Goal: Task Accomplishment & Management: Manage account settings

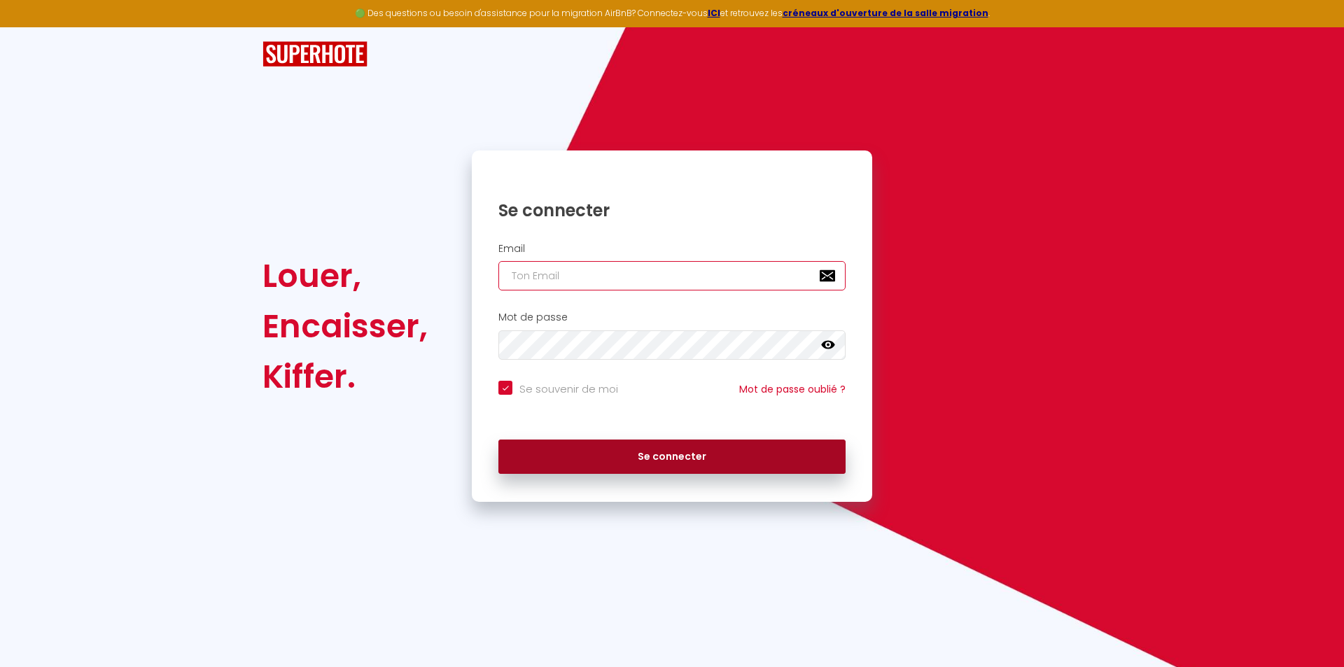
type input "[DOMAIN_NAME][EMAIL_ADDRESS][DOMAIN_NAME]"
click at [673, 458] on button "Se connecter" at bounding box center [671, 457] width 347 height 35
checkbox input "true"
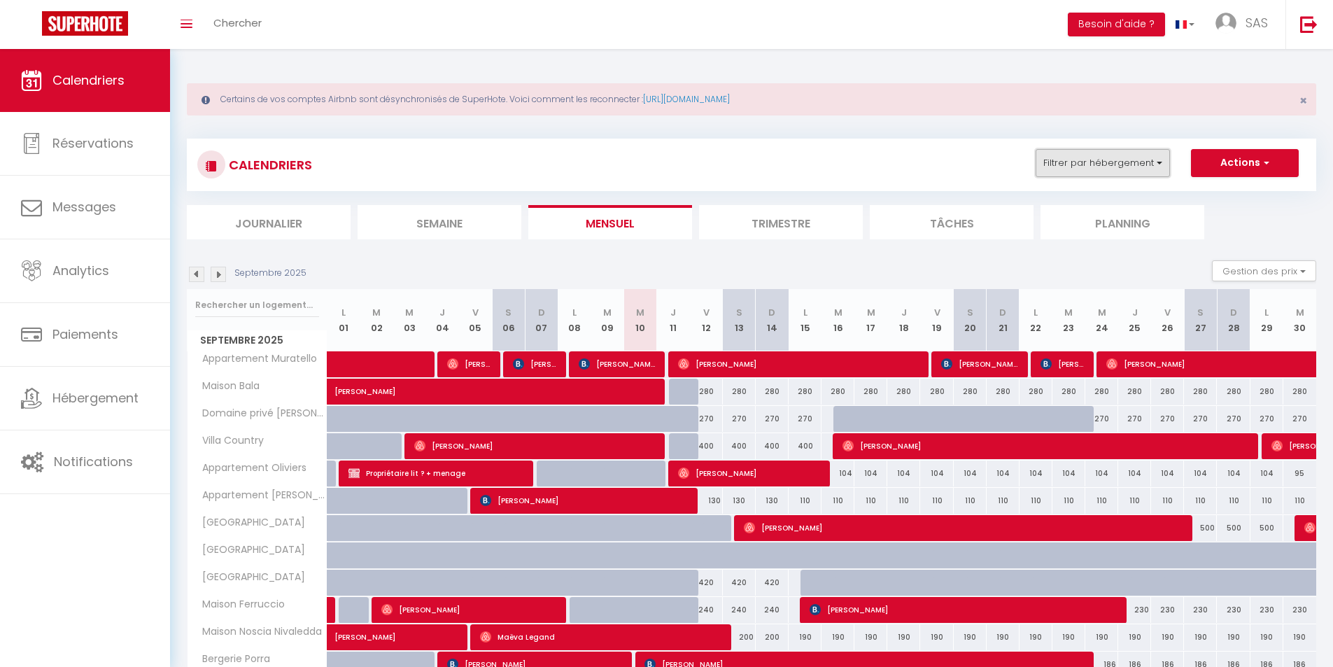
click at [1143, 156] on button "Filtrer par hébergement" at bounding box center [1103, 163] width 134 height 28
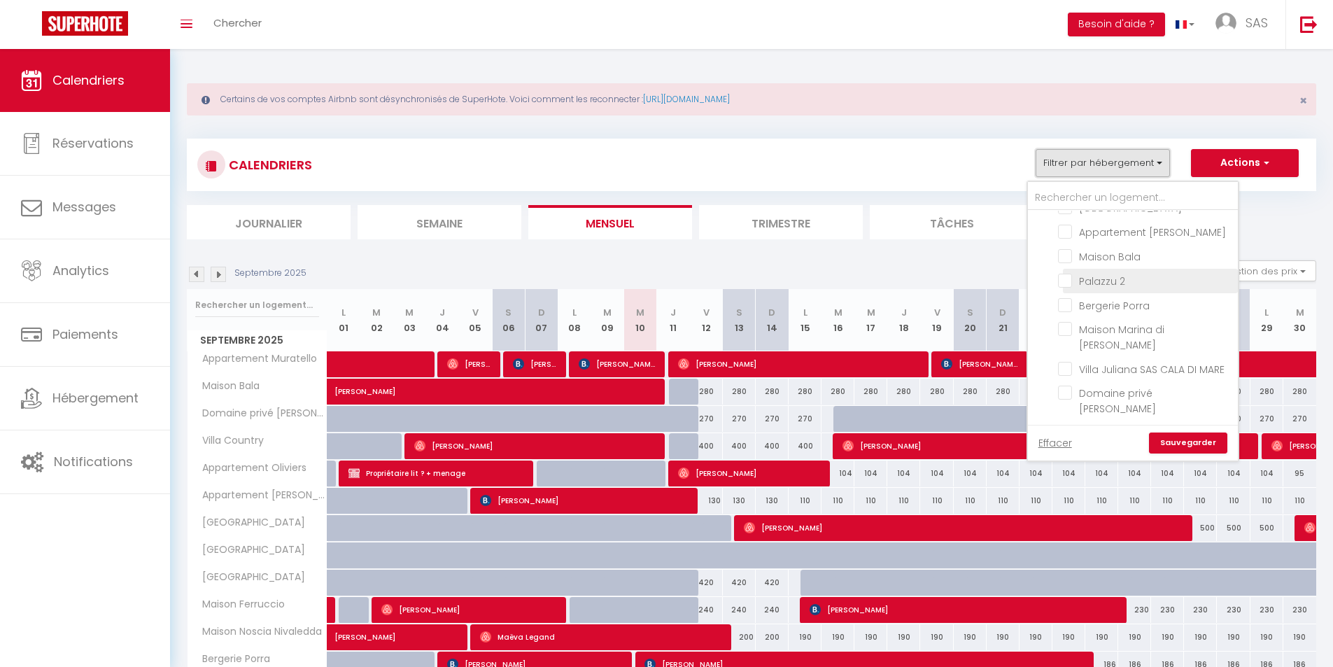
scroll to position [18, 0]
click at [1072, 302] on input "Appartement [GEOGRAPHIC_DATA]" at bounding box center [1145, 301] width 175 height 14
checkbox input "true"
checkbox input "false"
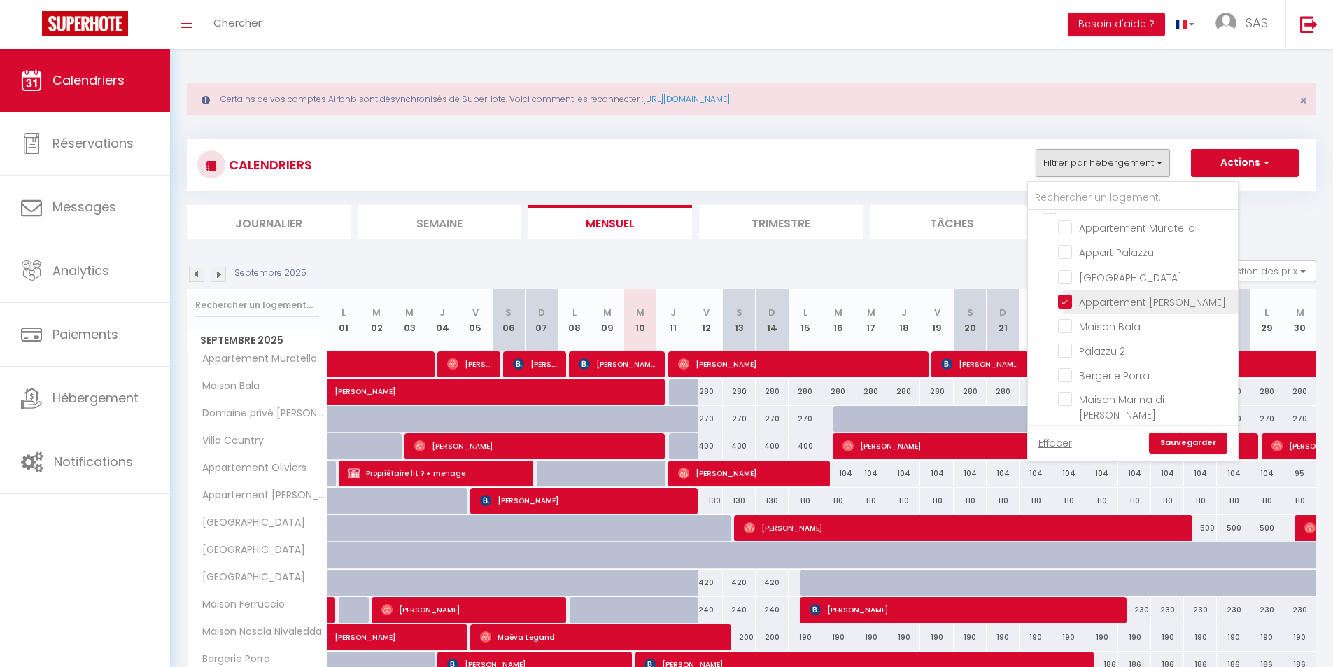
checkbox input "false"
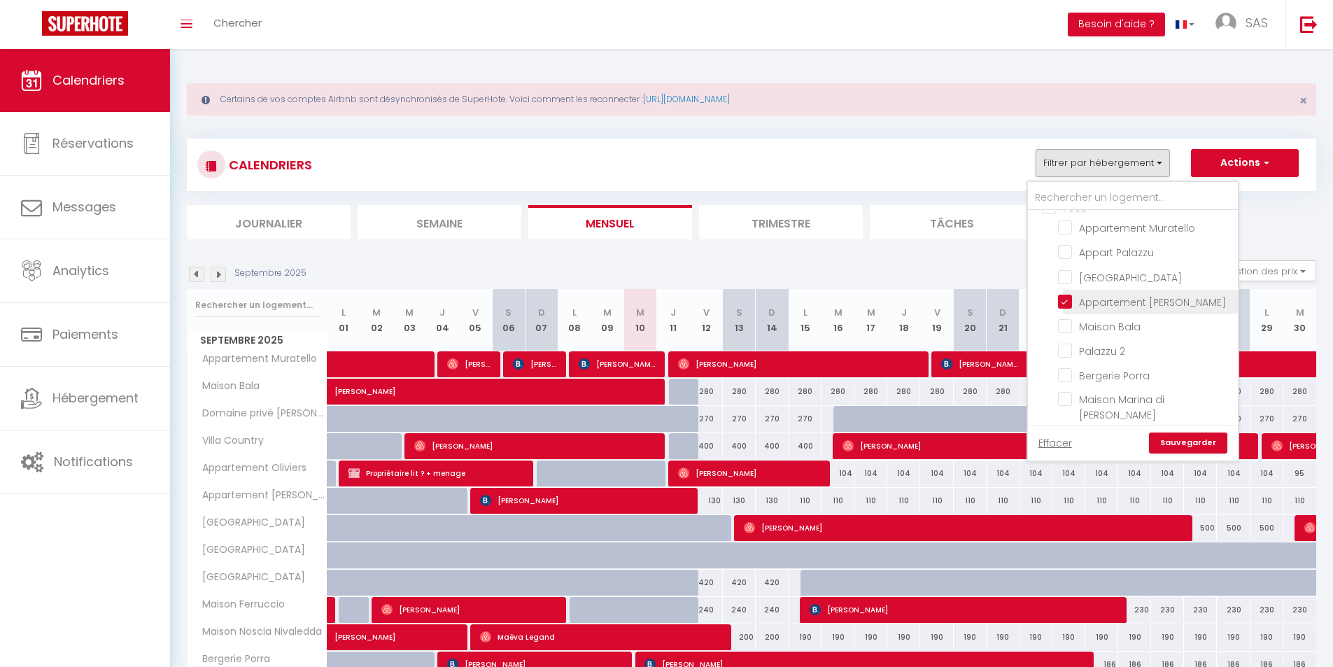
checkbox input "false"
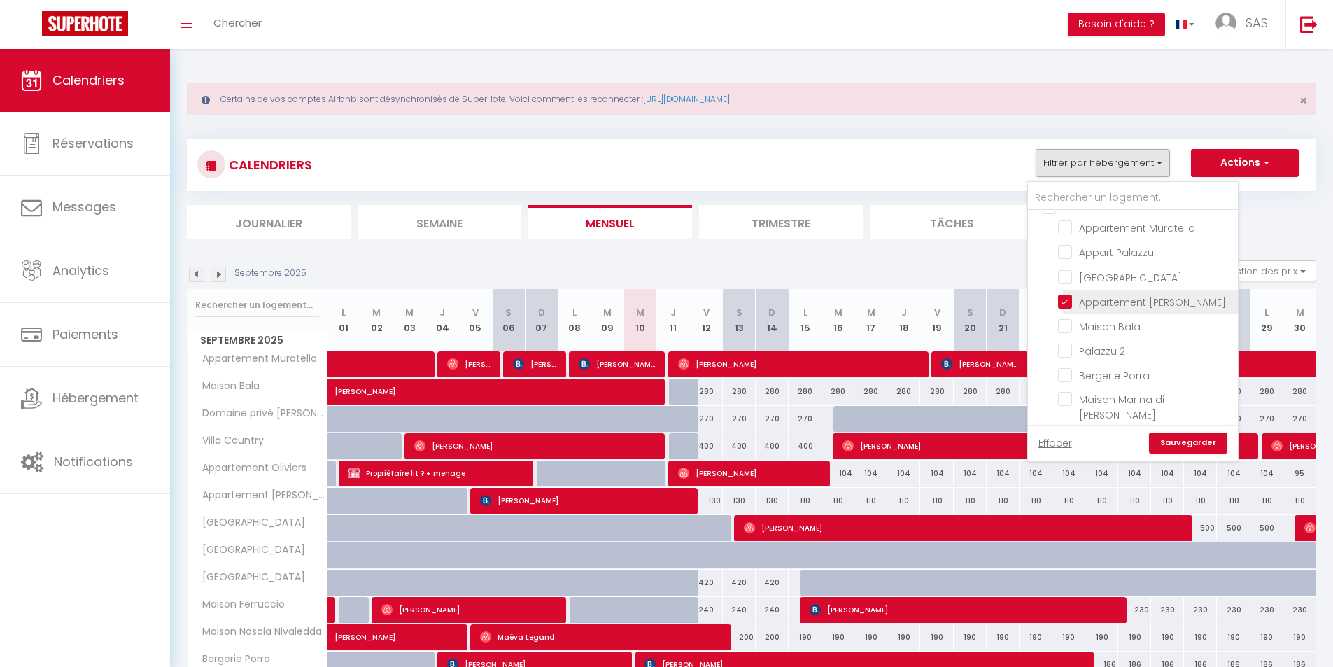
checkbox input "false"
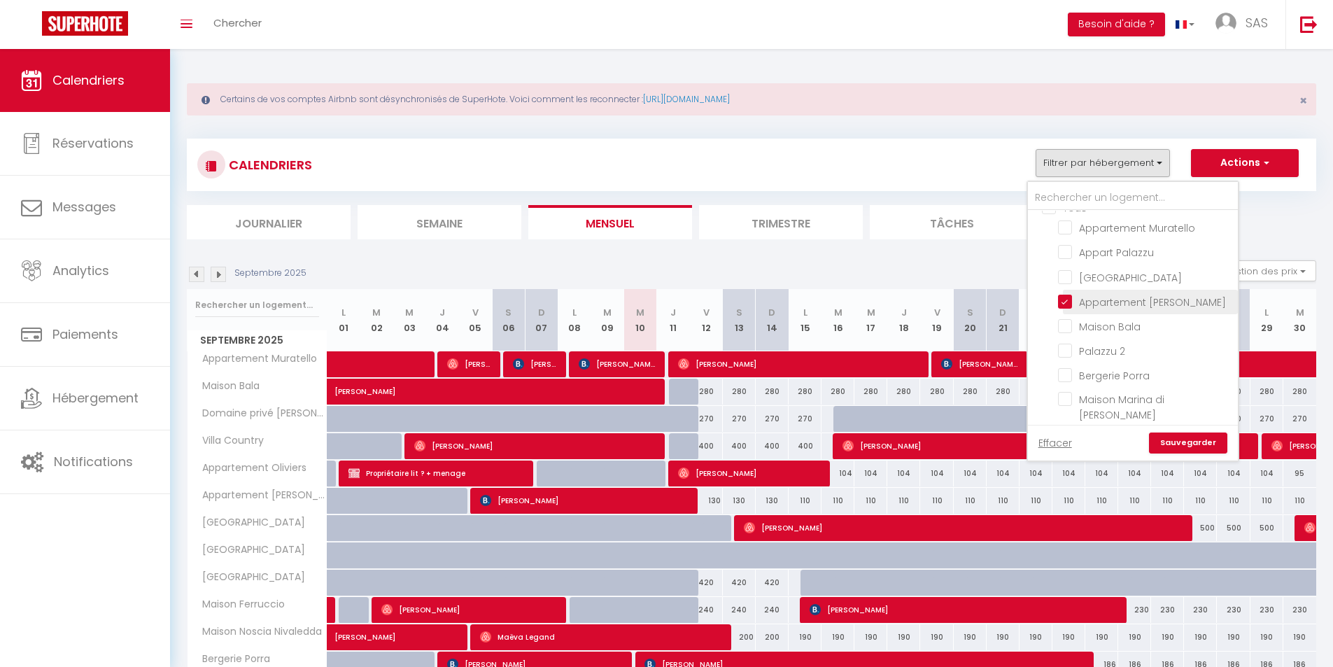
checkbox input "false"
click at [1186, 438] on link "Sauvegarder" at bounding box center [1188, 443] width 78 height 21
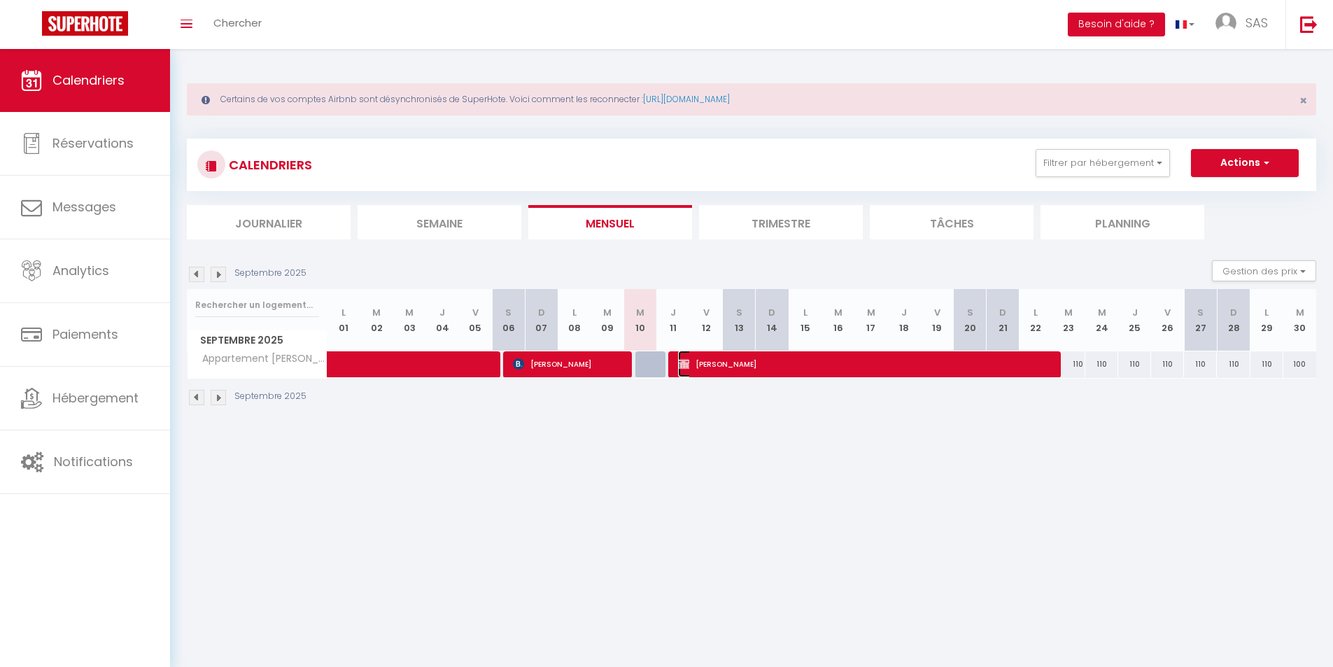
click at [758, 366] on span "Johan Crocq" at bounding box center [864, 364] width 373 height 27
select select "OK"
select select "KO"
select select "0"
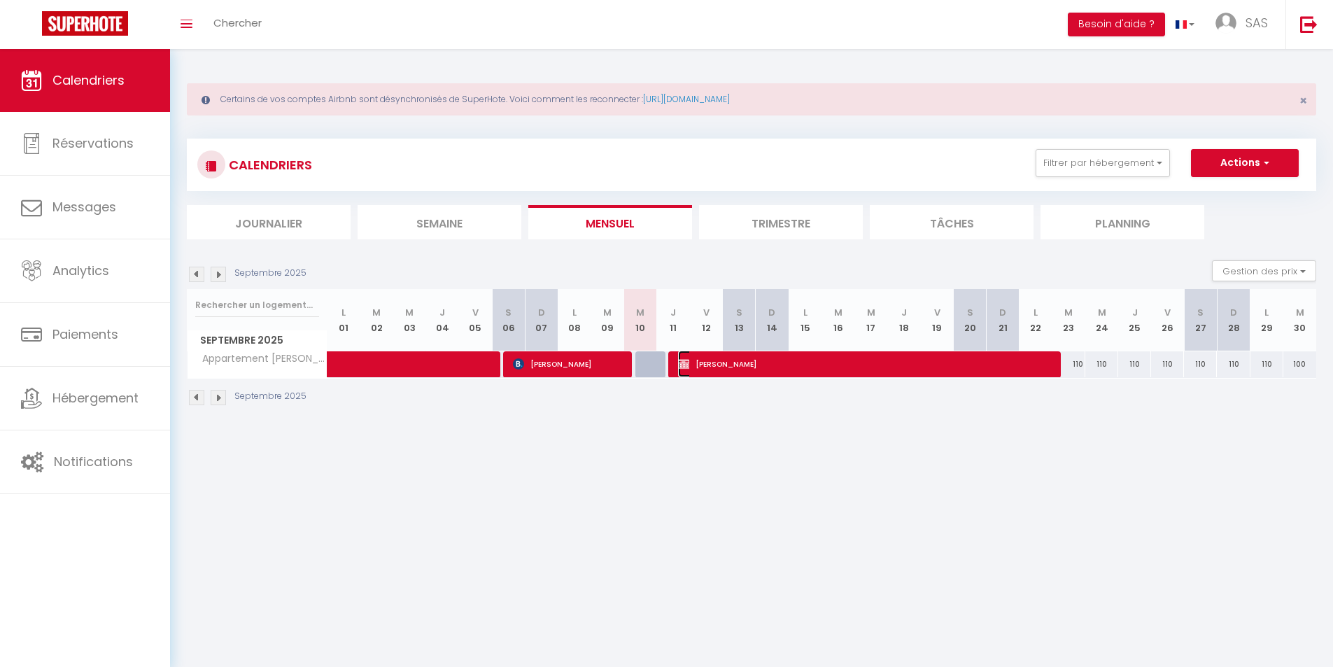
select select "1"
select select
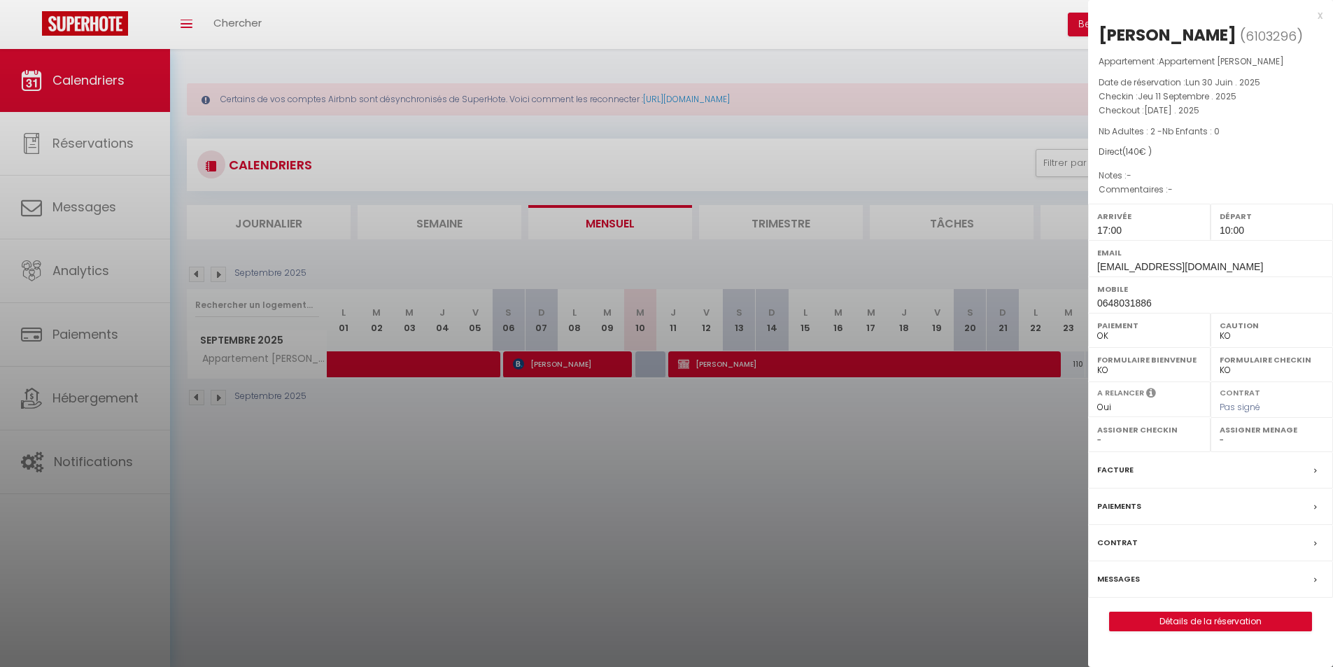
click at [114, 402] on div at bounding box center [666, 333] width 1333 height 667
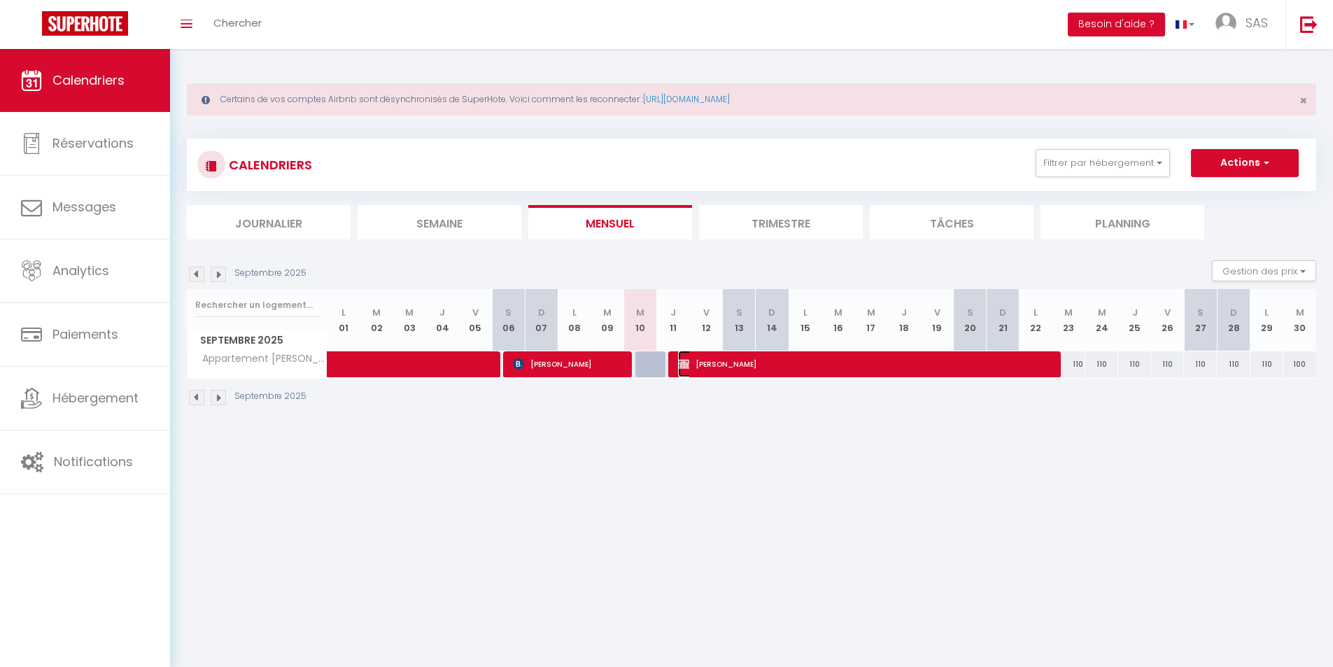
click at [752, 361] on span "Johan Crocq" at bounding box center [864, 364] width 373 height 27
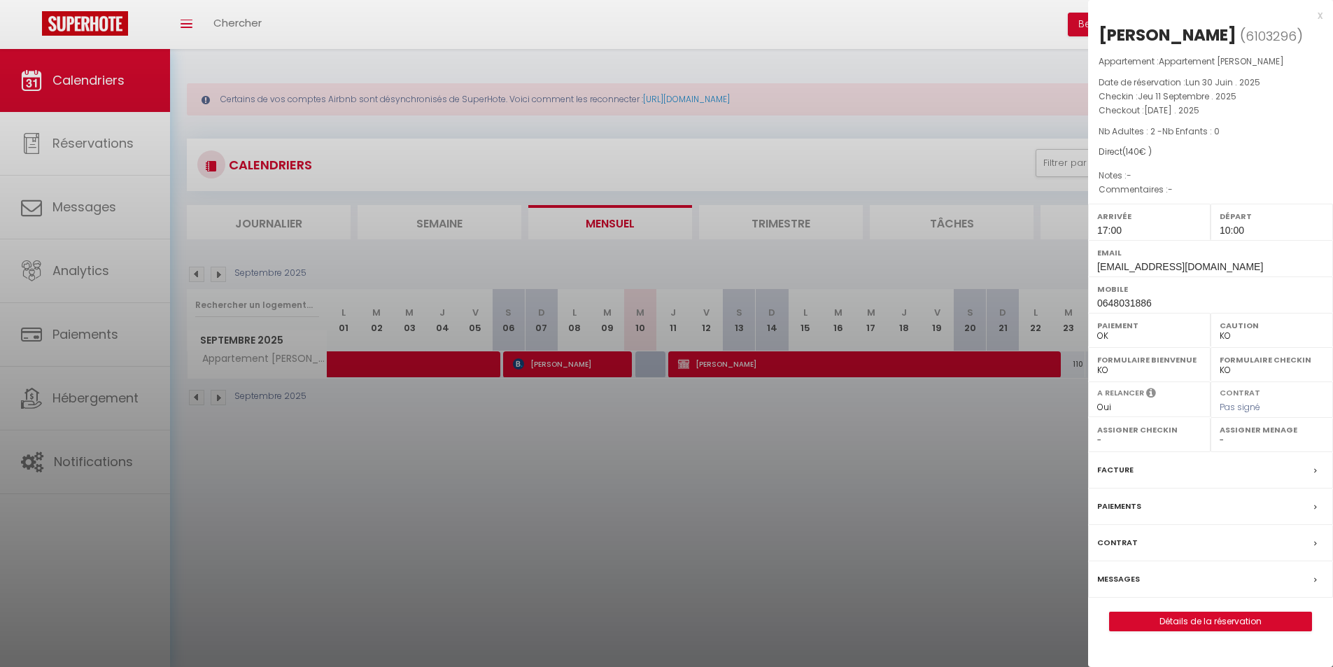
click at [99, 402] on div at bounding box center [666, 333] width 1333 height 667
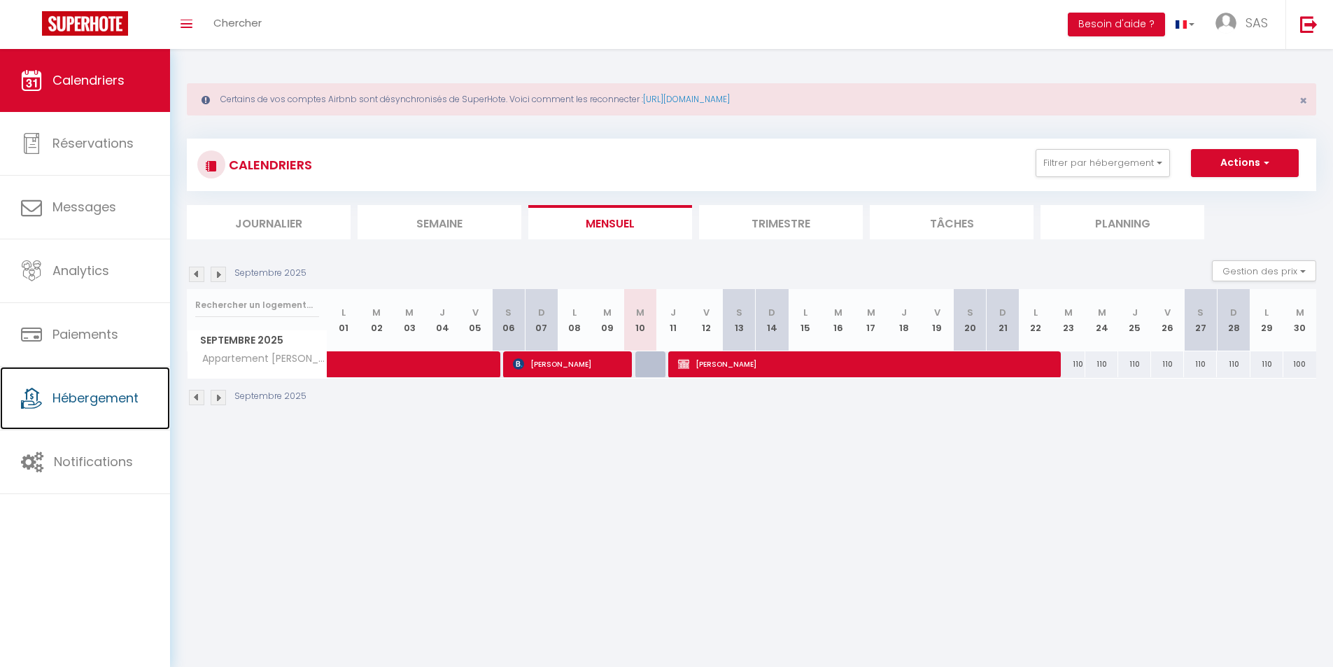
click at [88, 400] on span "Hébergement" at bounding box center [95, 397] width 86 height 17
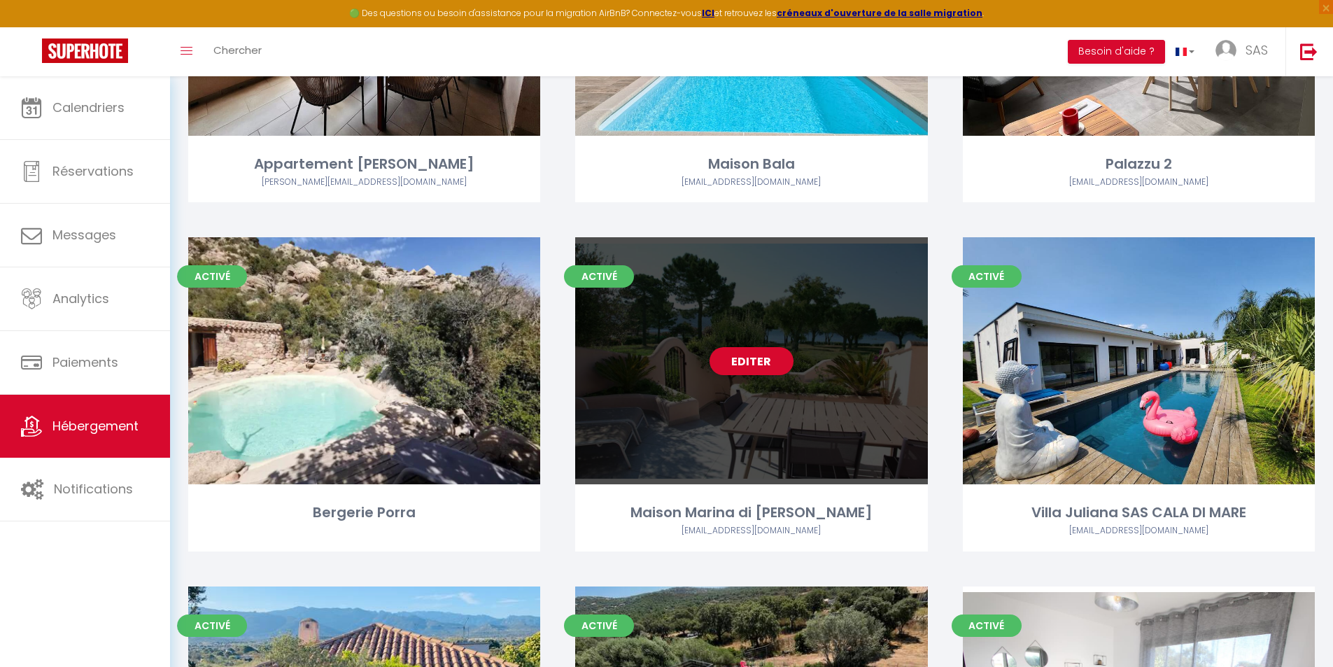
scroll to position [700, 0]
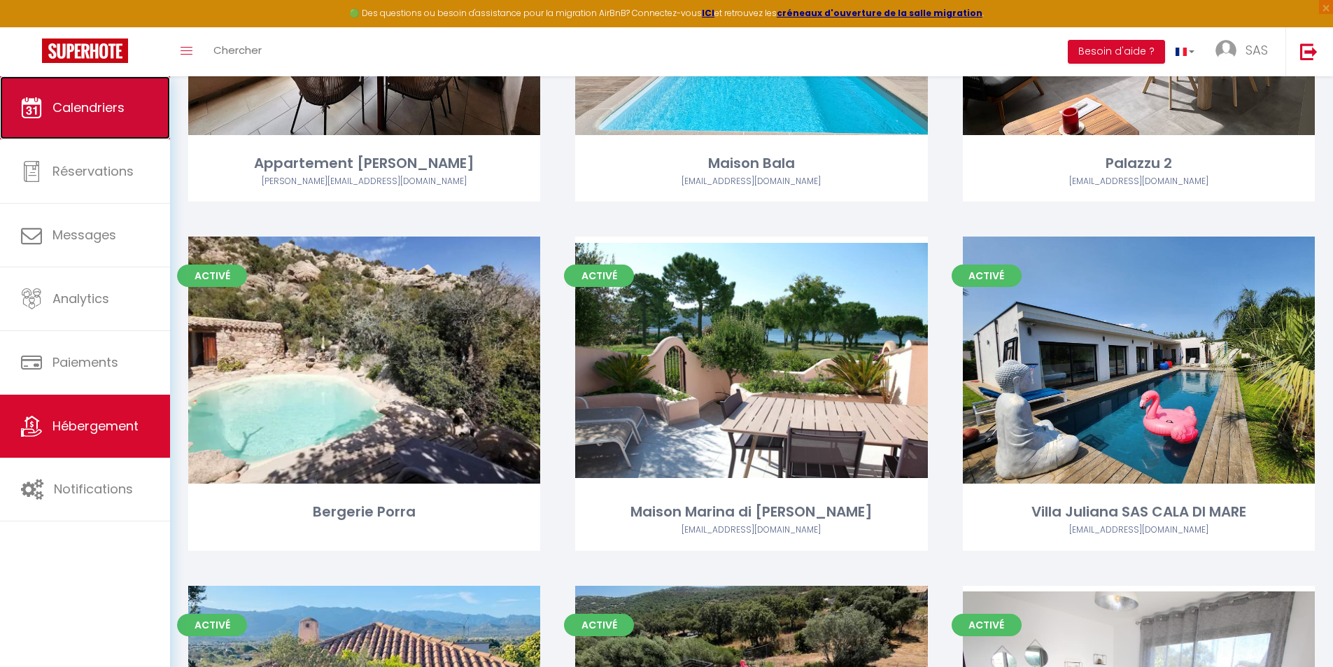
click at [92, 113] on span "Calendriers" at bounding box center [88, 107] width 72 height 17
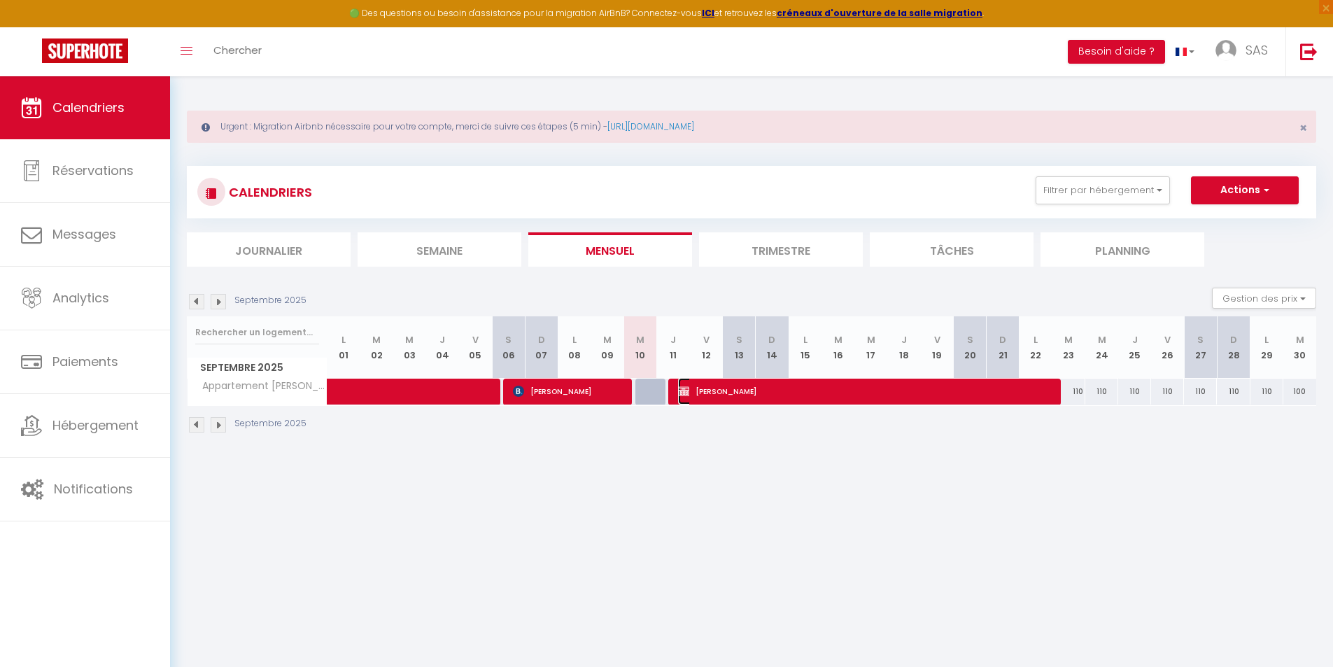
click at [801, 388] on span "Johan Crocq" at bounding box center [864, 391] width 373 height 27
select select "OK"
select select "KO"
select select "0"
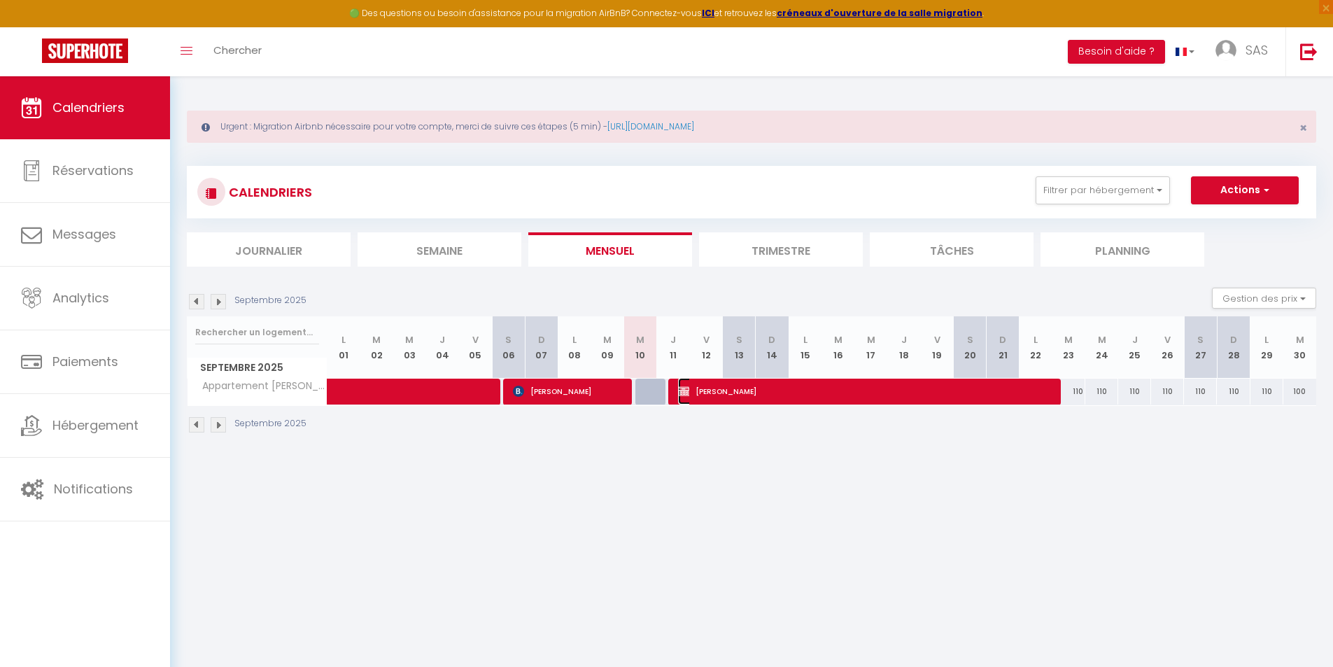
select select "1"
select select
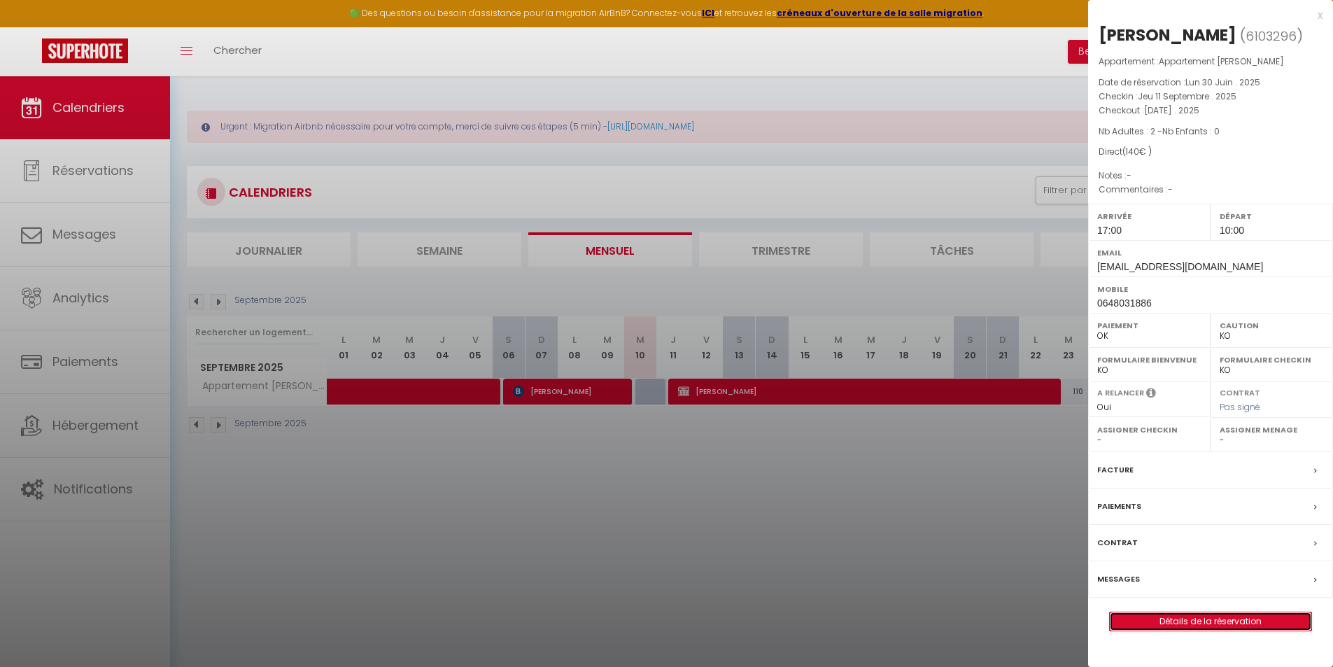
click at [1177, 622] on link "Détails de la réservation" at bounding box center [1211, 621] width 202 height 18
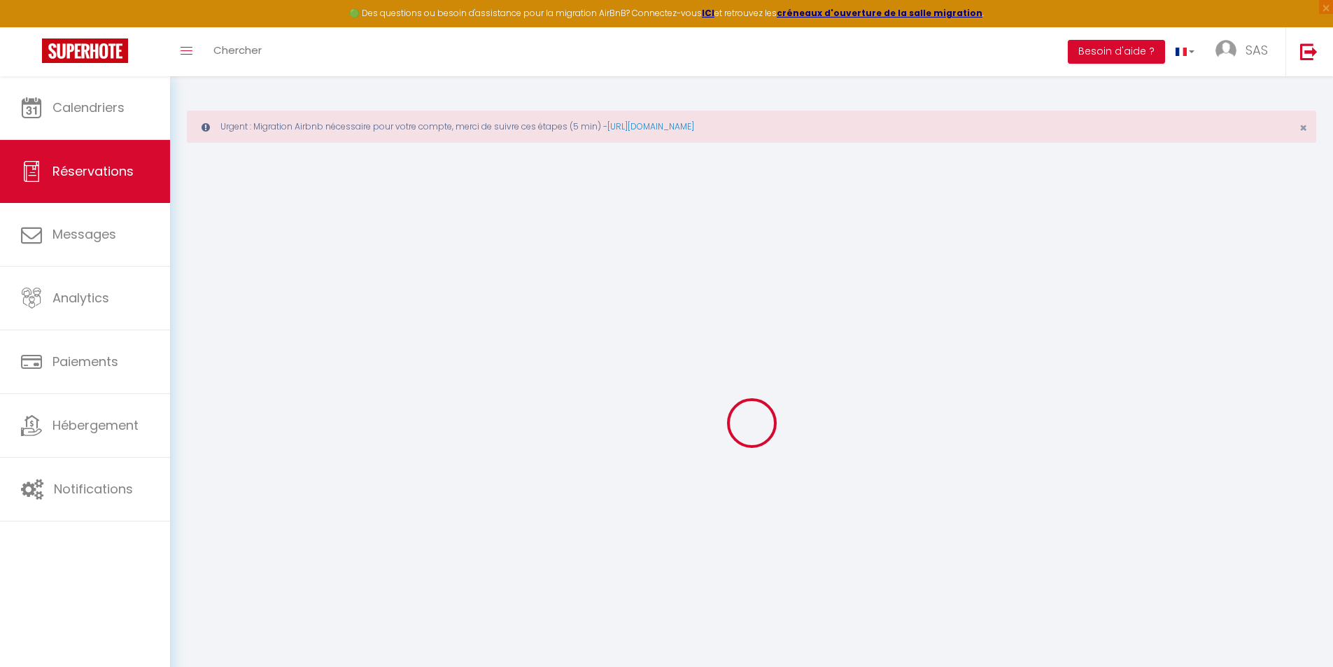
select select
checkbox input "false"
select select
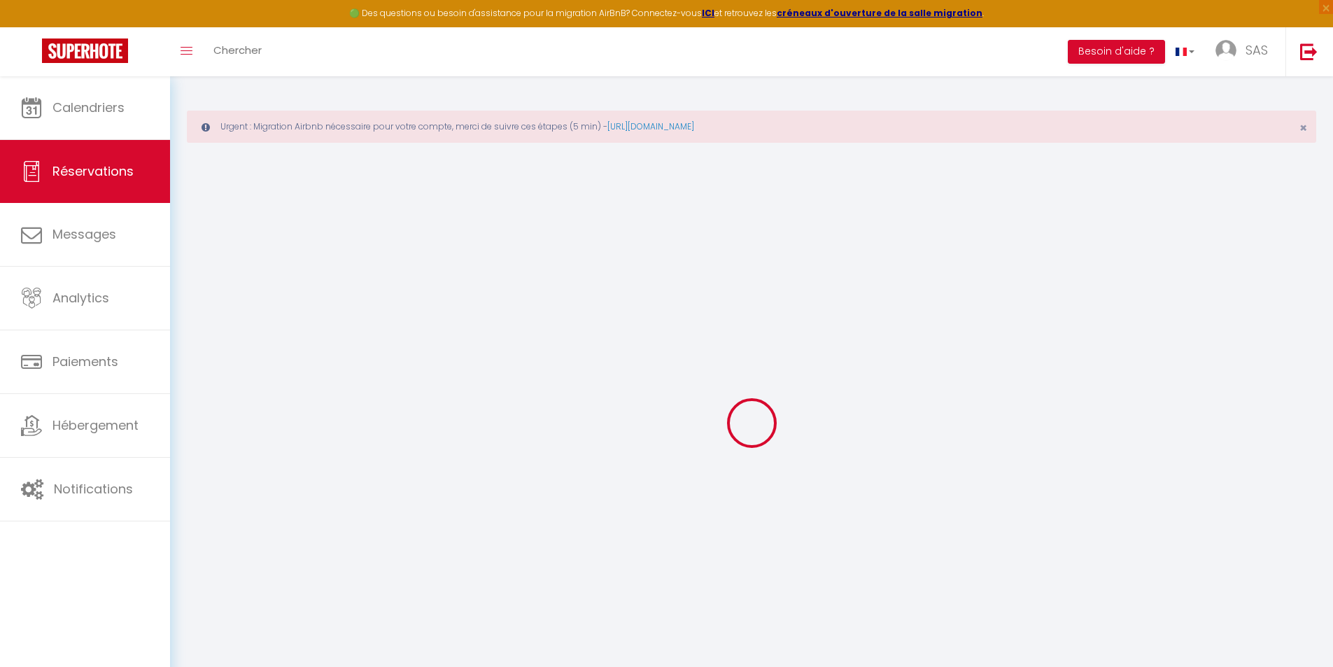
checkbox input "false"
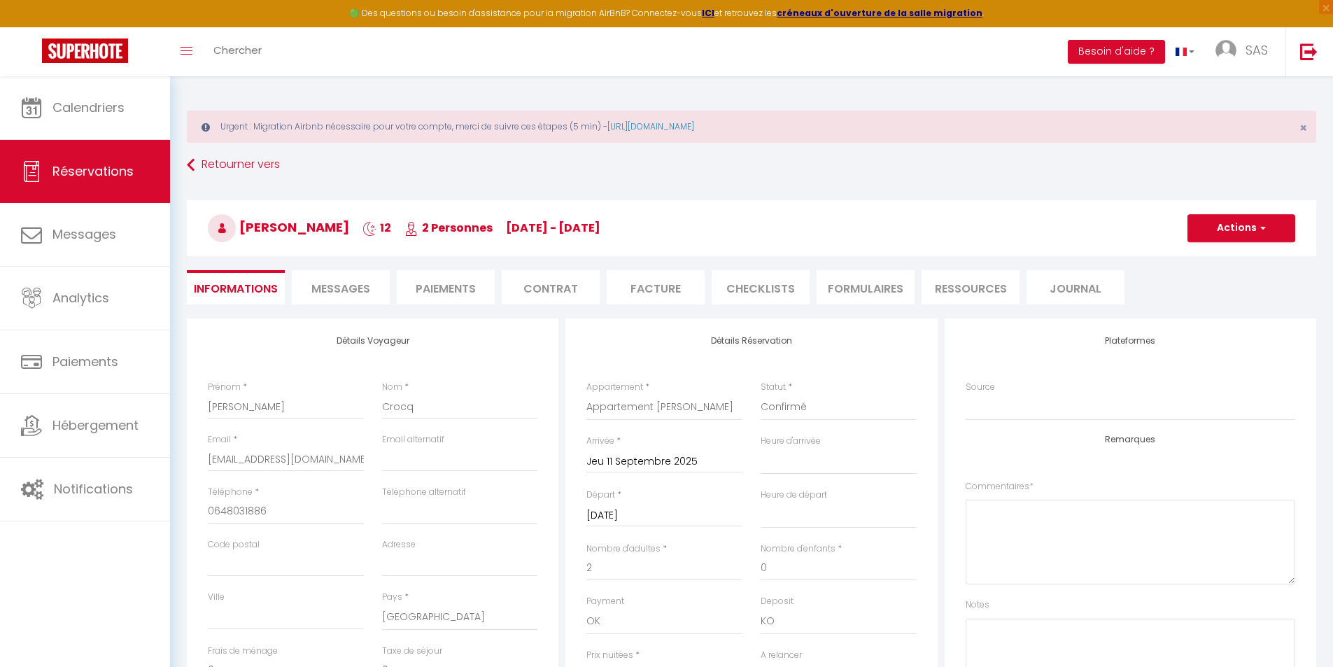
select select
checkbox input "false"
select select
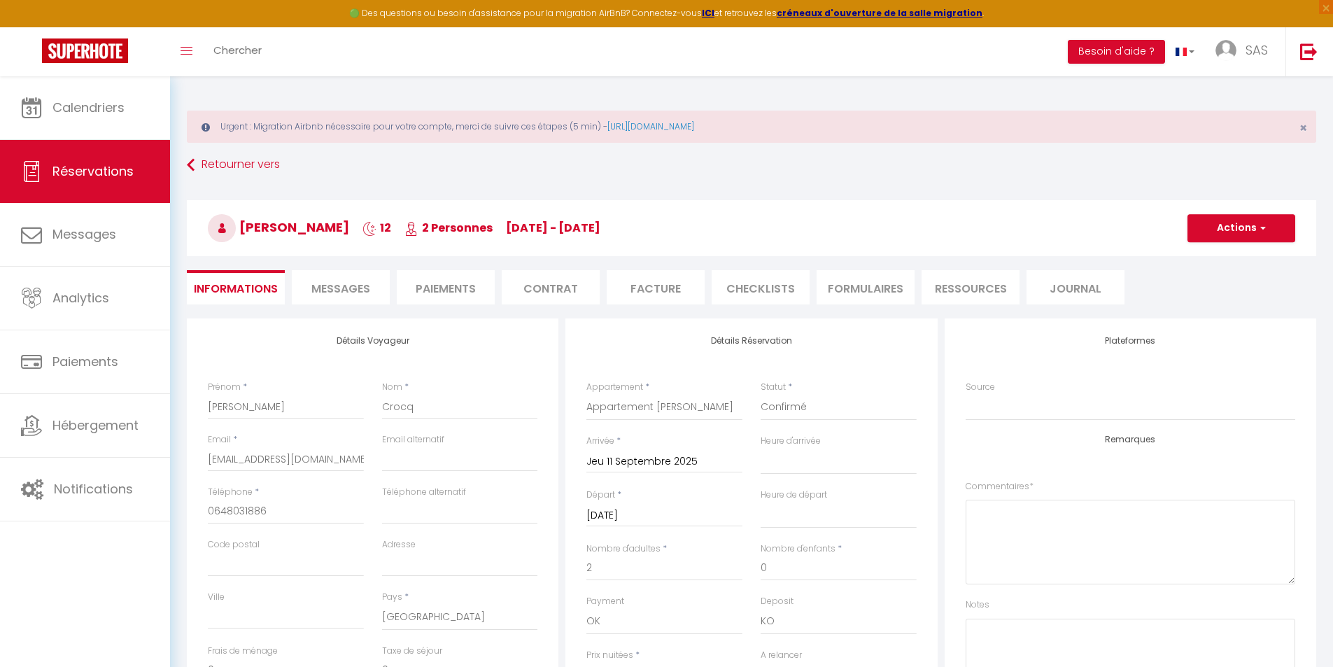
checkbox input "false"
select select "17:00"
select select "10:00"
click at [353, 290] on span "Messages" at bounding box center [340, 289] width 59 height 16
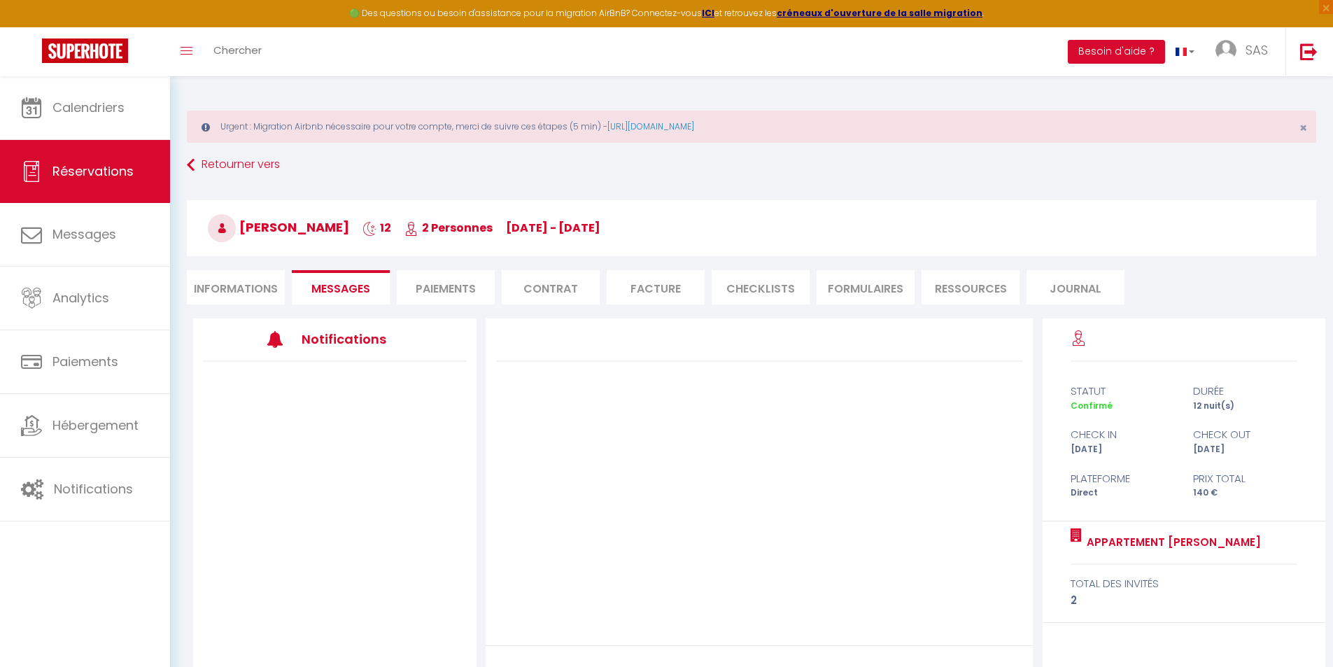
click at [223, 286] on li "Informations" at bounding box center [236, 287] width 98 height 34
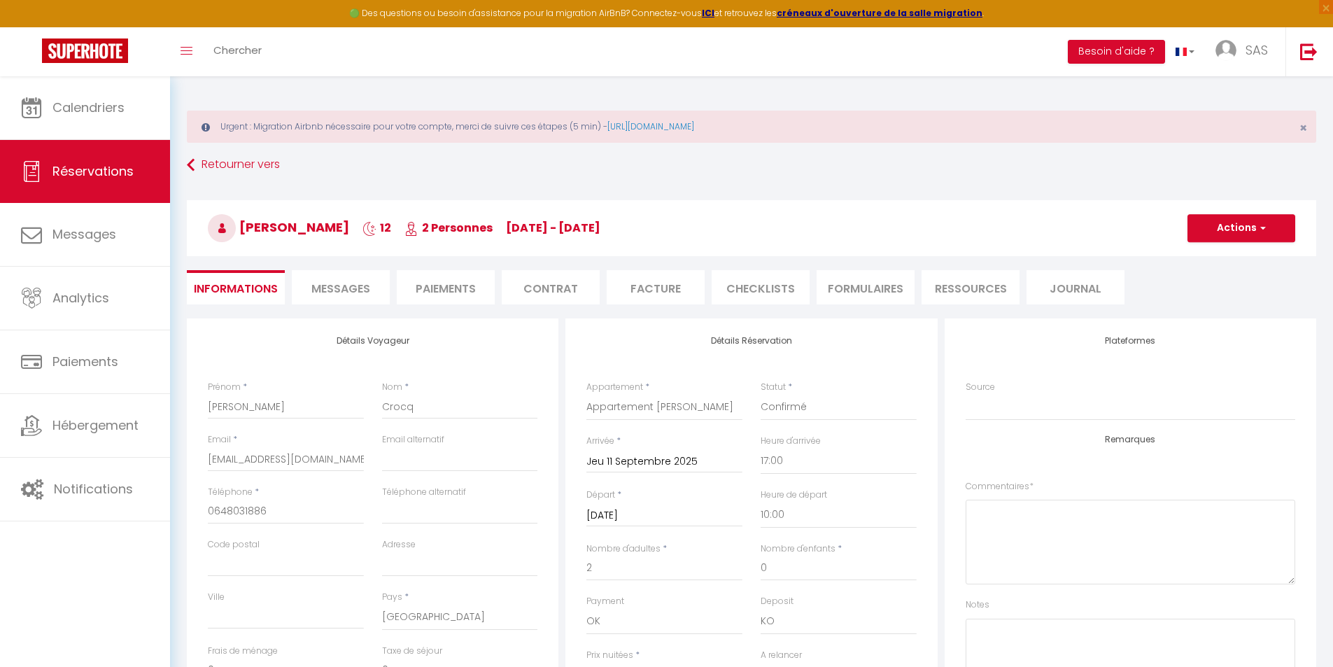
click at [446, 284] on li "Paiements" at bounding box center [446, 287] width 98 height 34
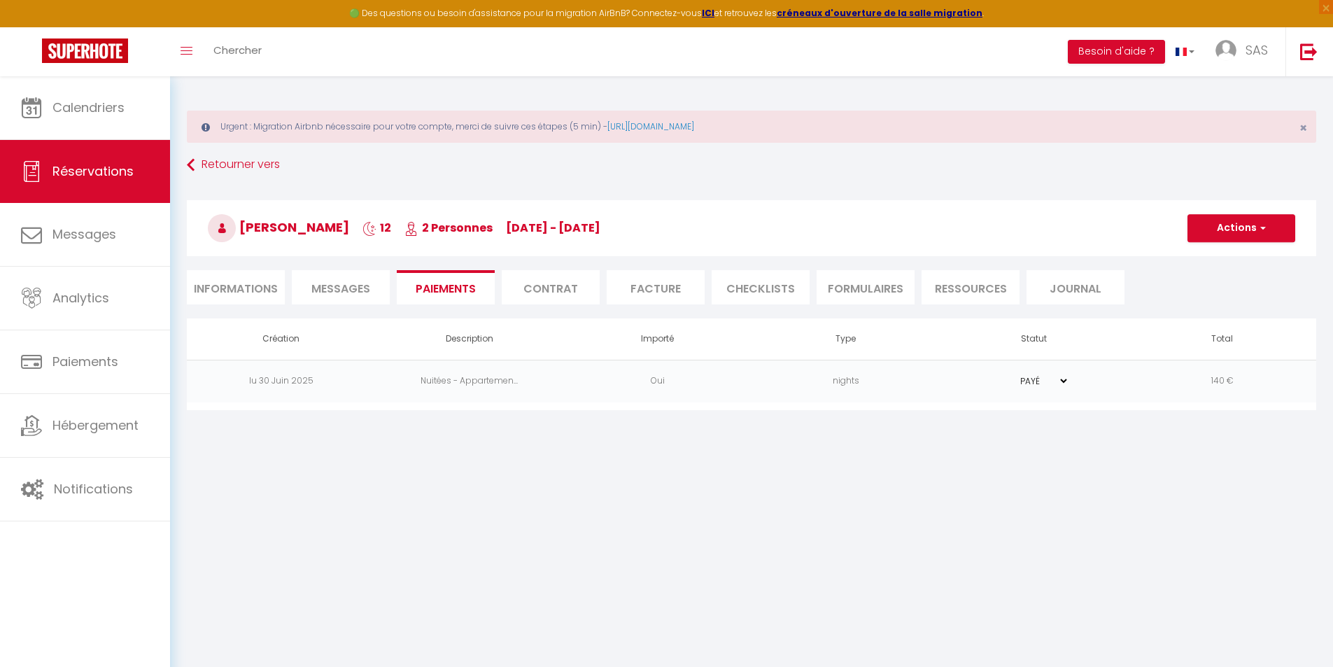
click at [559, 290] on li "Contrat" at bounding box center [551, 287] width 98 height 34
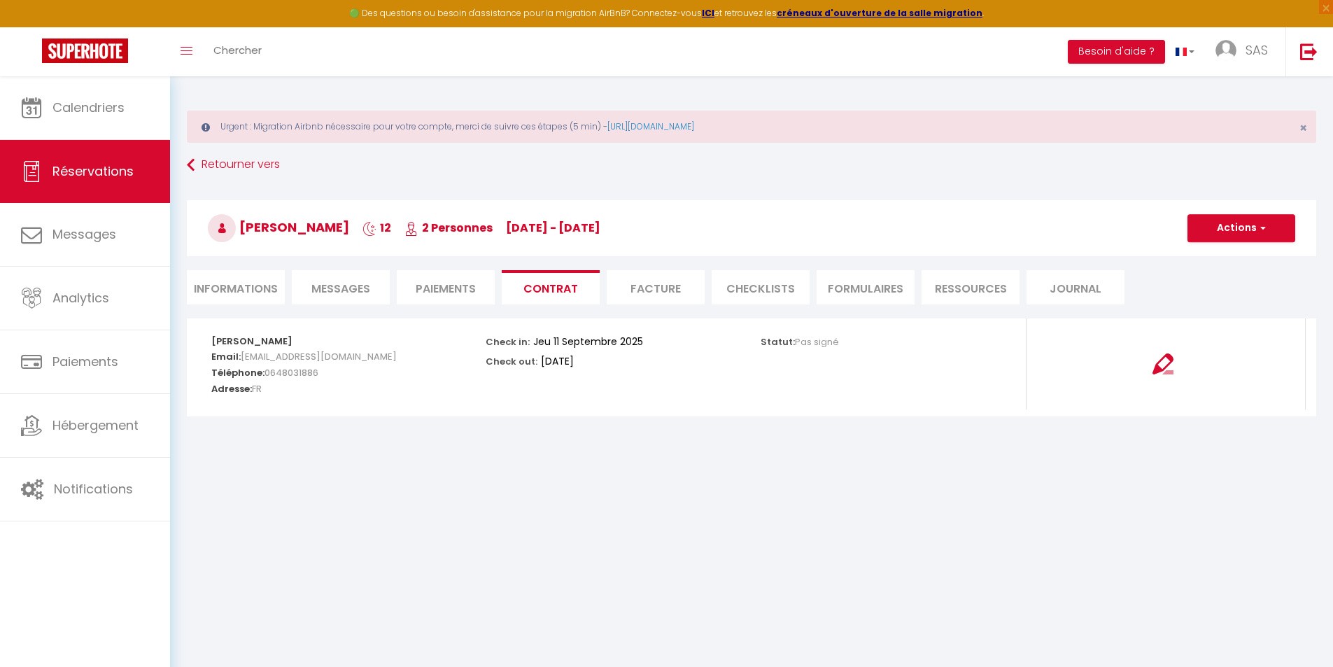
click at [240, 290] on li "Informations" at bounding box center [236, 287] width 98 height 34
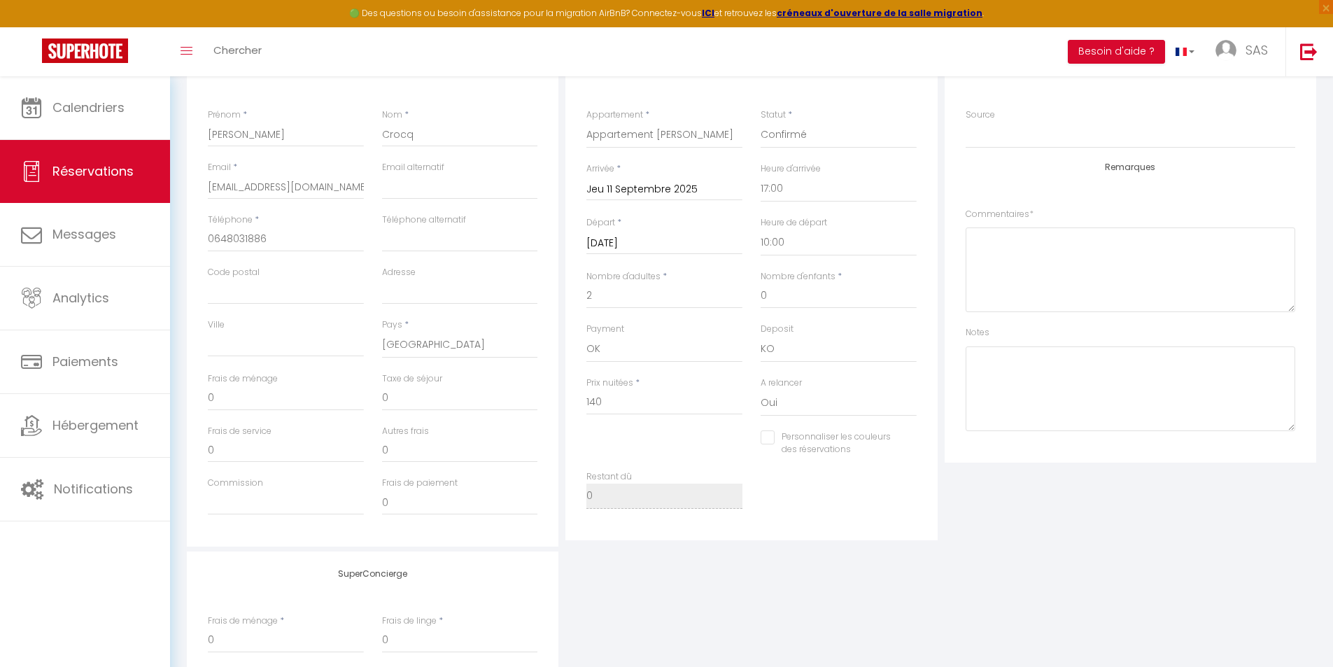
scroll to position [280, 0]
checkbox input "false"
drag, startPoint x: 605, startPoint y: 393, endPoint x: 505, endPoint y: 405, distance: 100.9
click at [505, 405] on div "Détails Voyageur Prénom * Johan Nom * Crocq Email * crocq.romane@gmail.com Emai…" at bounding box center [751, 288] width 1137 height 500
type input "1"
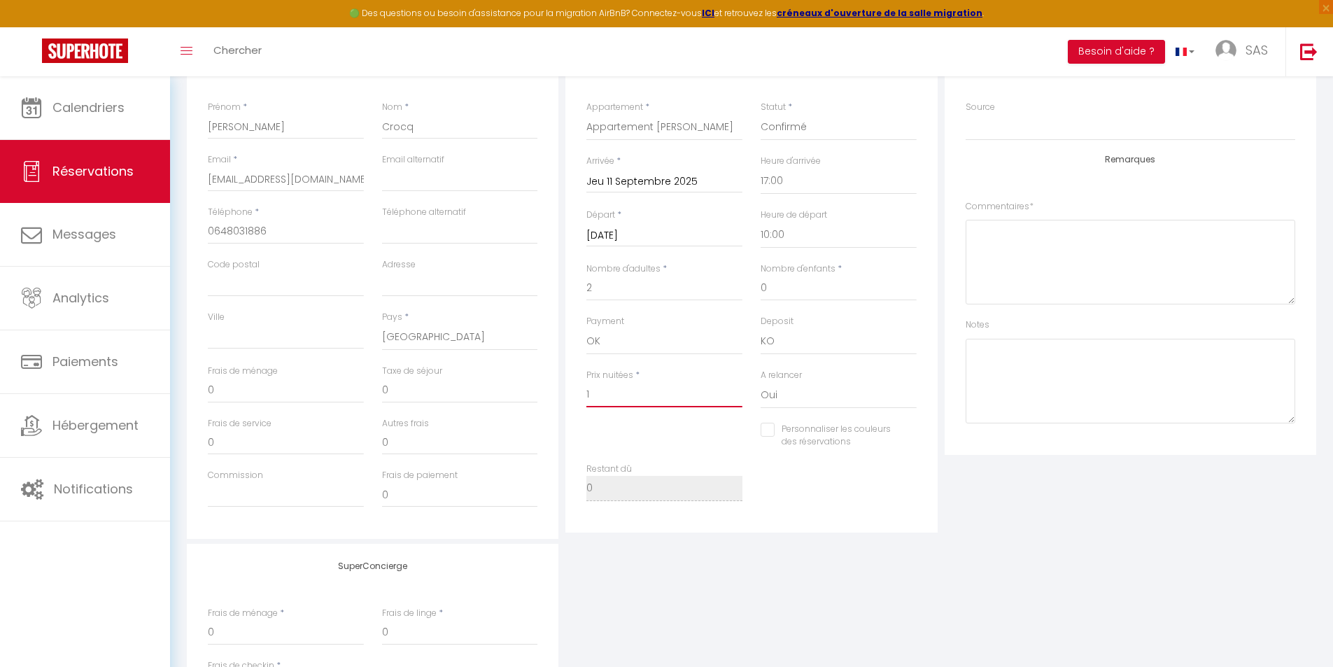
checkbox input "false"
type input "16"
checkbox input "false"
type input "161"
checkbox input "false"
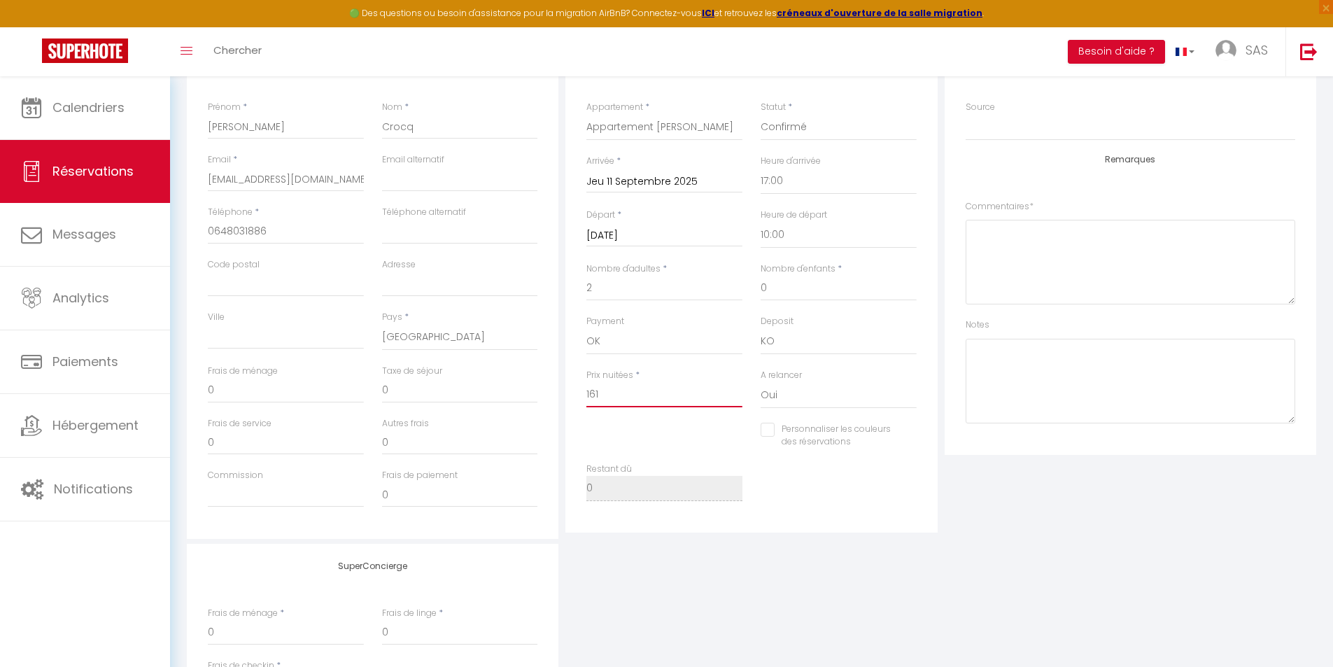
type input "1614"
checkbox input "false"
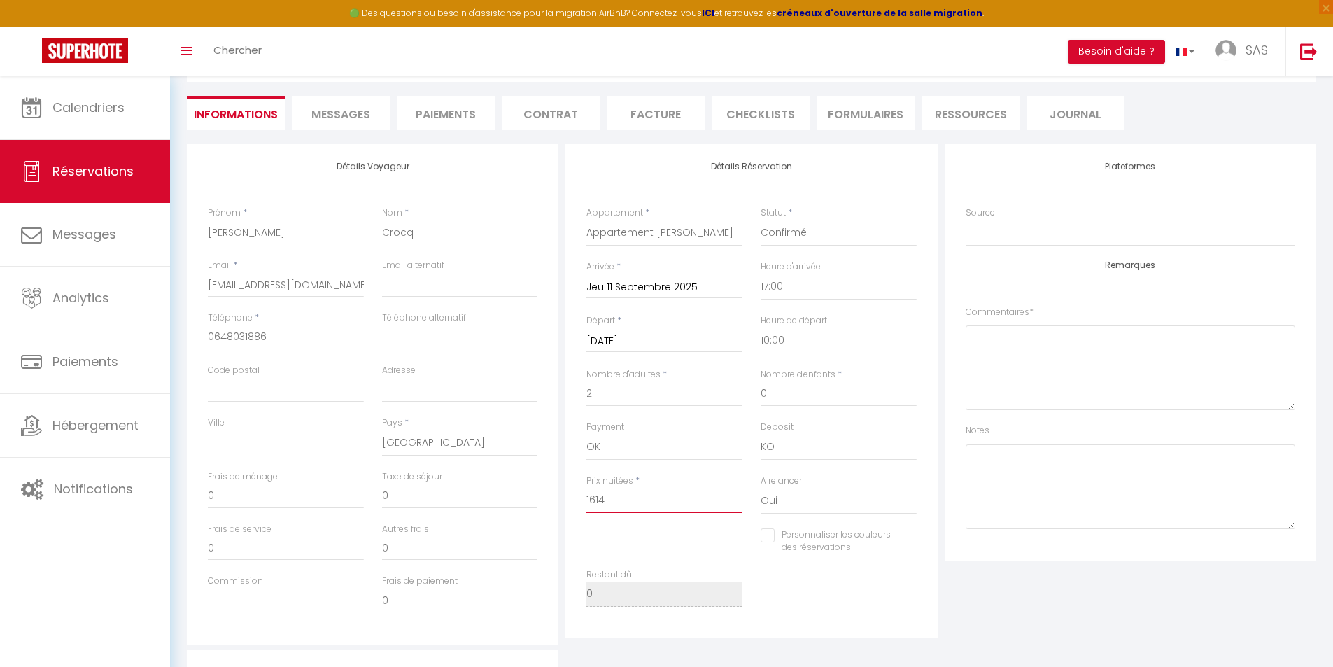
scroll to position [160, 0]
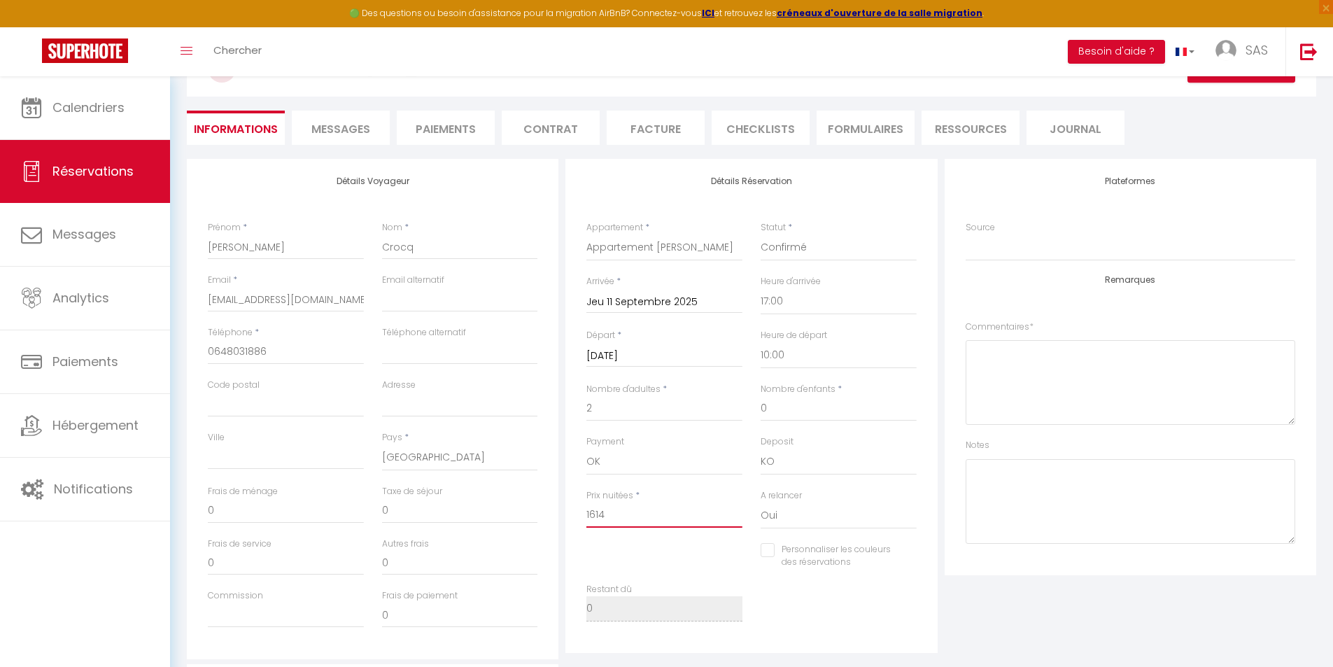
type input "1614"
checkbox input "false"
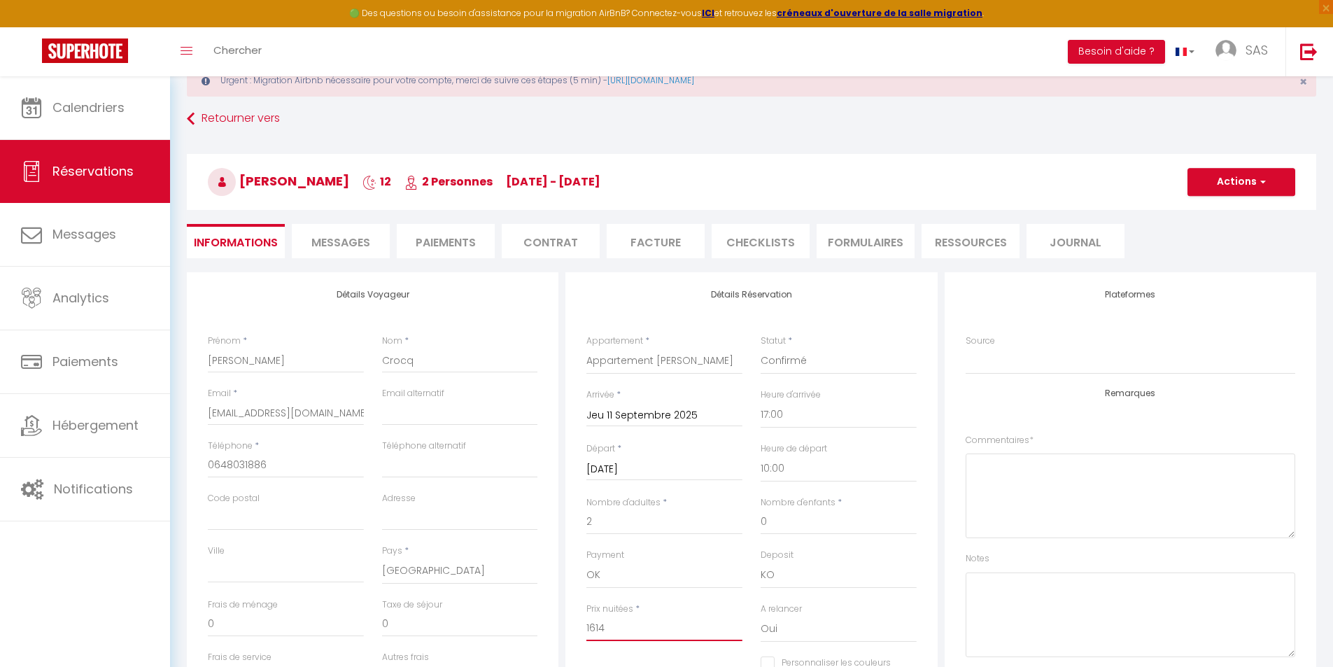
scroll to position [0, 0]
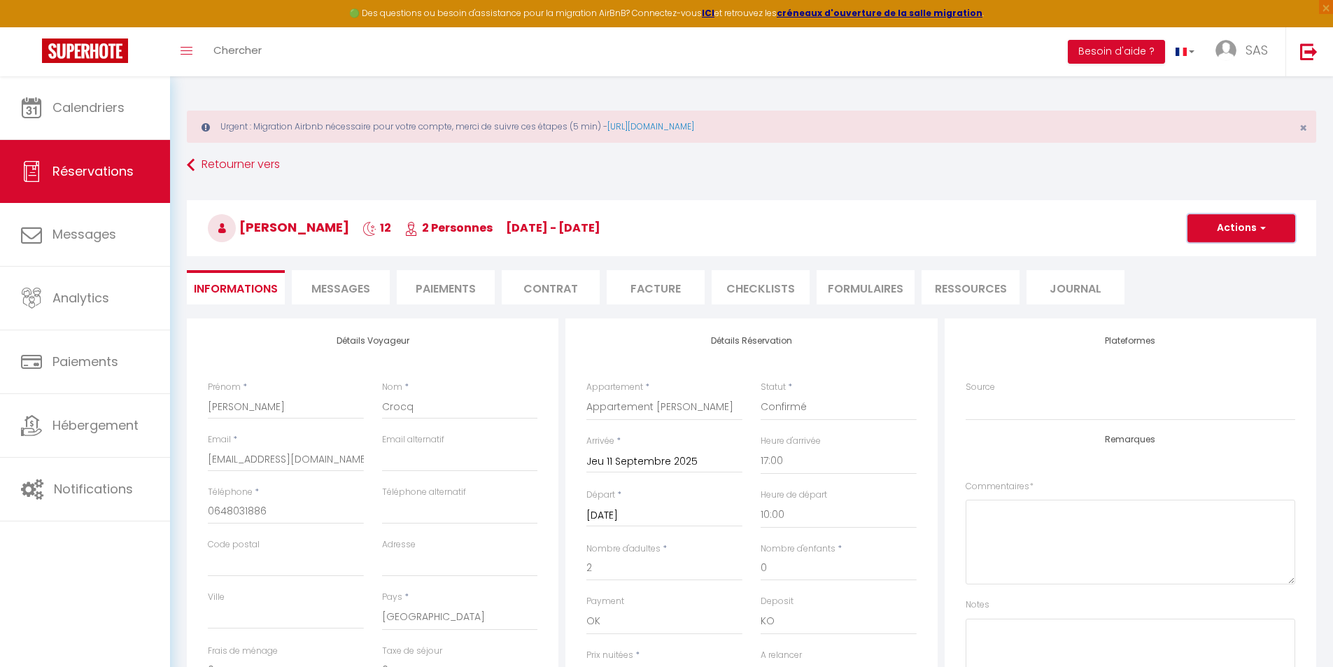
click at [1251, 224] on button "Actions" at bounding box center [1242, 228] width 108 height 28
click at [1216, 253] on link "Enregistrer" at bounding box center [1227, 259] width 111 height 18
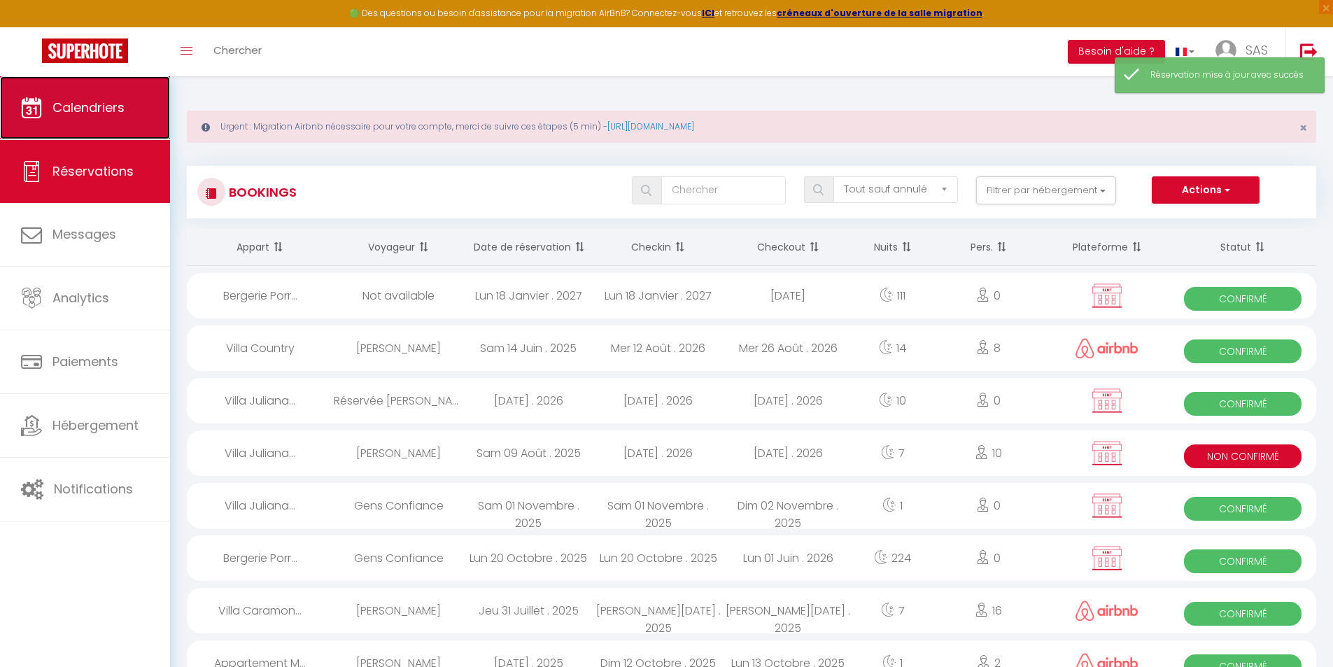
click at [79, 115] on span "Calendriers" at bounding box center [88, 107] width 72 height 17
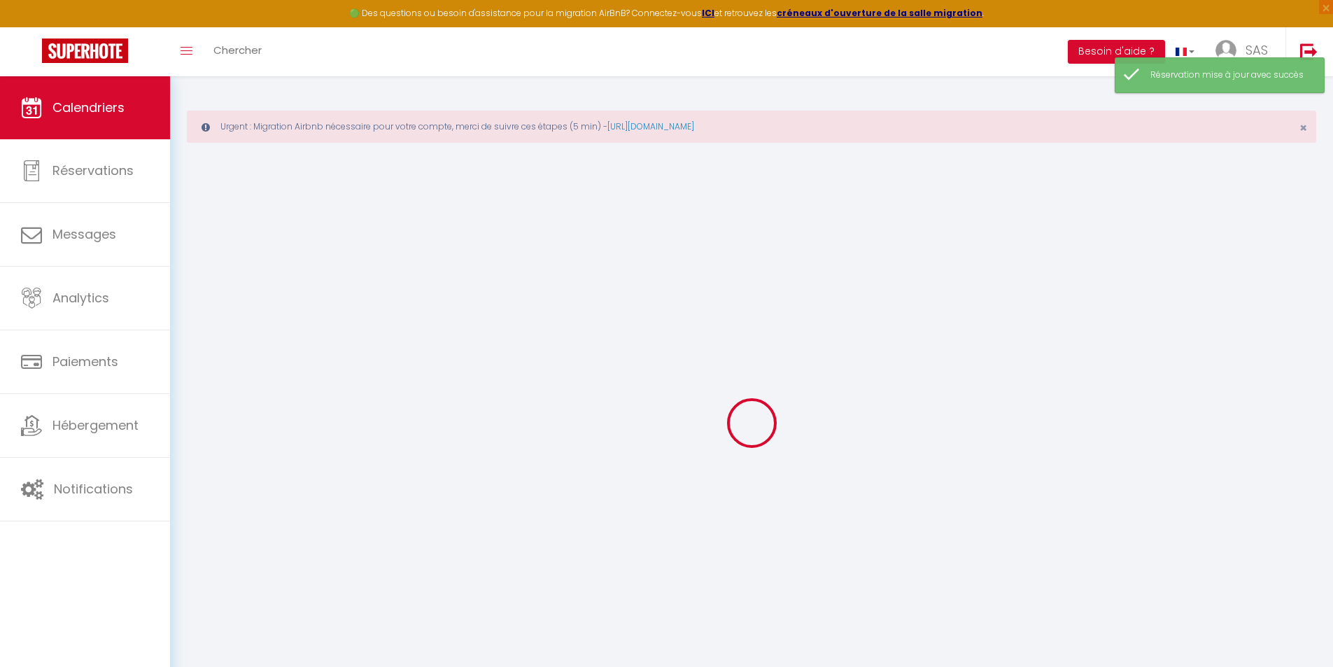
select select
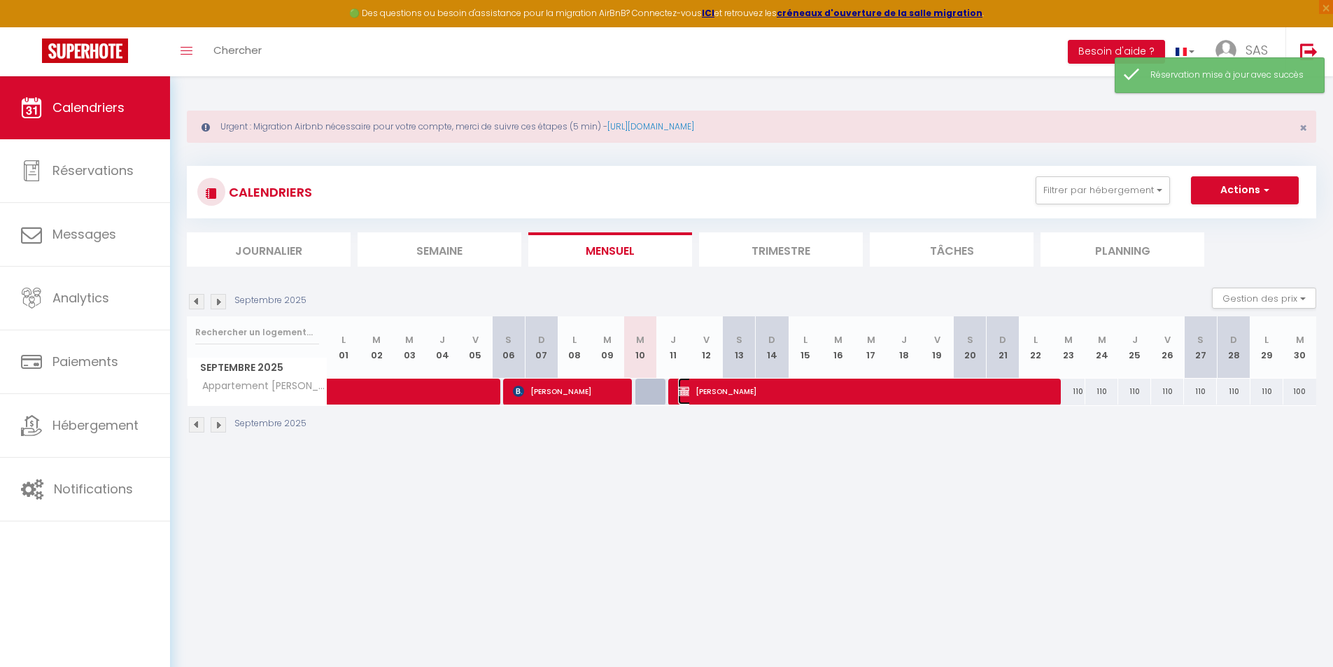
click at [801, 393] on span "Johan Crocq" at bounding box center [864, 391] width 373 height 27
select select "OK"
select select "KO"
select select "0"
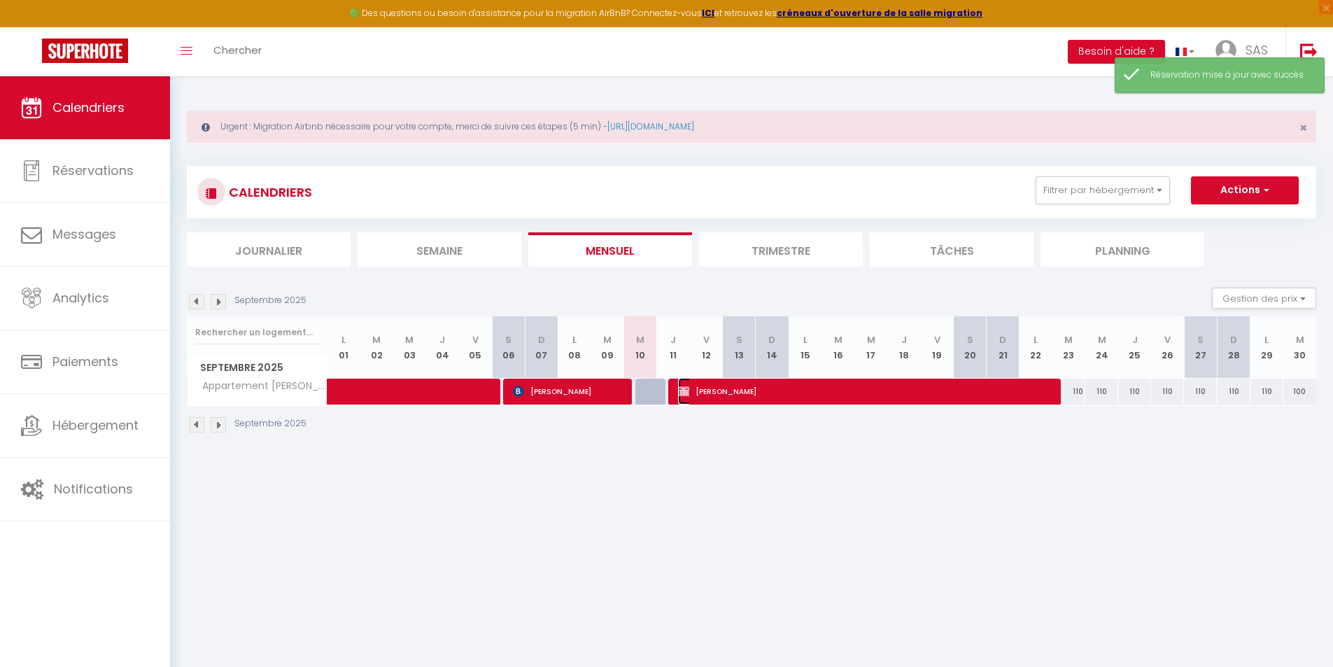
select select "1"
select select
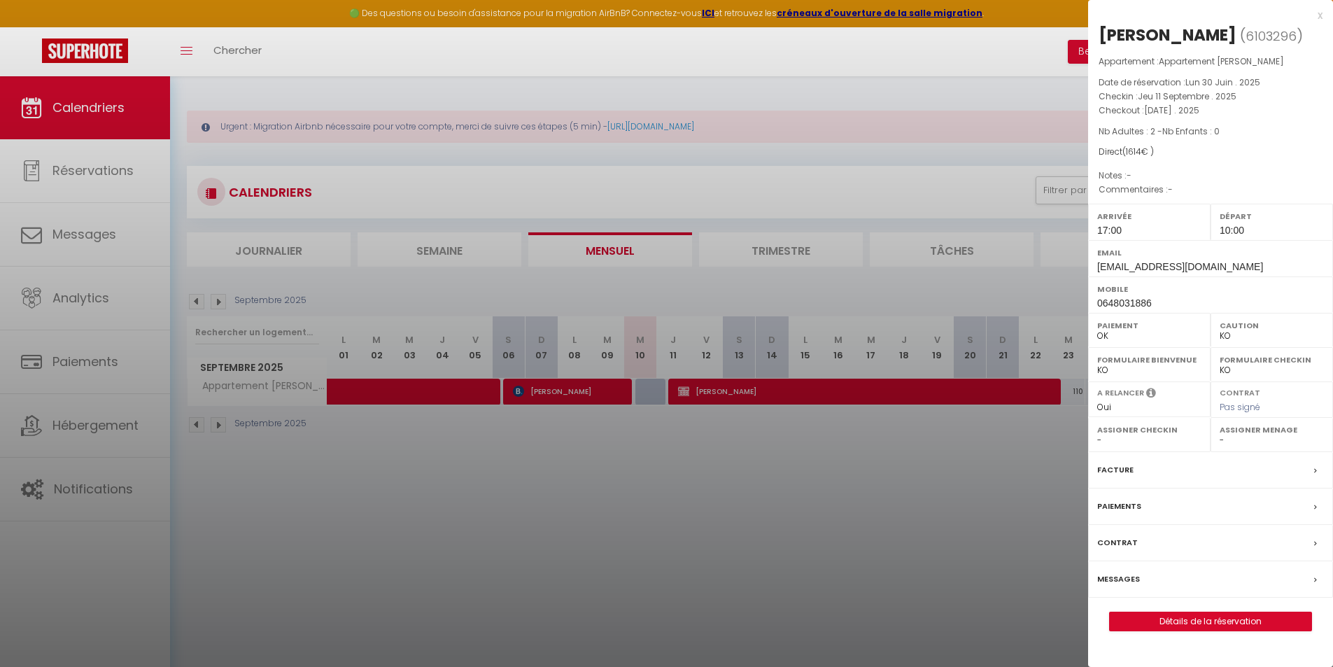
click at [80, 396] on div at bounding box center [666, 333] width 1333 height 667
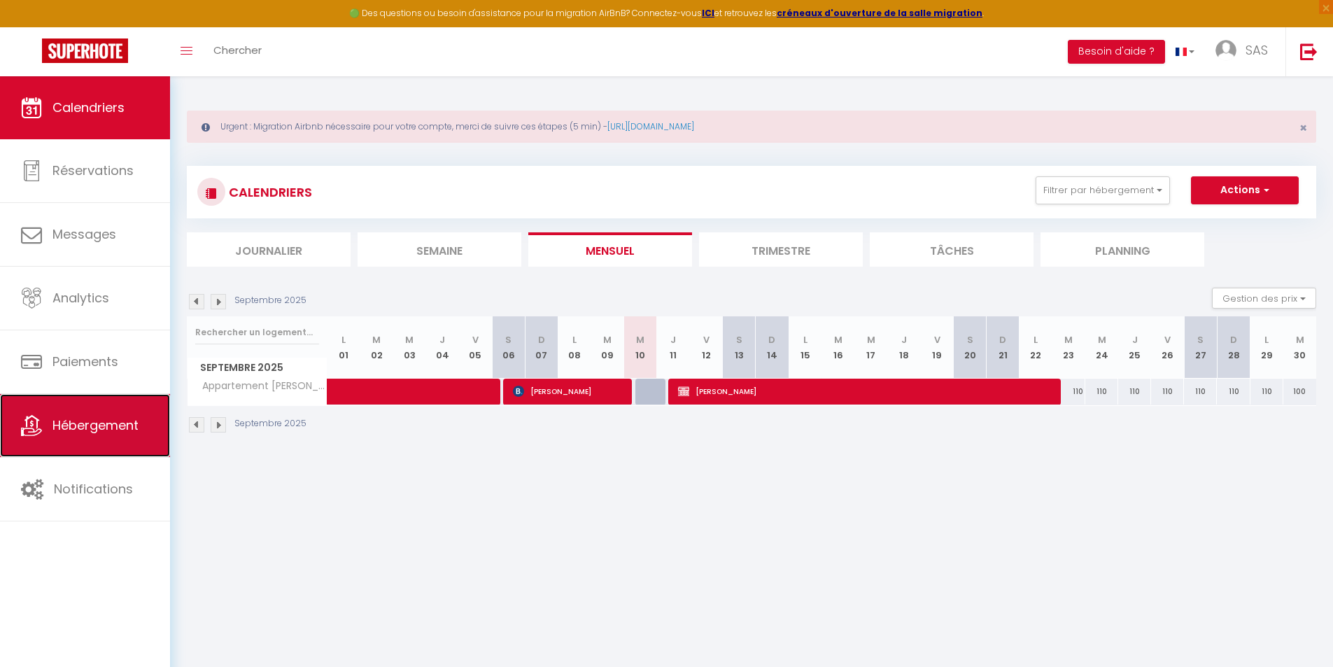
click at [95, 425] on span "Hébergement" at bounding box center [95, 424] width 86 height 17
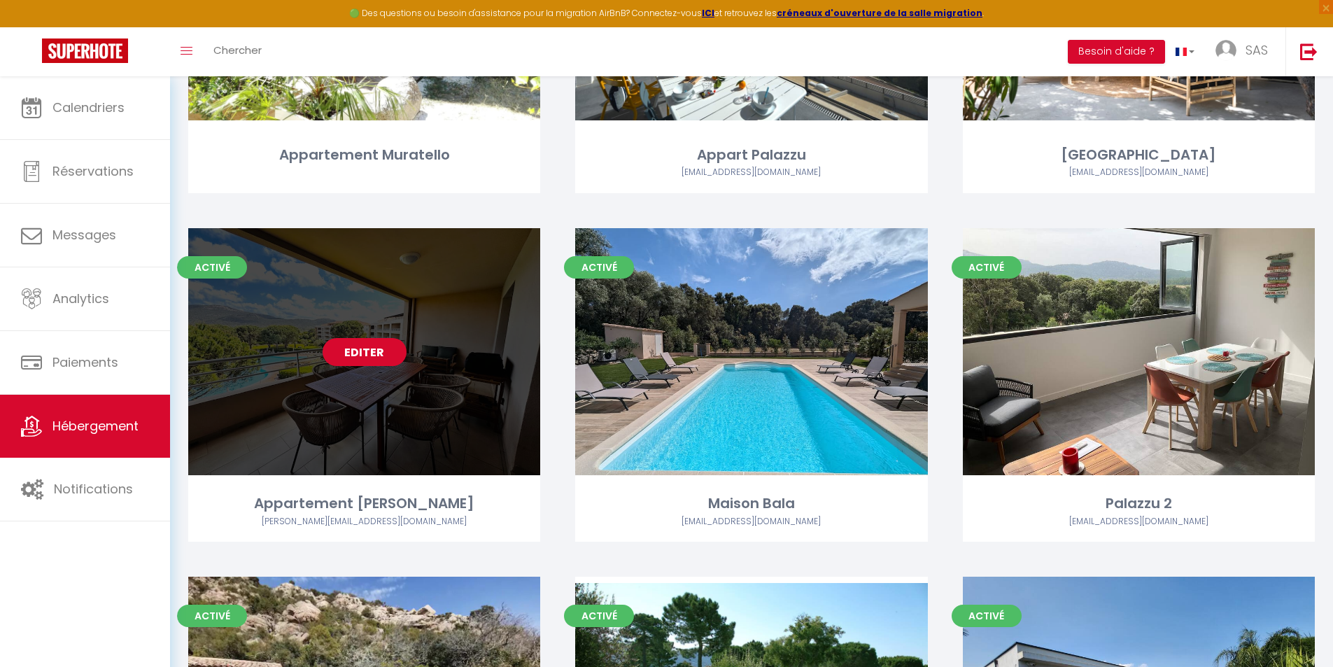
scroll to position [280, 0]
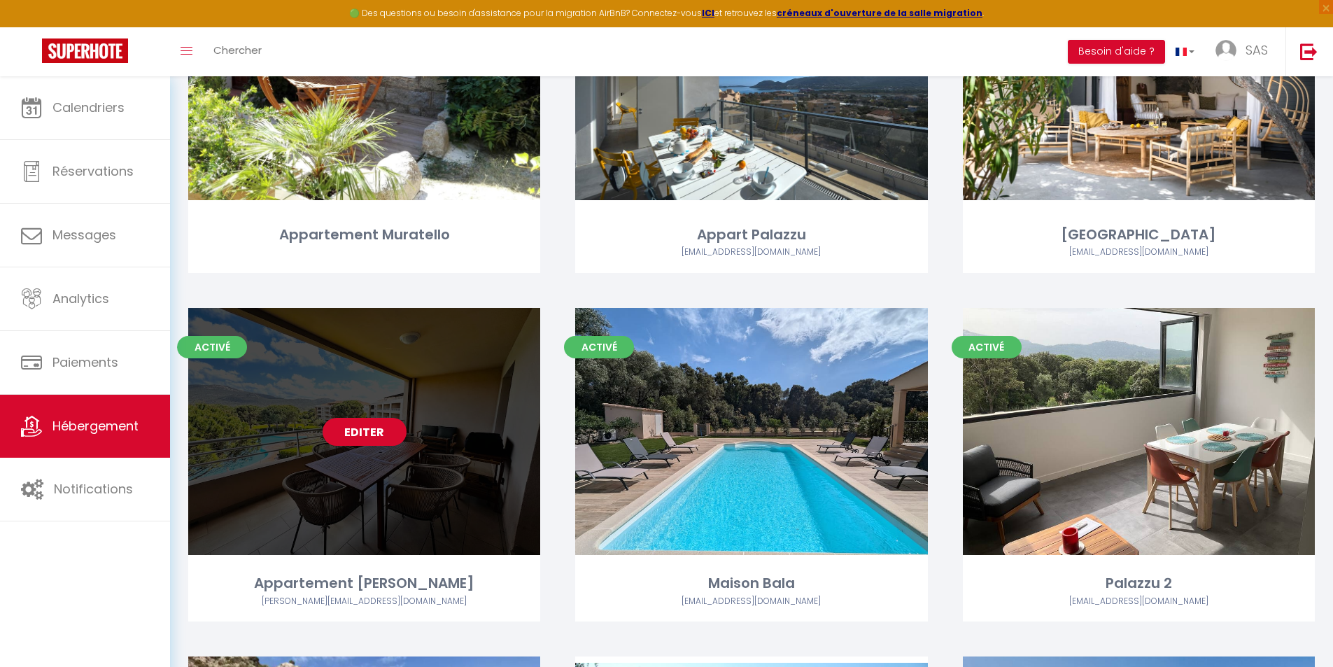
click at [449, 466] on div "Editer" at bounding box center [364, 431] width 352 height 247
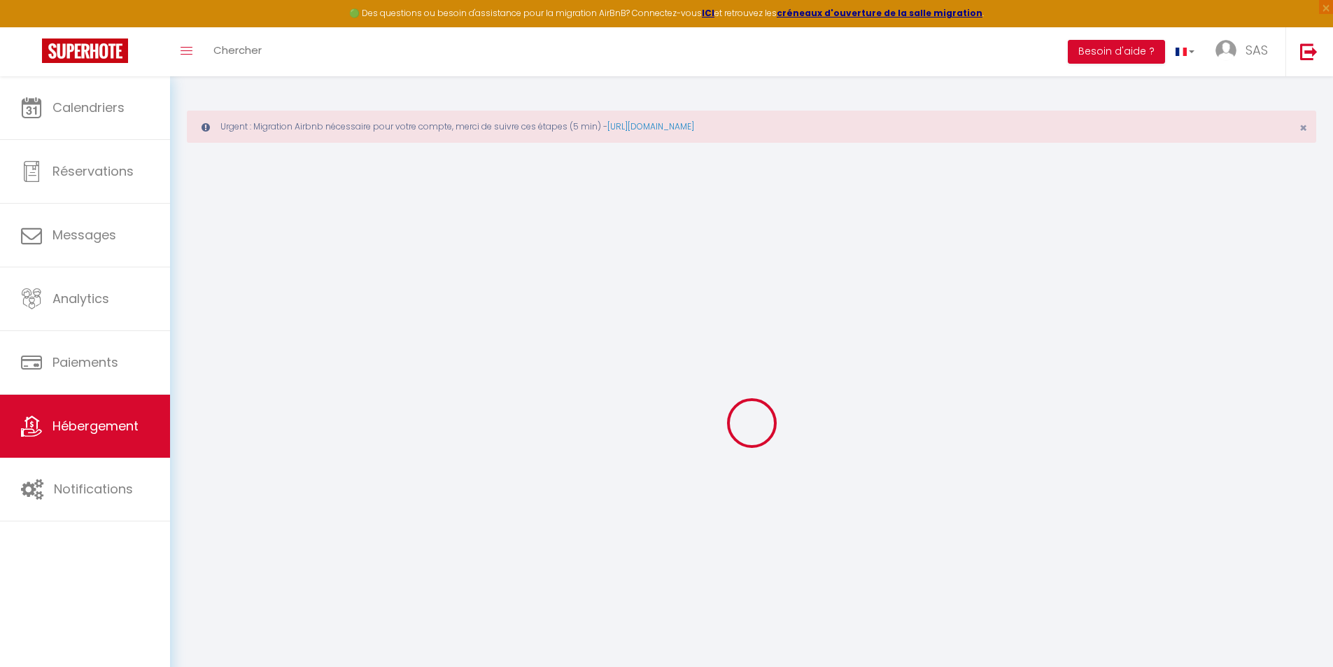
select select
checkbox input "false"
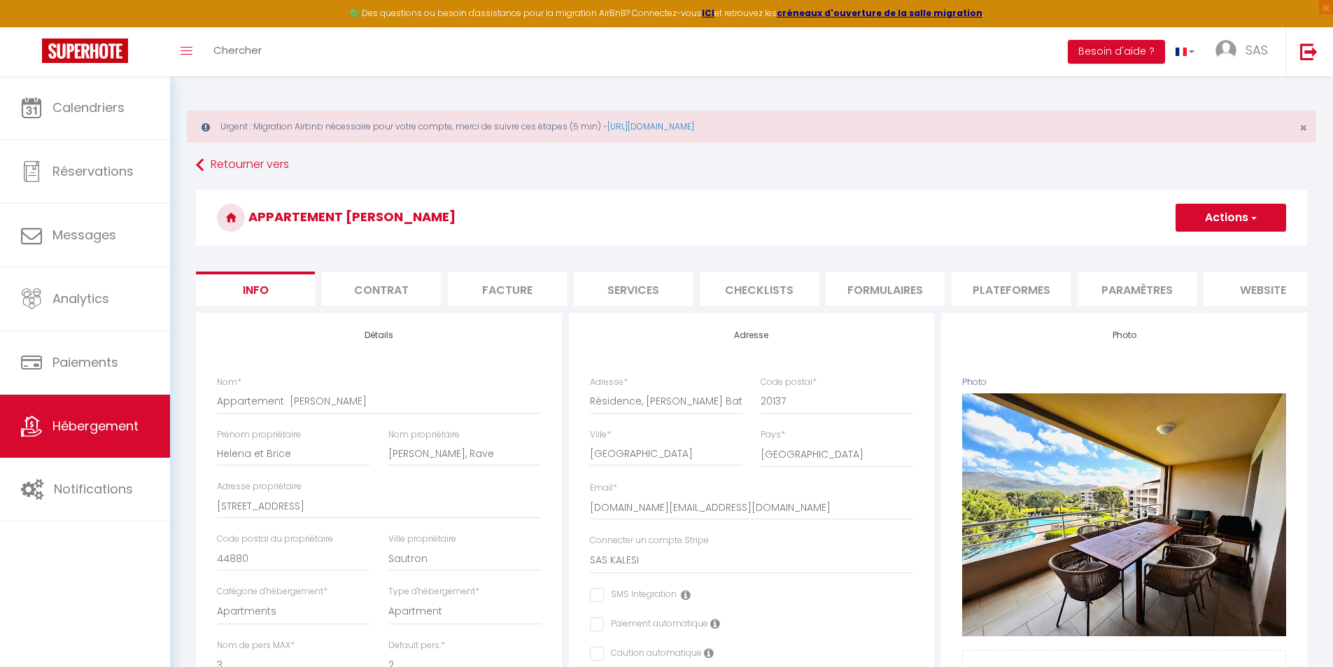
click at [373, 292] on li "Contrat" at bounding box center [381, 289] width 119 height 34
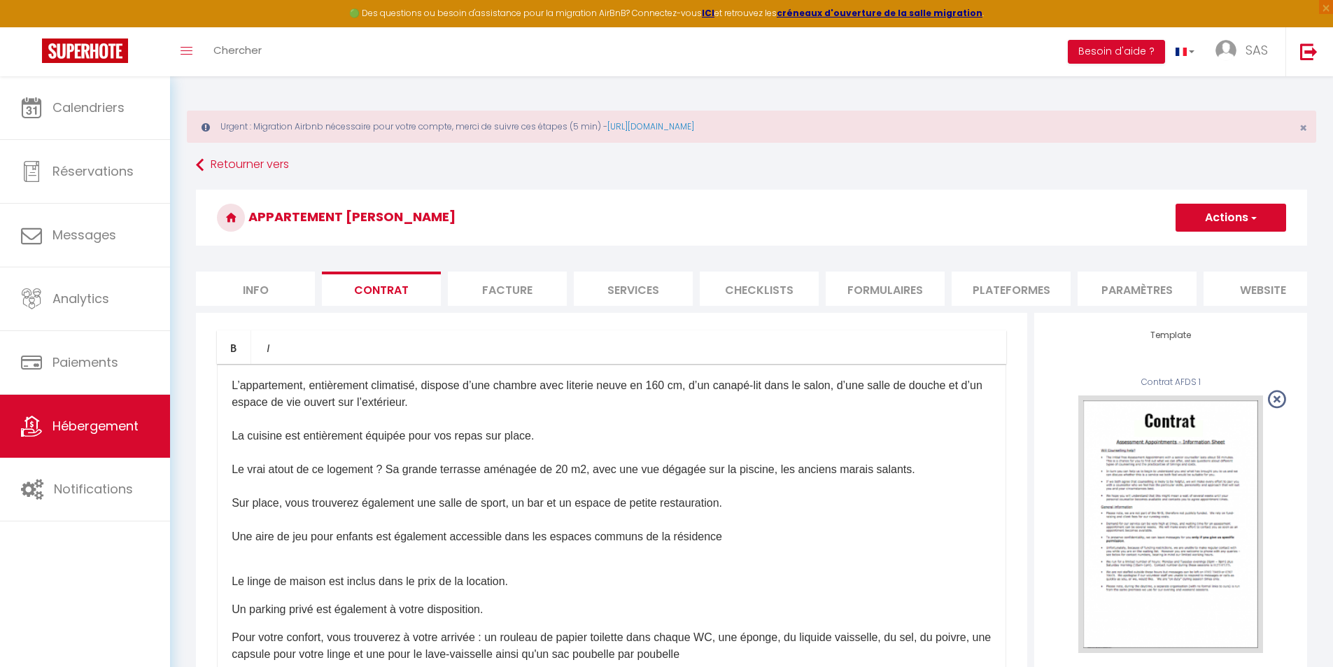
scroll to position [770, 0]
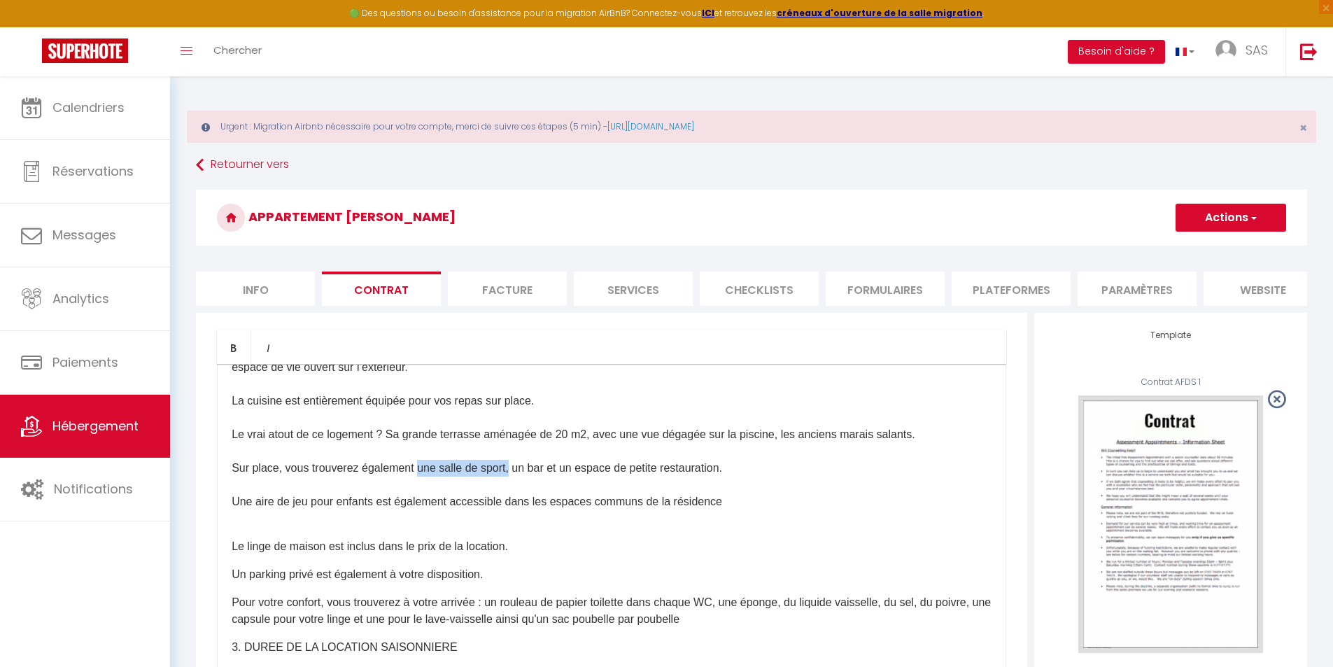
drag, startPoint x: 511, startPoint y: 481, endPoint x: 419, endPoint y: 477, distance: 92.5
click at [419, 477] on p "​L’appartement, entièrement climatisé, dispose d’une chambre avec literie neuve…" at bounding box center [612, 434] width 760 height 185
click at [425, 476] on p "​L’appartement, entièrement climatisé, dispose d’une chambre avec literie neuve…" at bounding box center [612, 434] width 760 height 185
click at [423, 475] on p "​L’appartement, entièrement climatisé, dispose d’une chambre avec literie neuve…" at bounding box center [612, 434] width 760 height 185
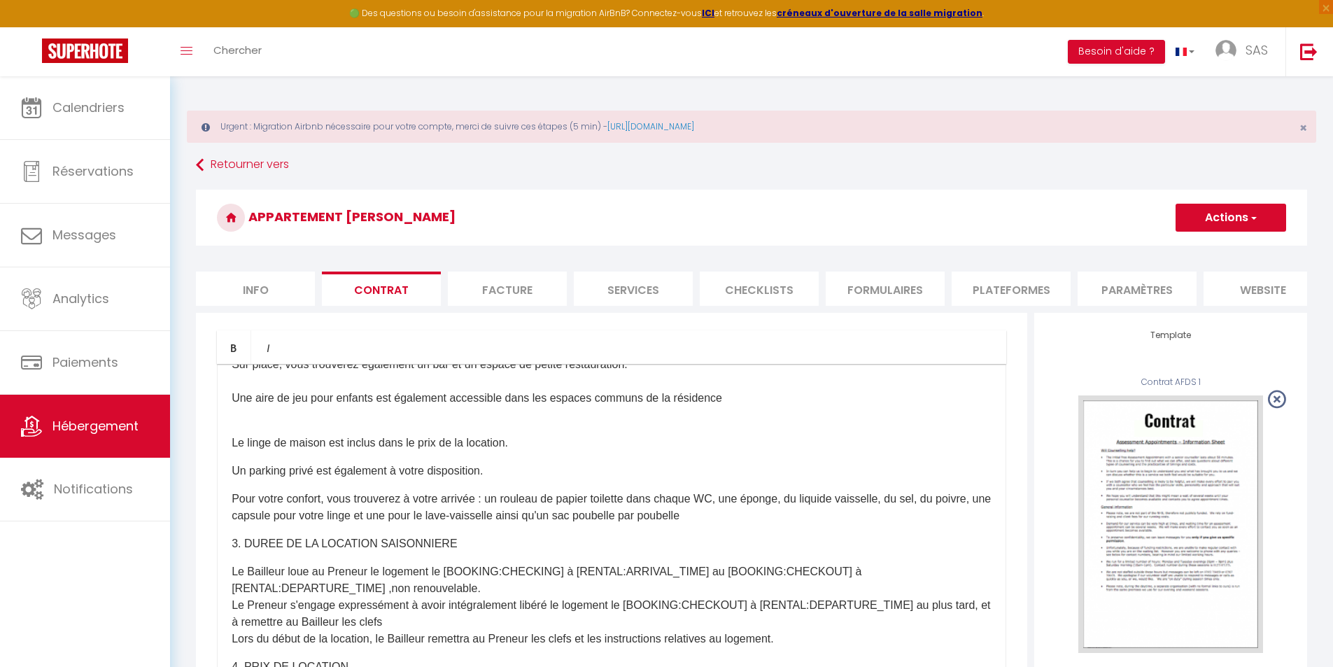
scroll to position [840, 0]
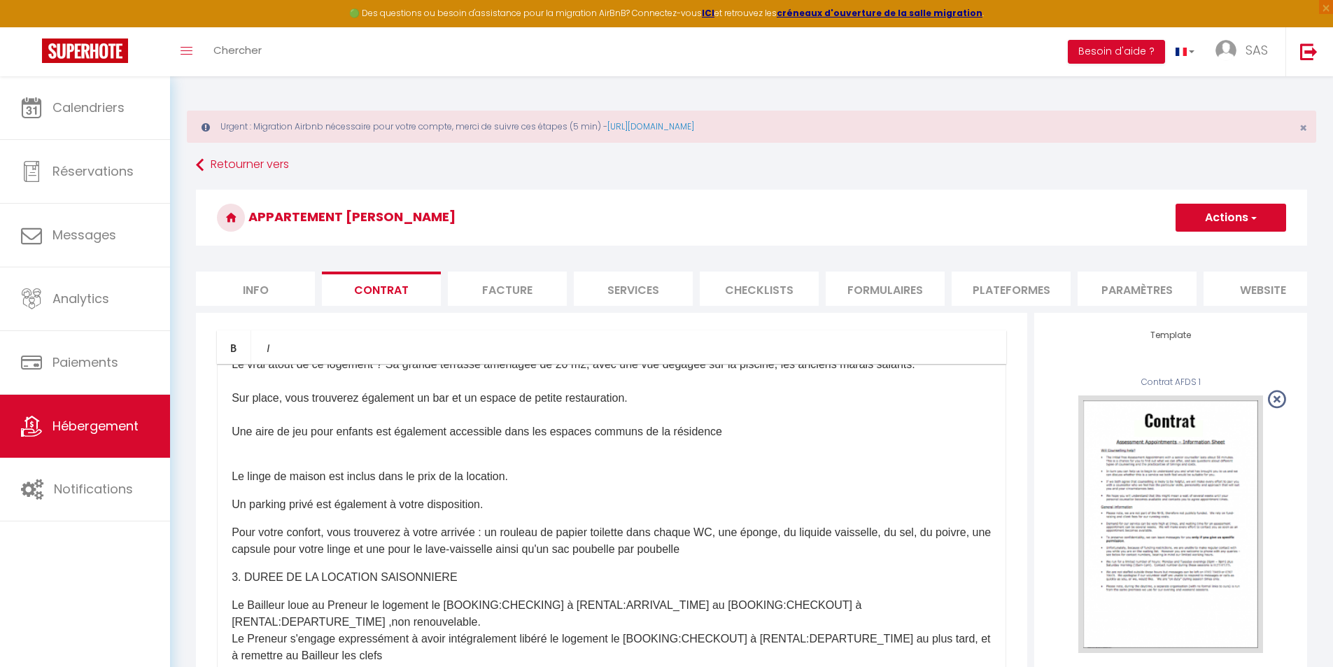
click at [232, 484] on p "Le linge de maison est inclus dans le prix de la location." at bounding box center [612, 476] width 760 height 17
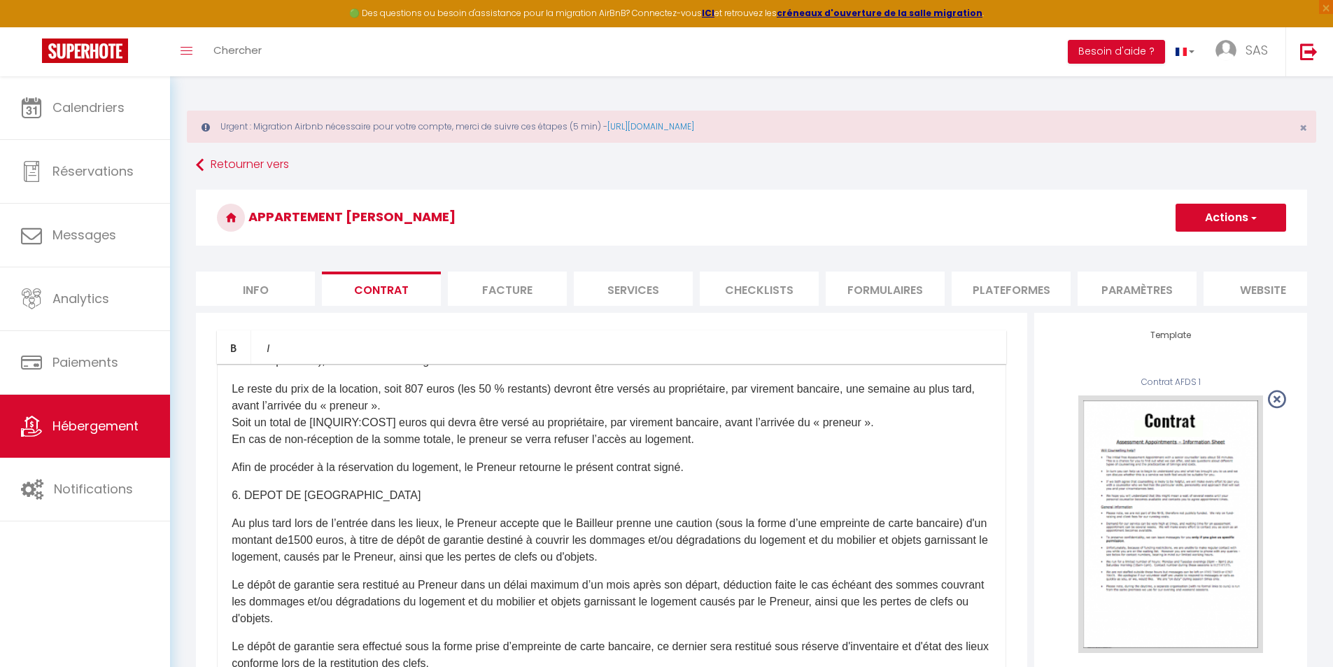
scroll to position [1260, 0]
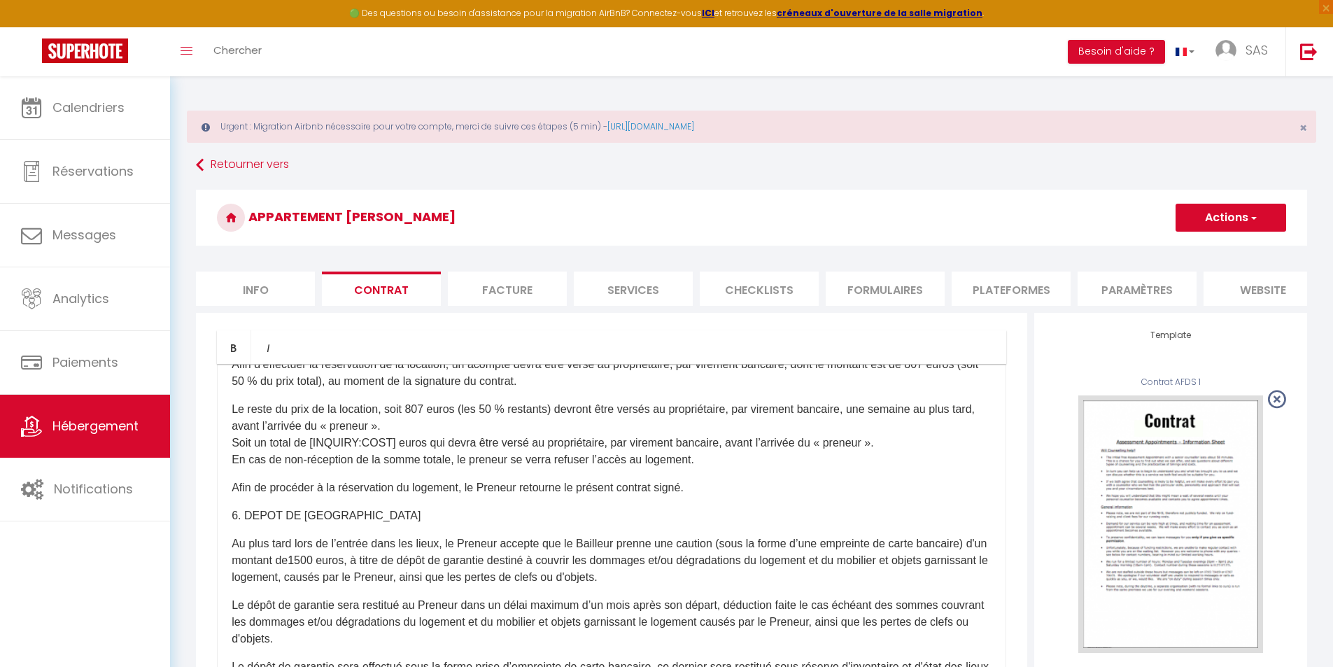
click at [371, 570] on p "Au plus tard lors de l’entrée dans les lieux, le Preneur accepte que le Bailleu…" at bounding box center [612, 560] width 760 height 50
drag, startPoint x: 384, startPoint y: 570, endPoint x: 368, endPoint y: 570, distance: 16.1
click at [368, 570] on p "Au plus tard lors de l’entrée dans les lieux, le Preneur accepte que le Bailleu…" at bounding box center [612, 560] width 760 height 50
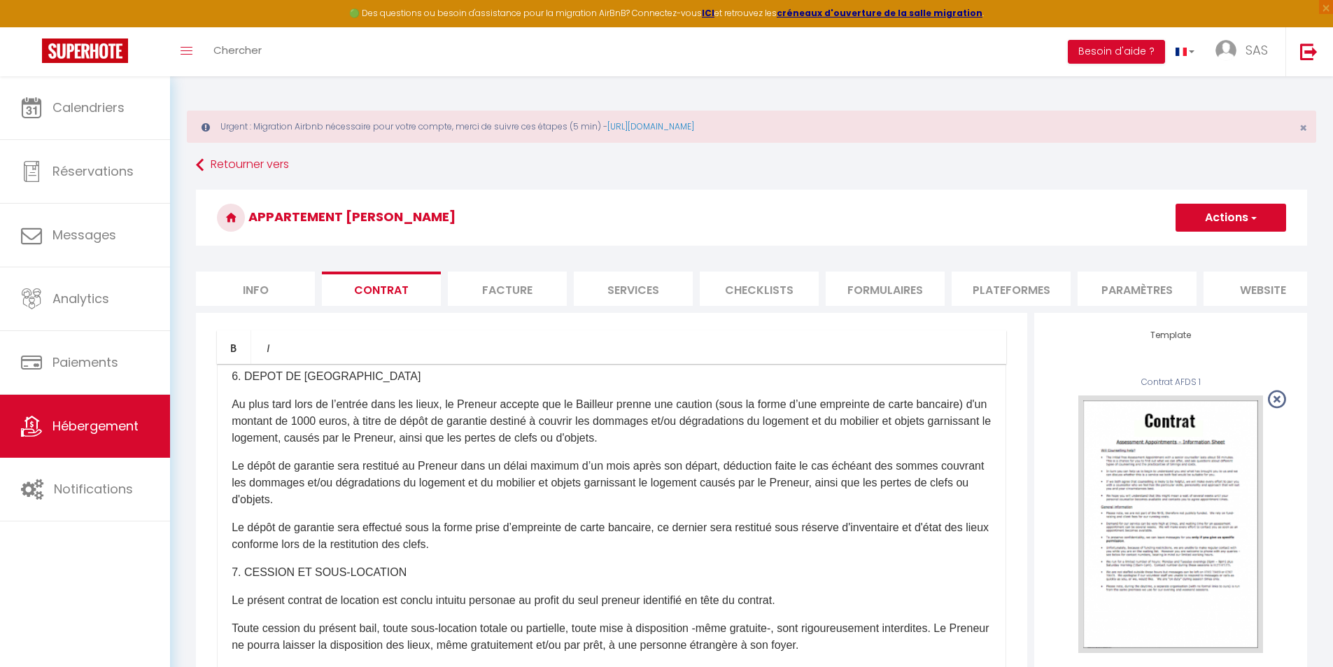
scroll to position [1400, 0]
click at [1249, 214] on span "button" at bounding box center [1253, 218] width 9 height 14
click at [1132, 246] on link "Enregistrer" at bounding box center [1190, 248] width 192 height 18
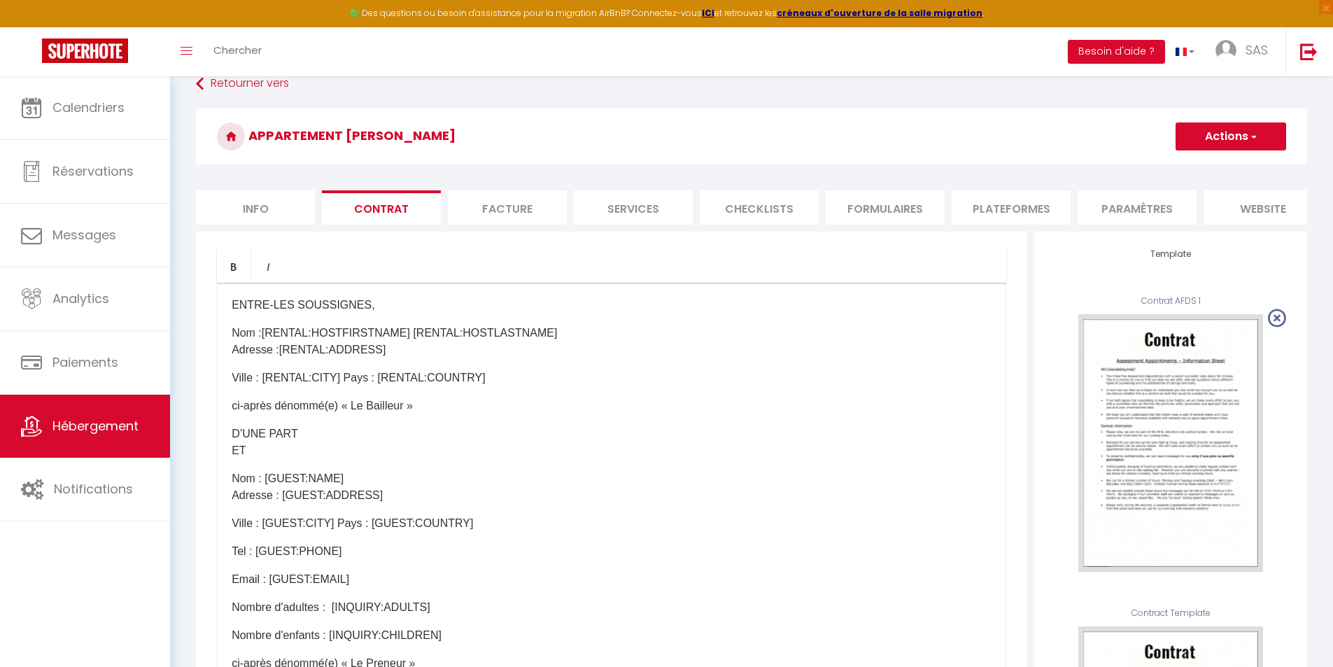
scroll to position [0, 0]
click at [1244, 139] on button "Actions" at bounding box center [1231, 136] width 111 height 28
click at [1140, 169] on link "Enregistrer" at bounding box center [1190, 167] width 192 height 18
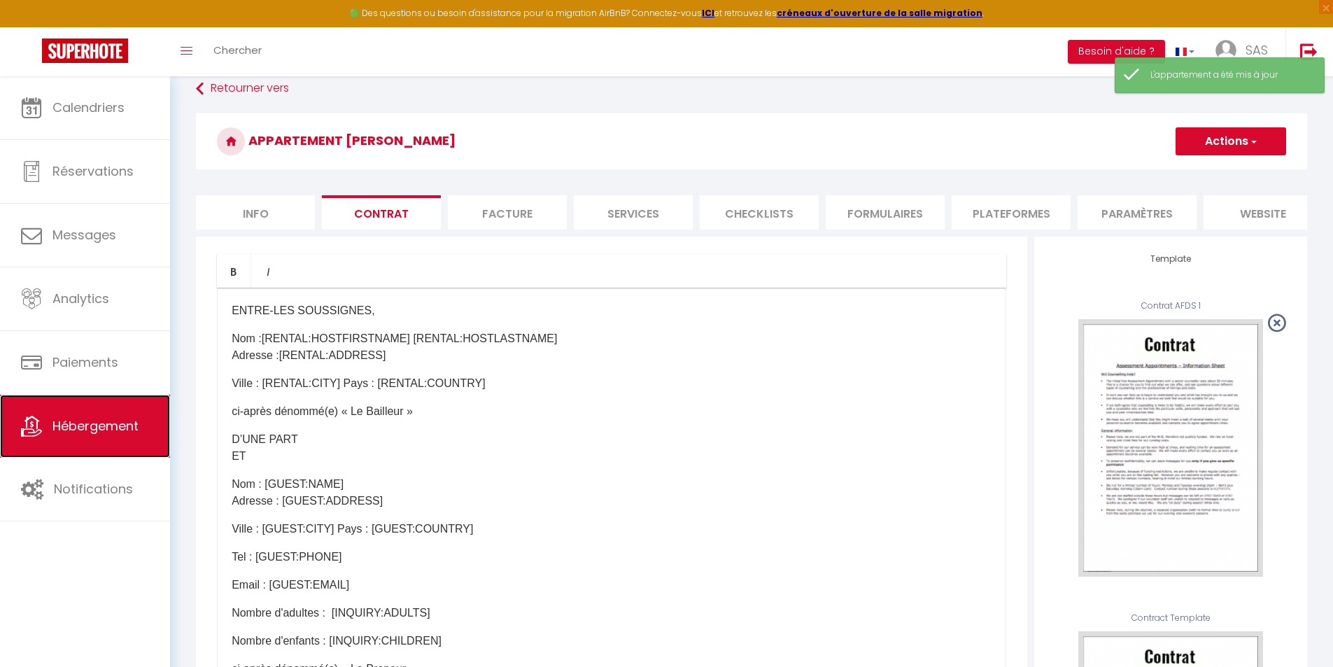
click at [72, 416] on link "Hébergement" at bounding box center [85, 426] width 170 height 63
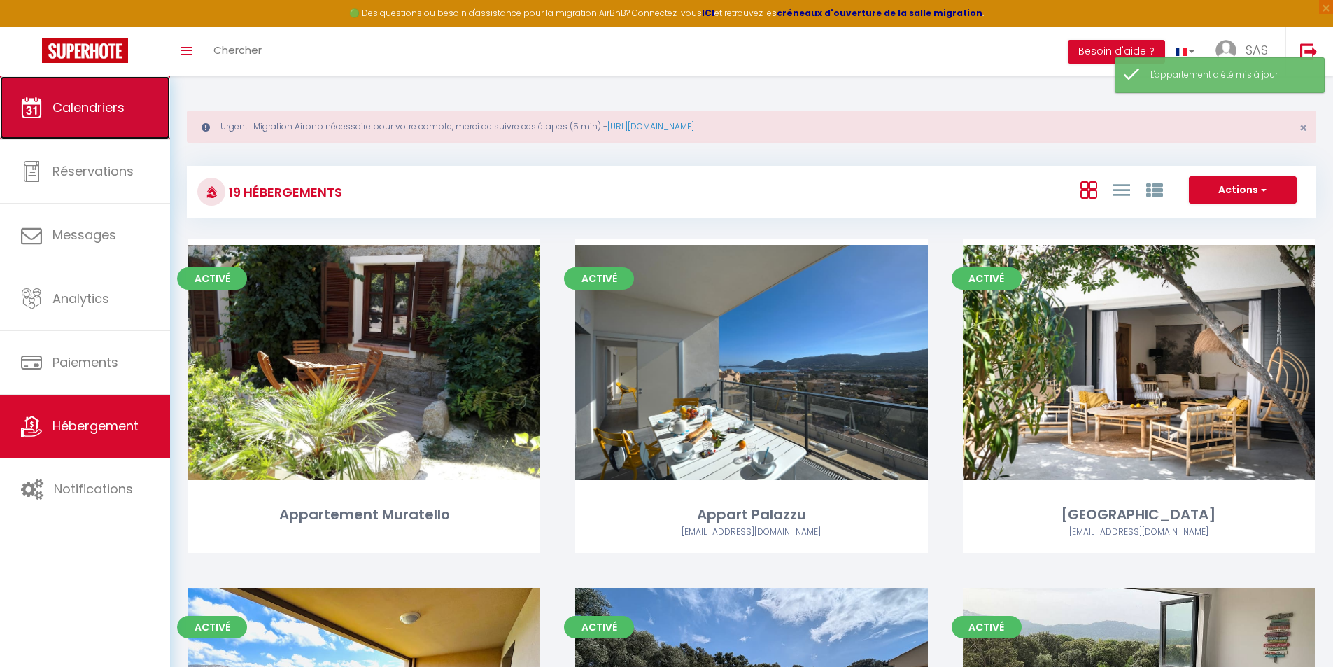
click at [123, 105] on span "Calendriers" at bounding box center [88, 107] width 72 height 17
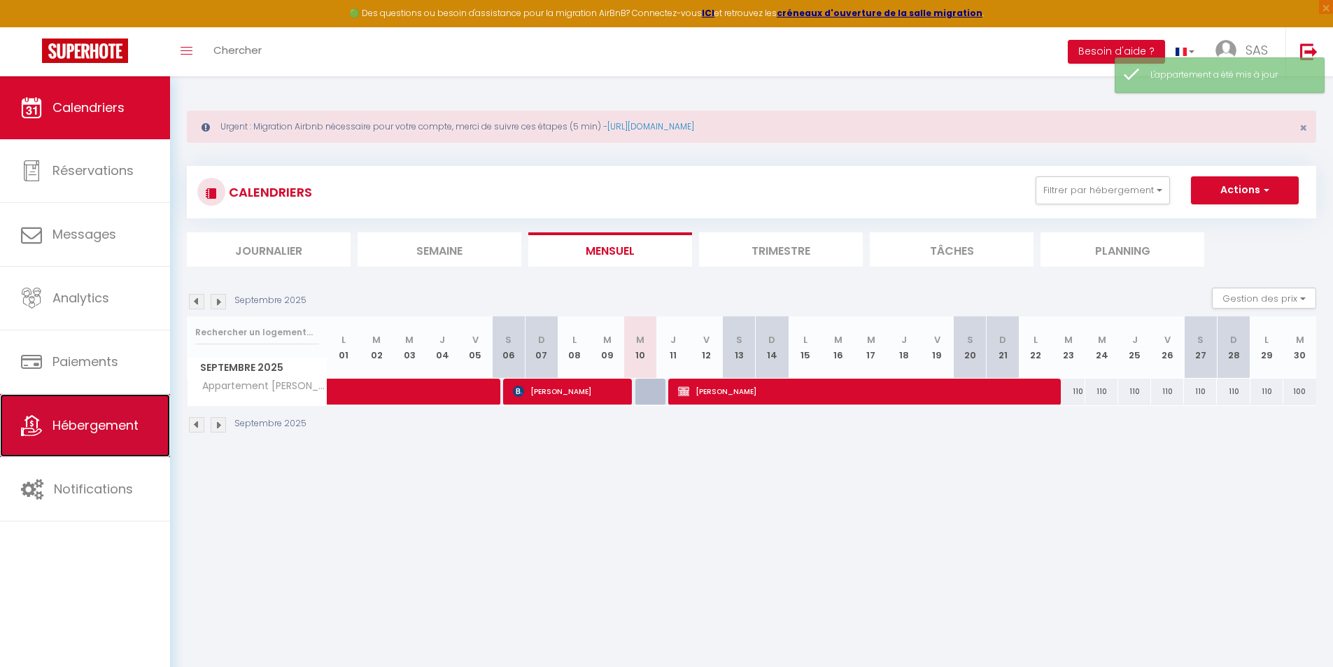
click at [78, 423] on span "Hébergement" at bounding box center [95, 424] width 86 height 17
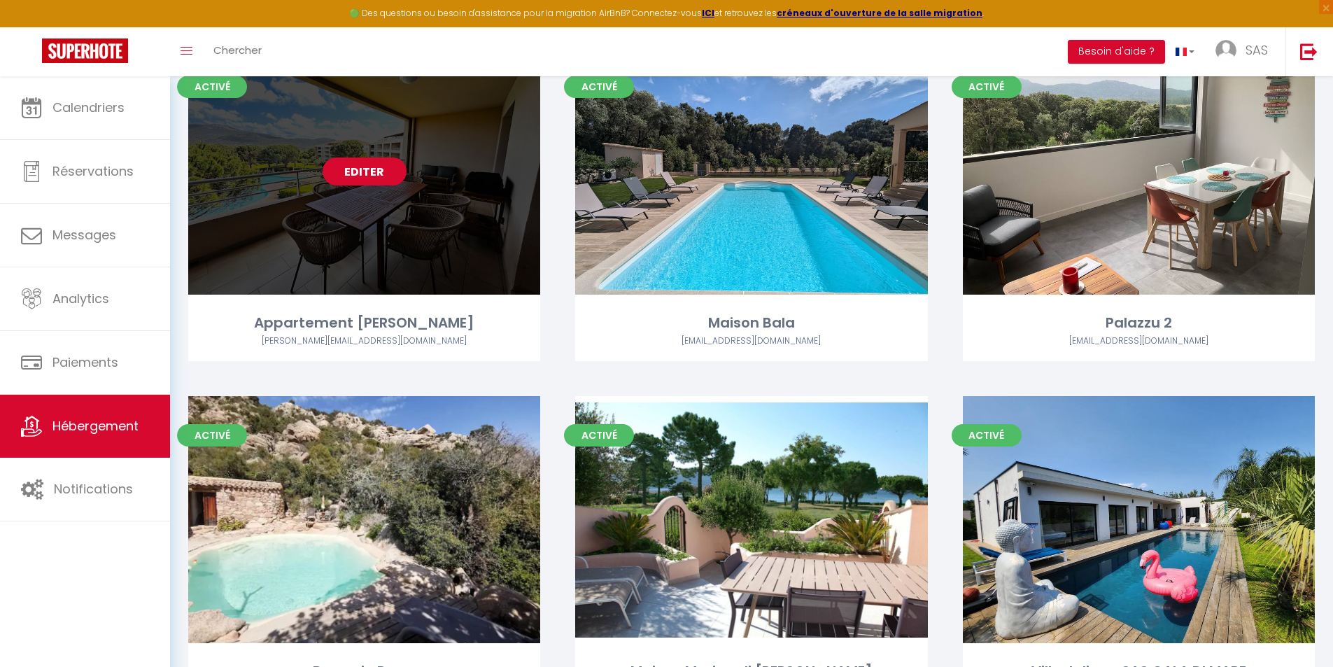
scroll to position [350, 0]
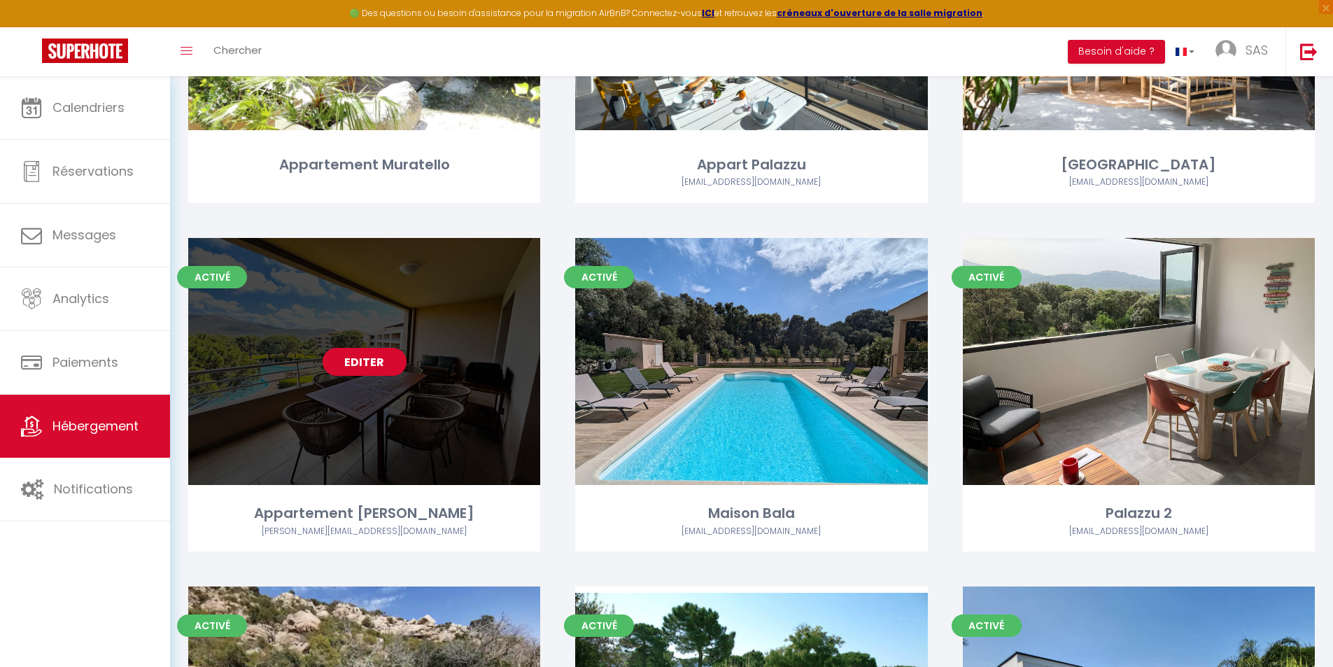
click at [428, 386] on div "Editer" at bounding box center [364, 361] width 352 height 247
select select "3"
select select "2"
select select "1"
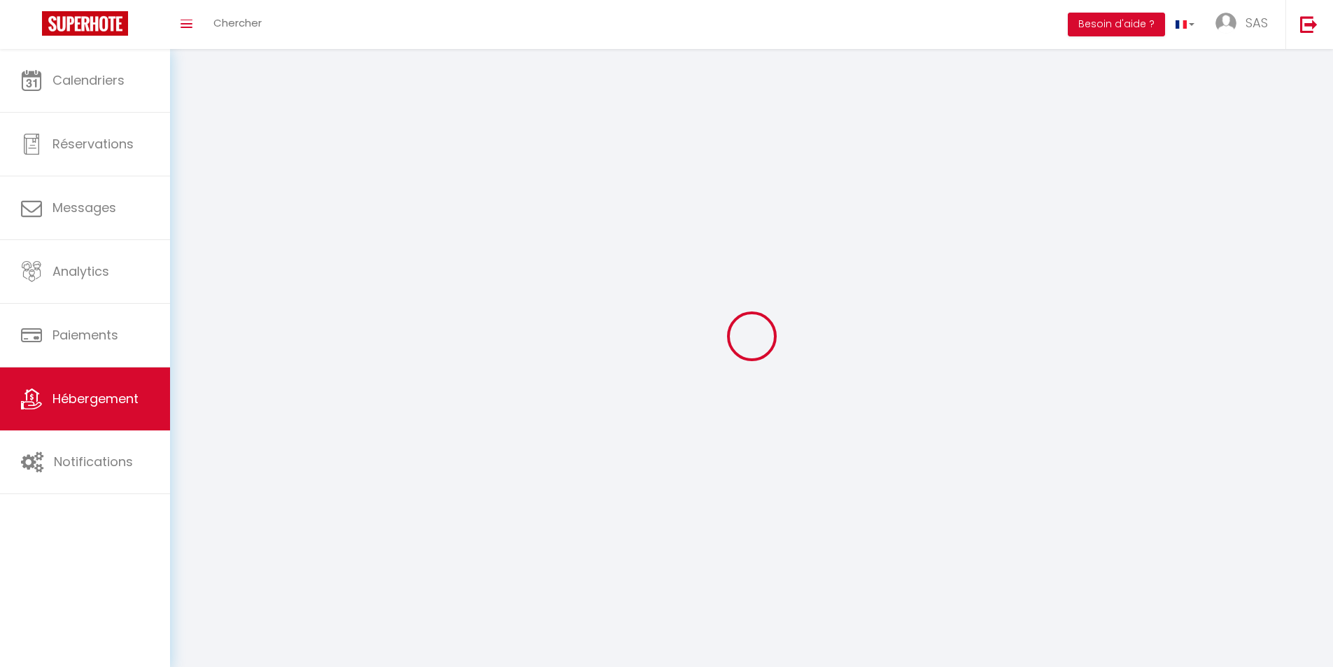
select select
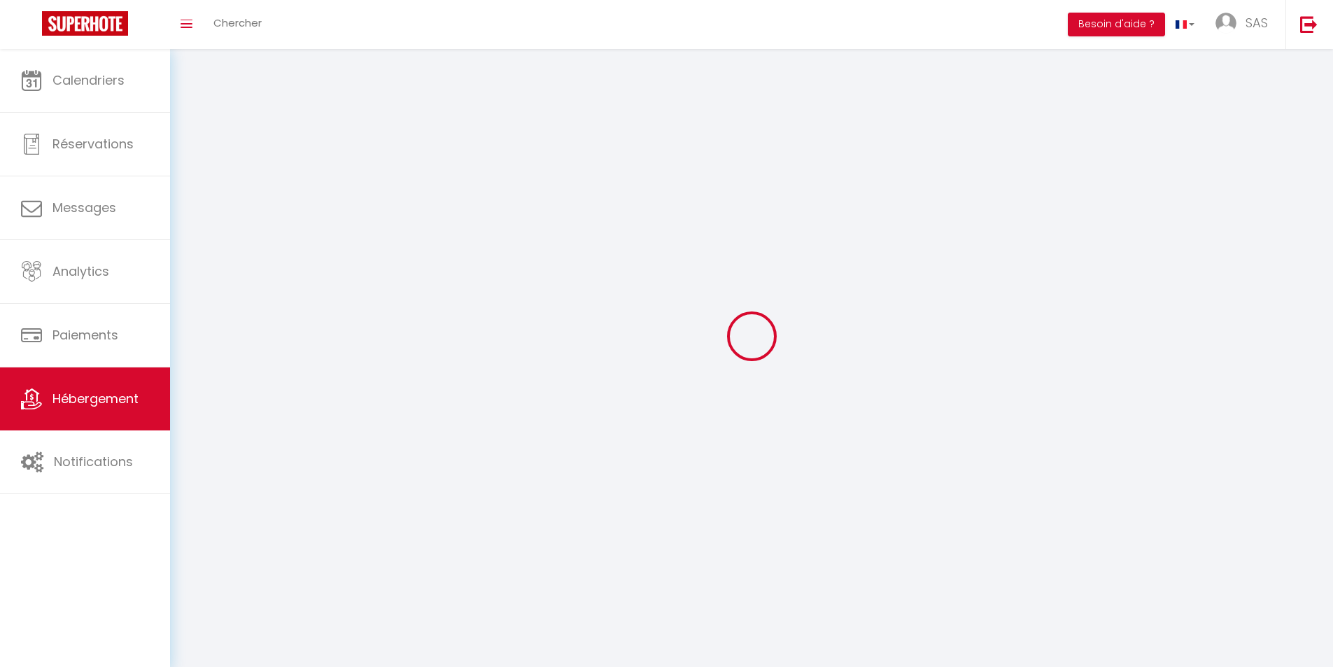
checkbox input "false"
select select
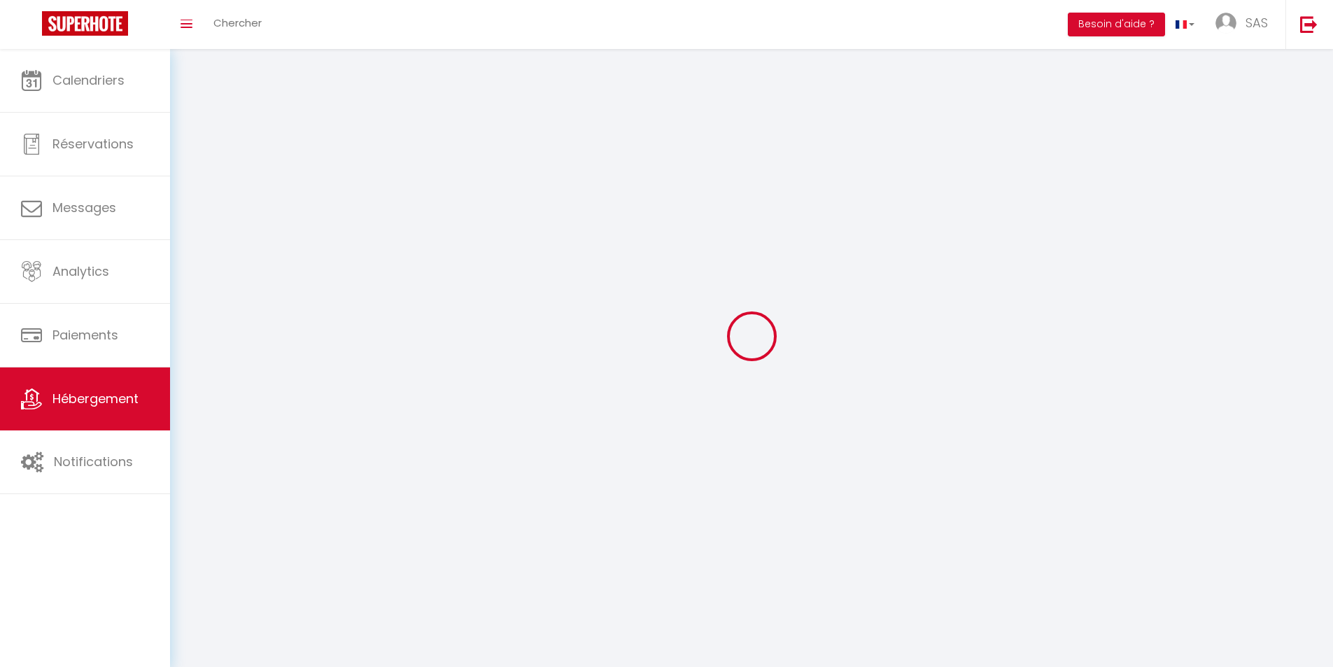
select select
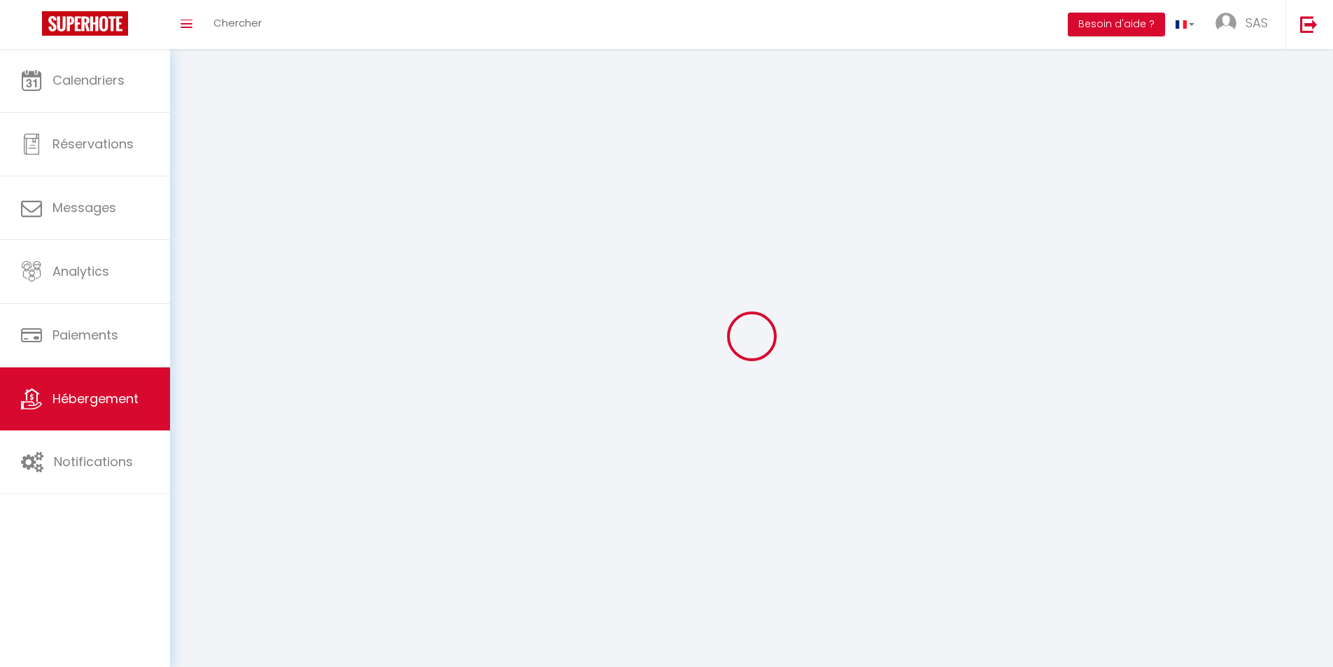
select select
checkbox input "false"
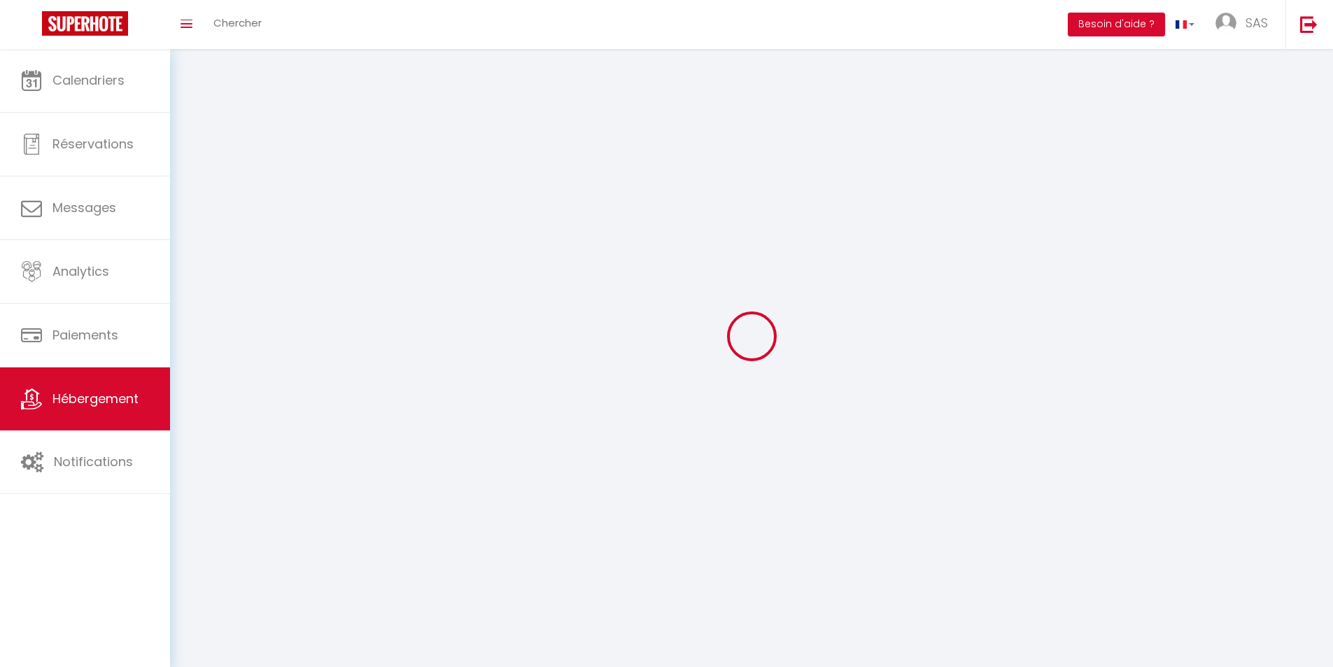
select select
select select "1"
select select
select select "28"
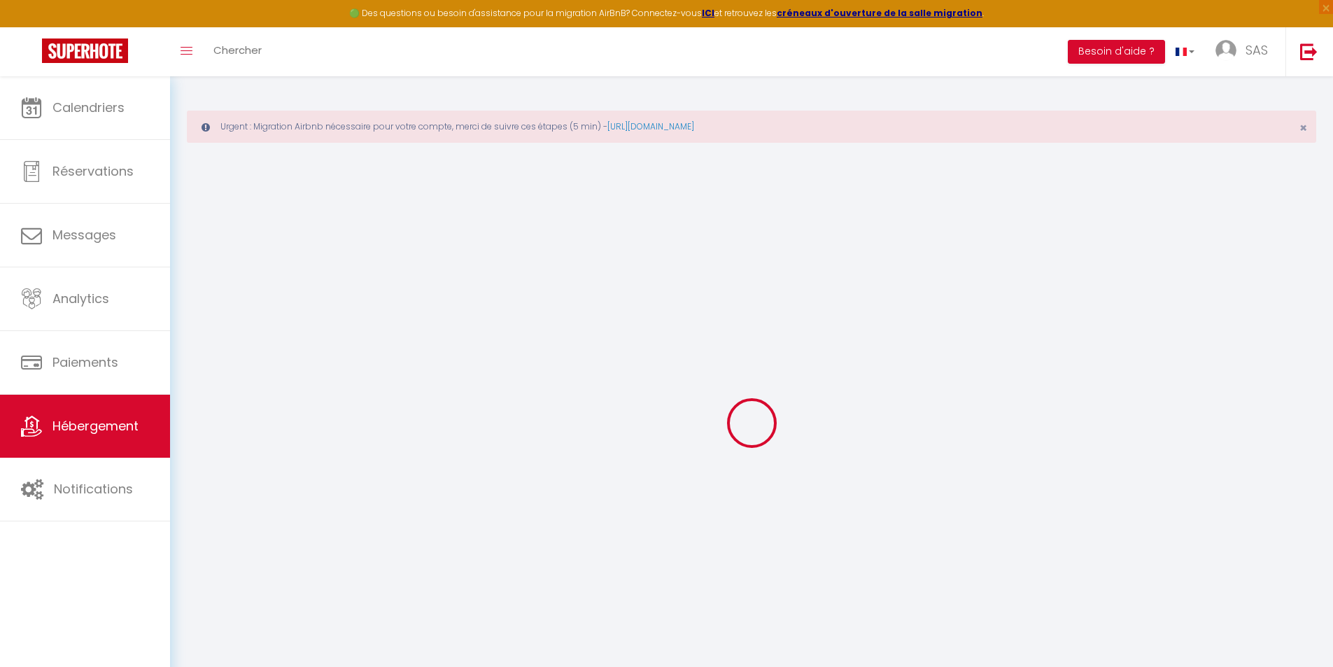
select select
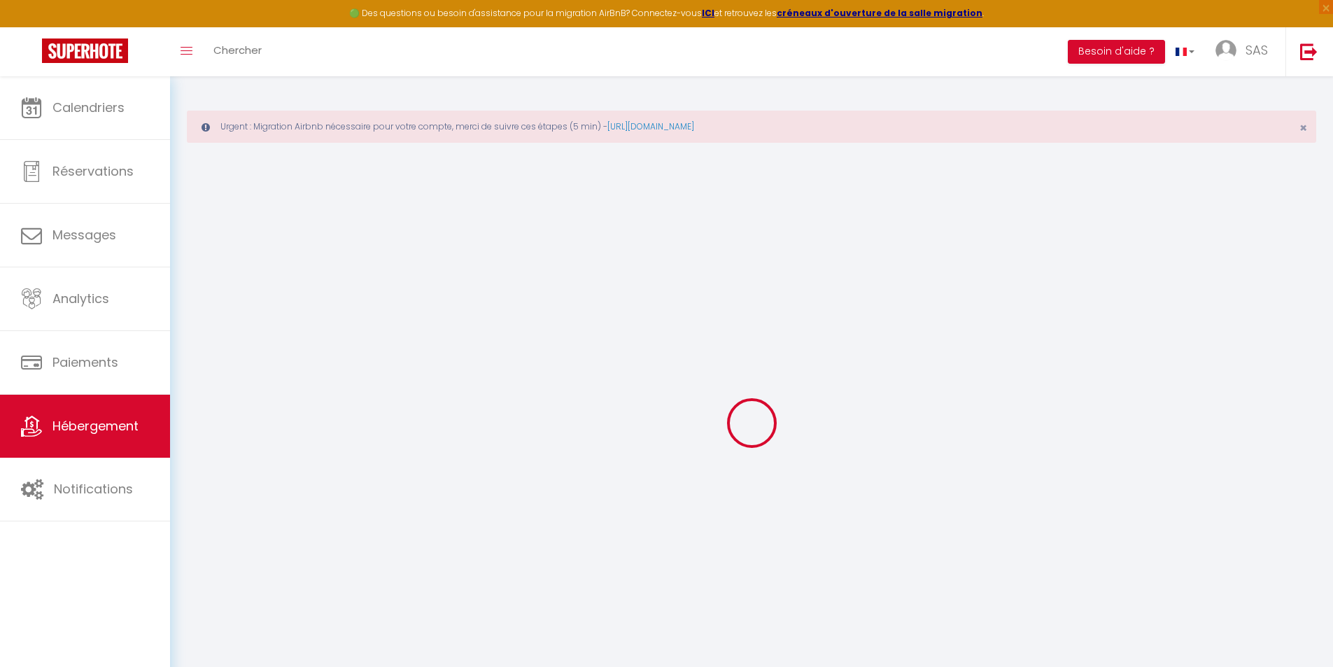
select select
checkbox input "false"
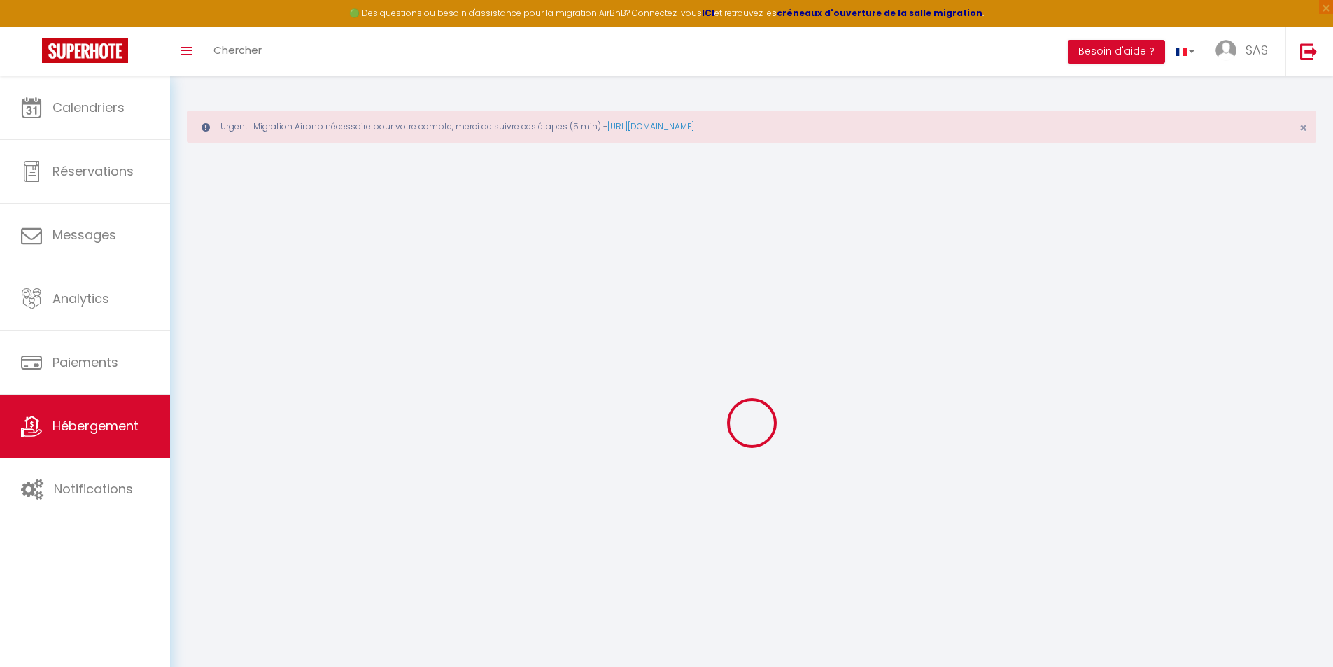
select select
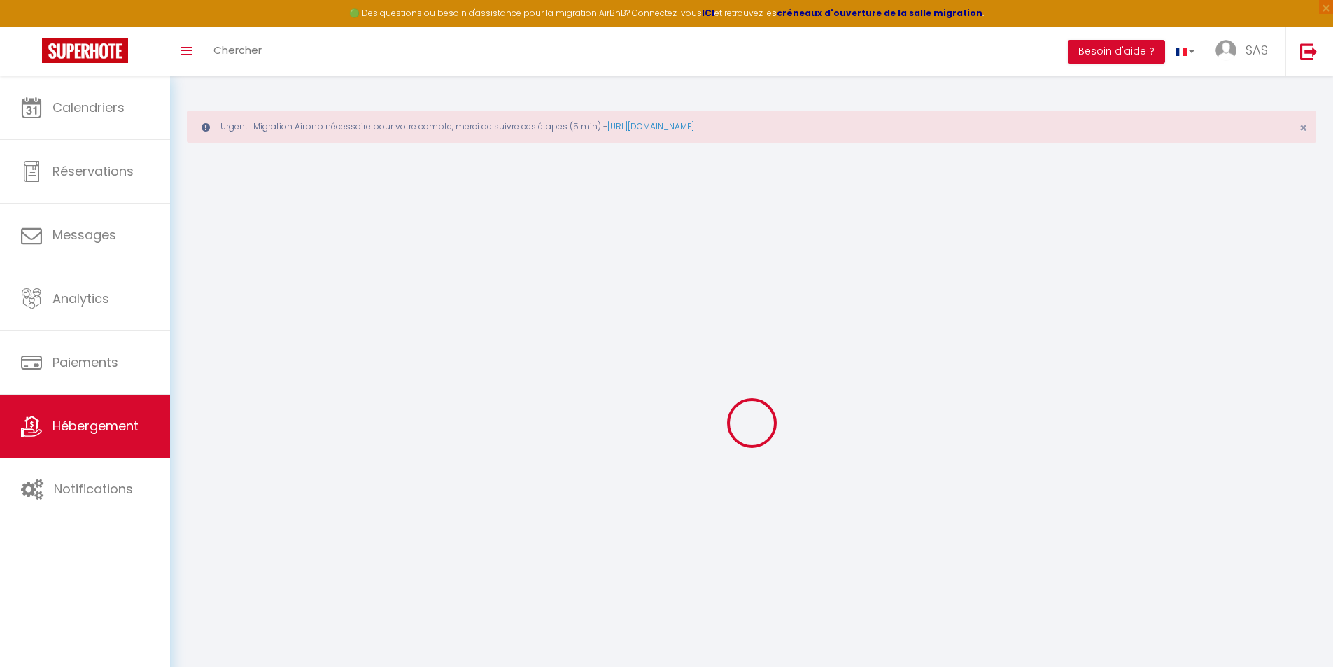
select select
checkbox input "false"
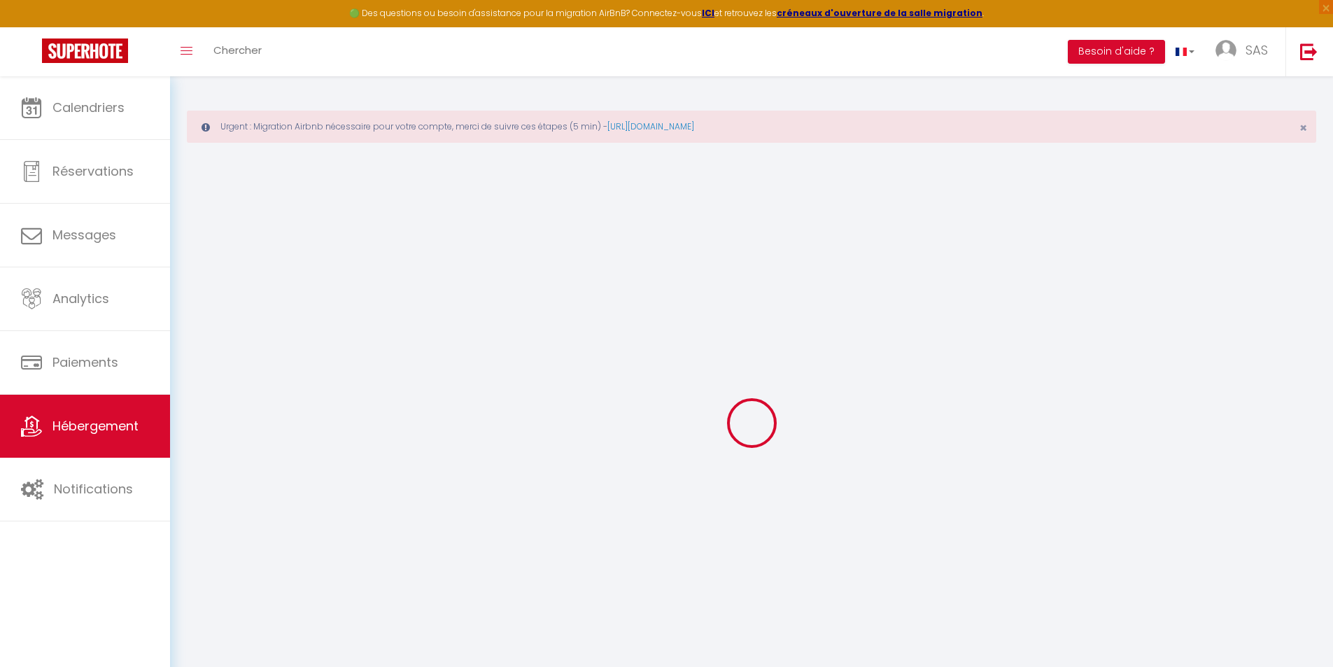
checkbox input "false"
select select
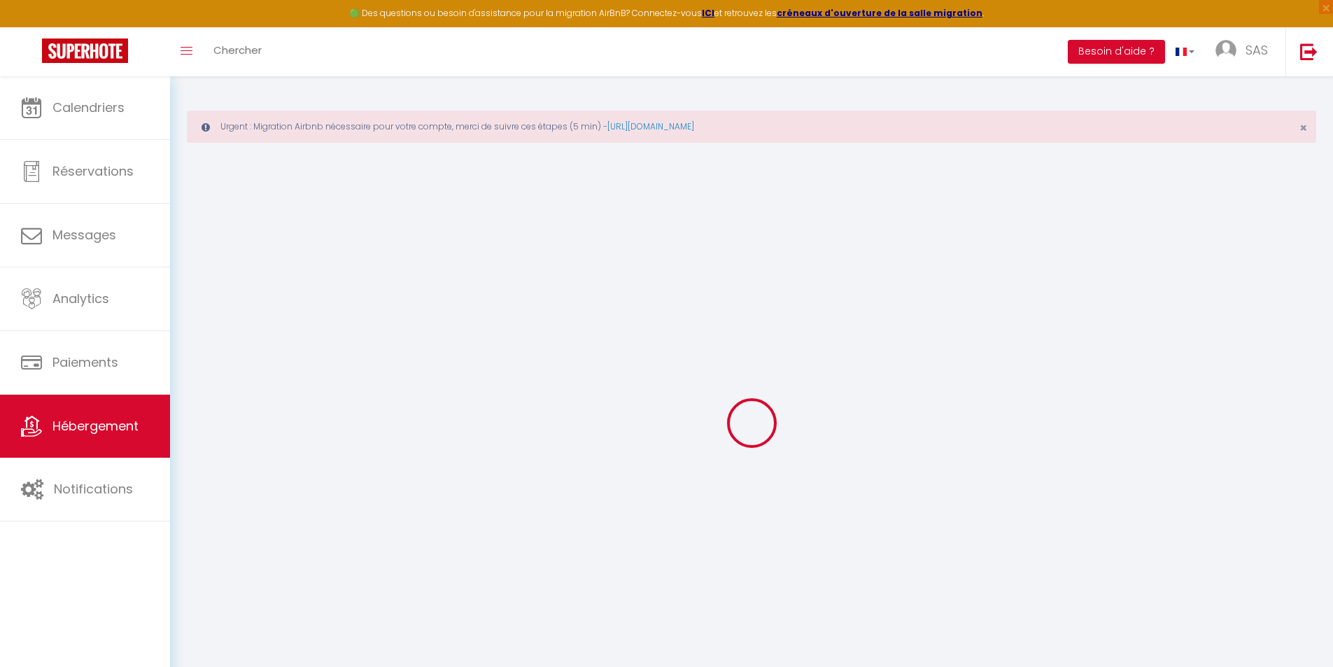
select select
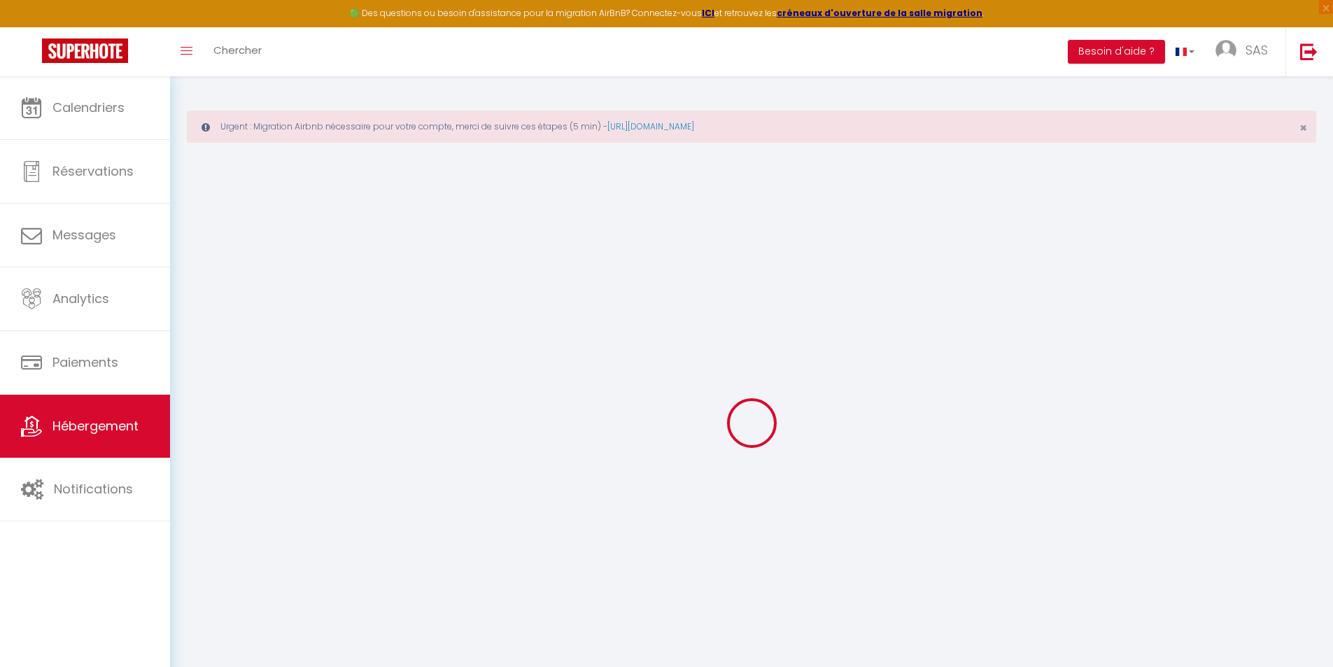
checkbox input "false"
select select
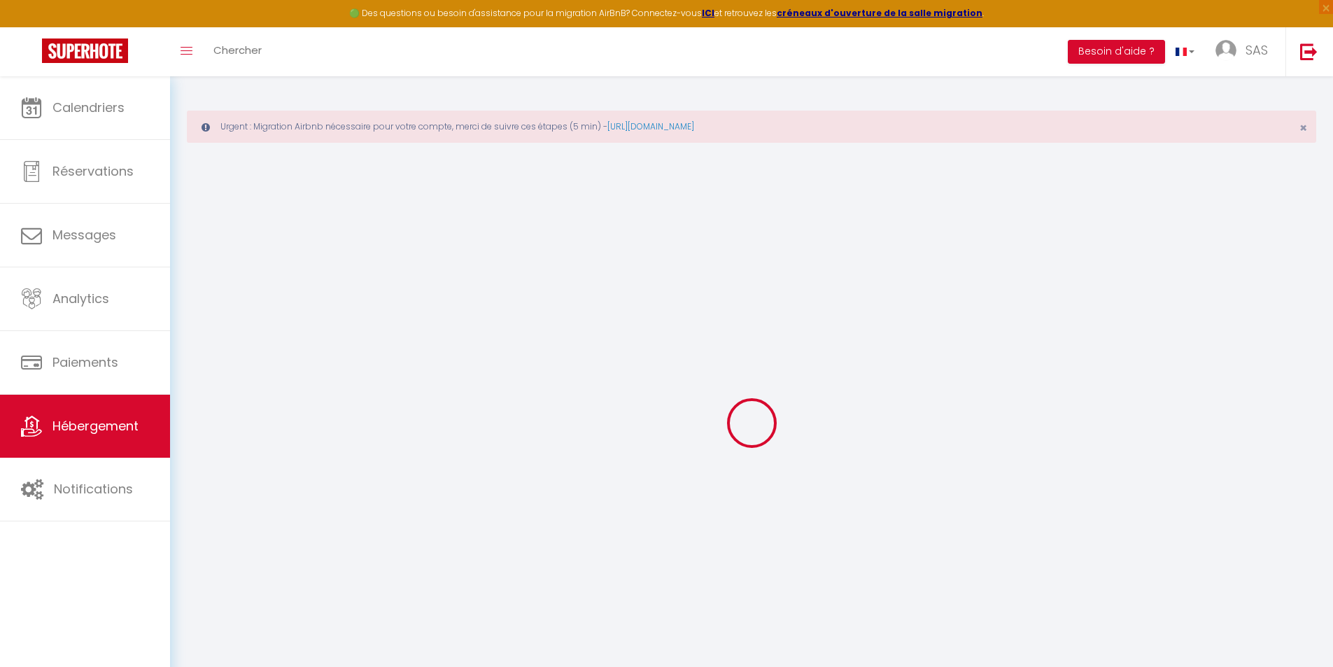
select select
type input "Appartement [GEOGRAPHIC_DATA]"
type input "Helena et Brice"
type input "Savino, Rave"
type input "10 rue de la fragonnette"
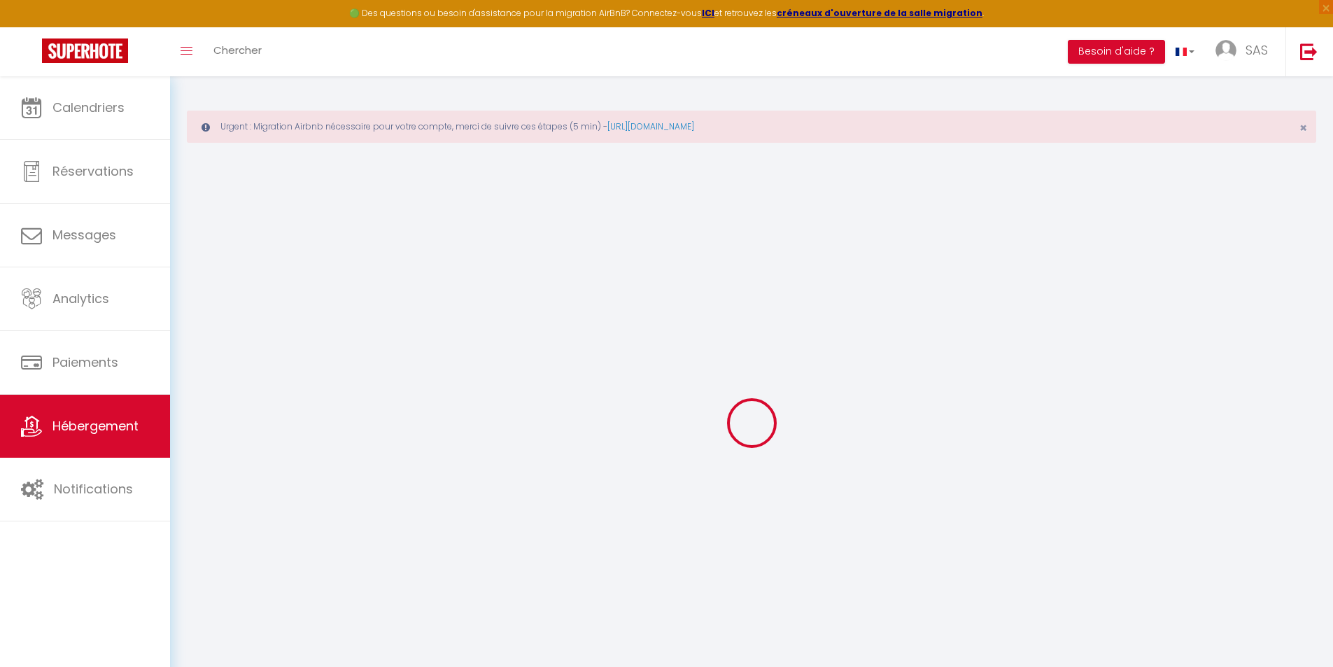
type input "44880"
type input "Sautron"
type input "265"
type input "95"
type input "1500"
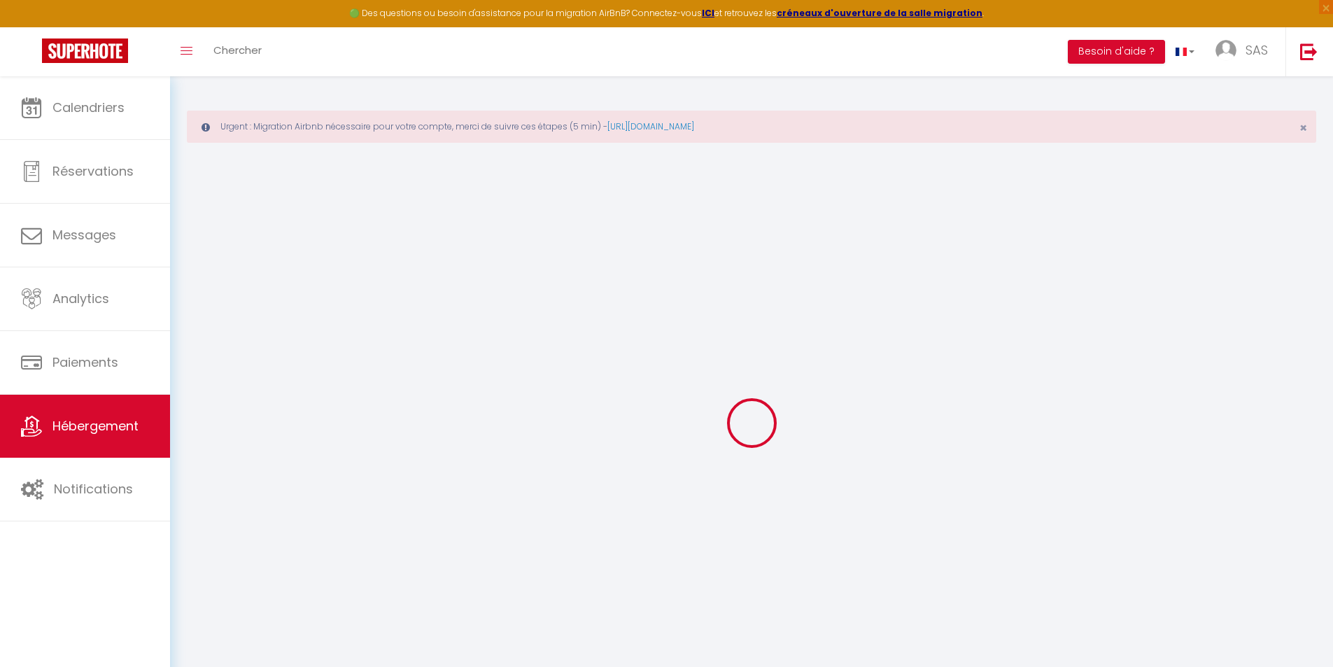
select select
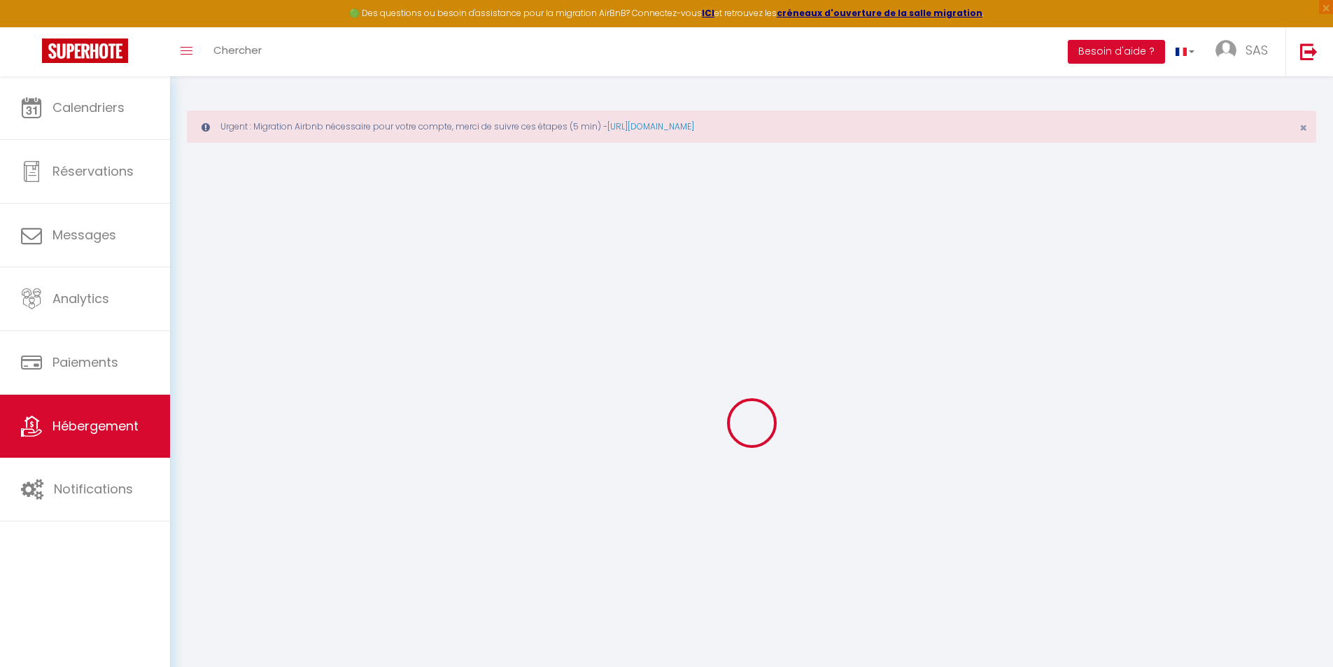
type input "Résidence, Salina bay Bat A, Etage 3"
type input "20137"
type input "Porto-Vecchio"
type input "kalesi.corsica@gmail.com"
select select "9091"
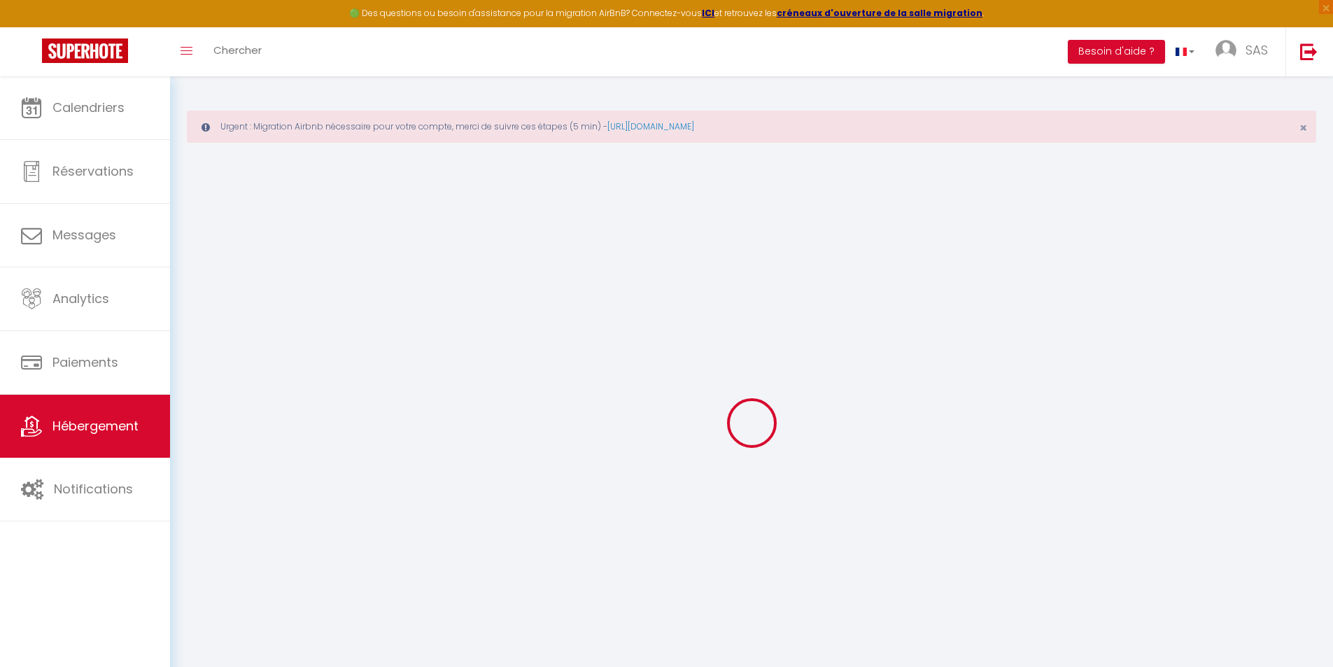
checkbox input "false"
type input "0"
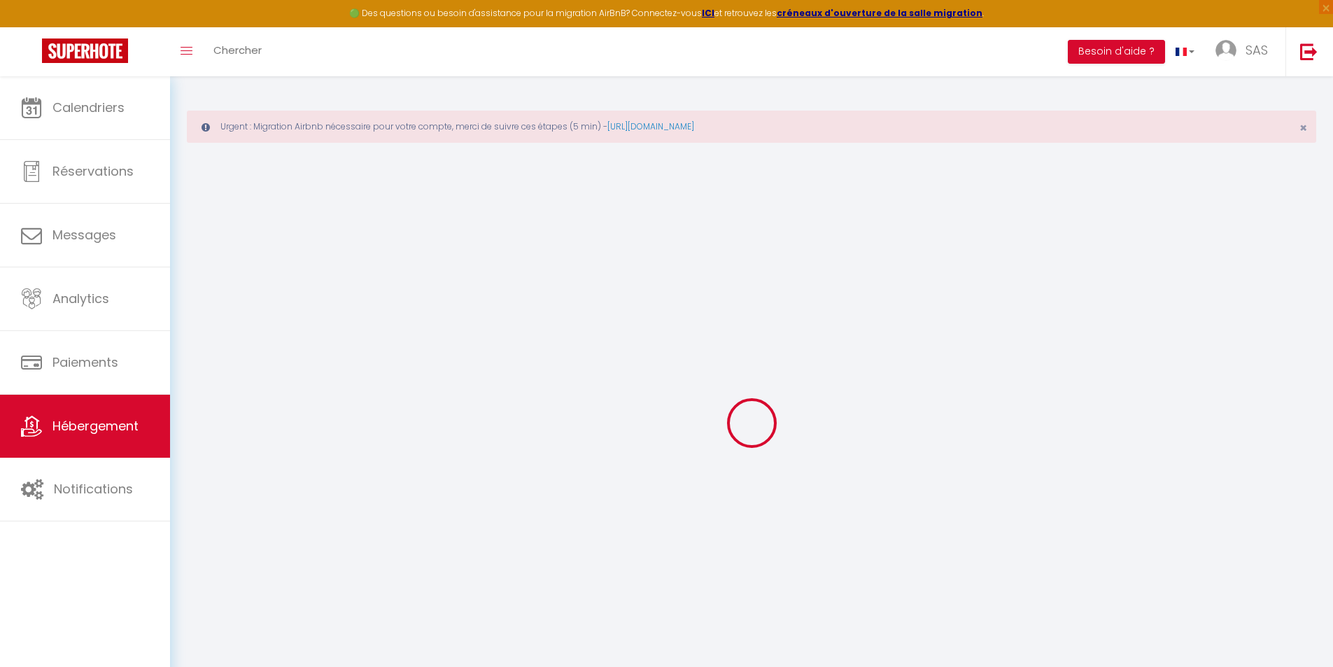
type input "0"
select select
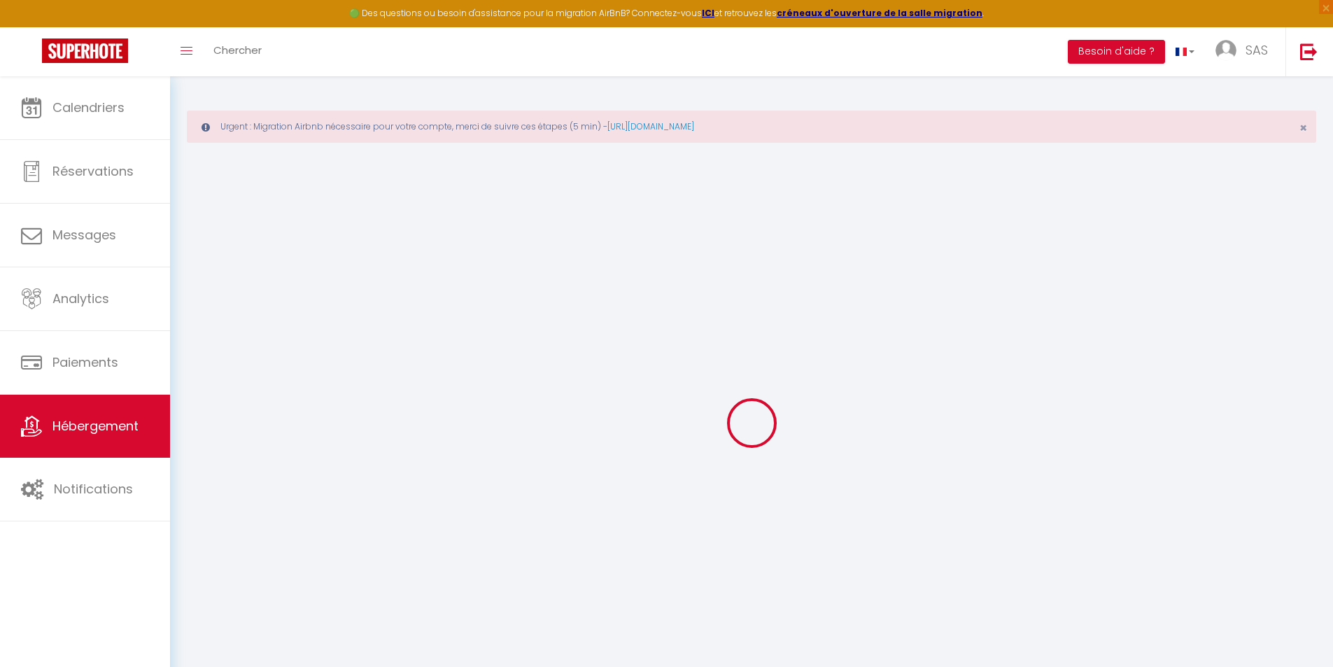
select select
checkbox input "false"
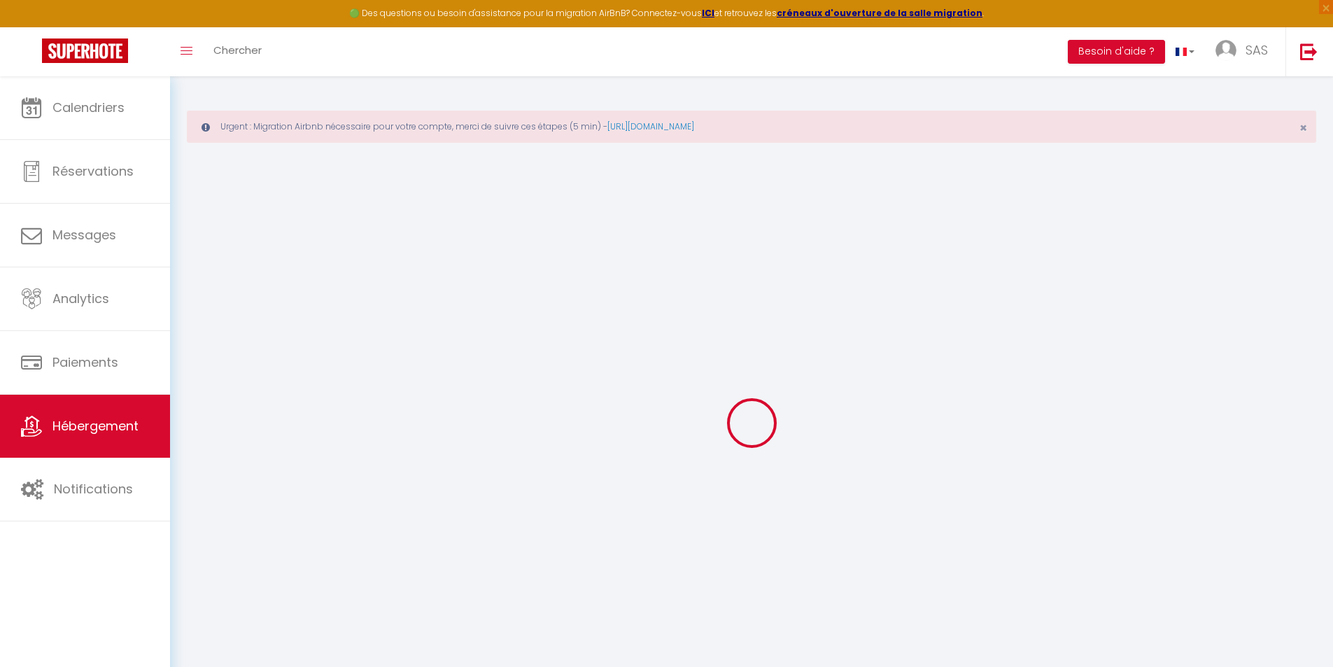
checkbox input "false"
select select
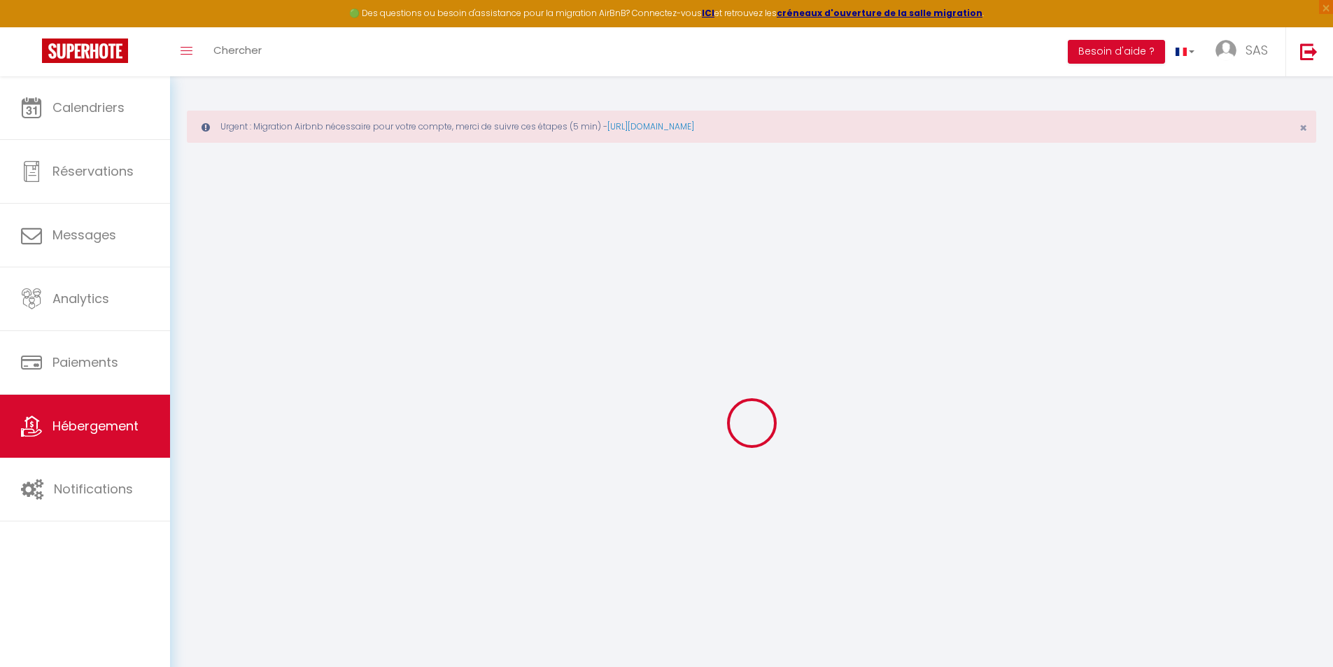
select select
checkbox input "false"
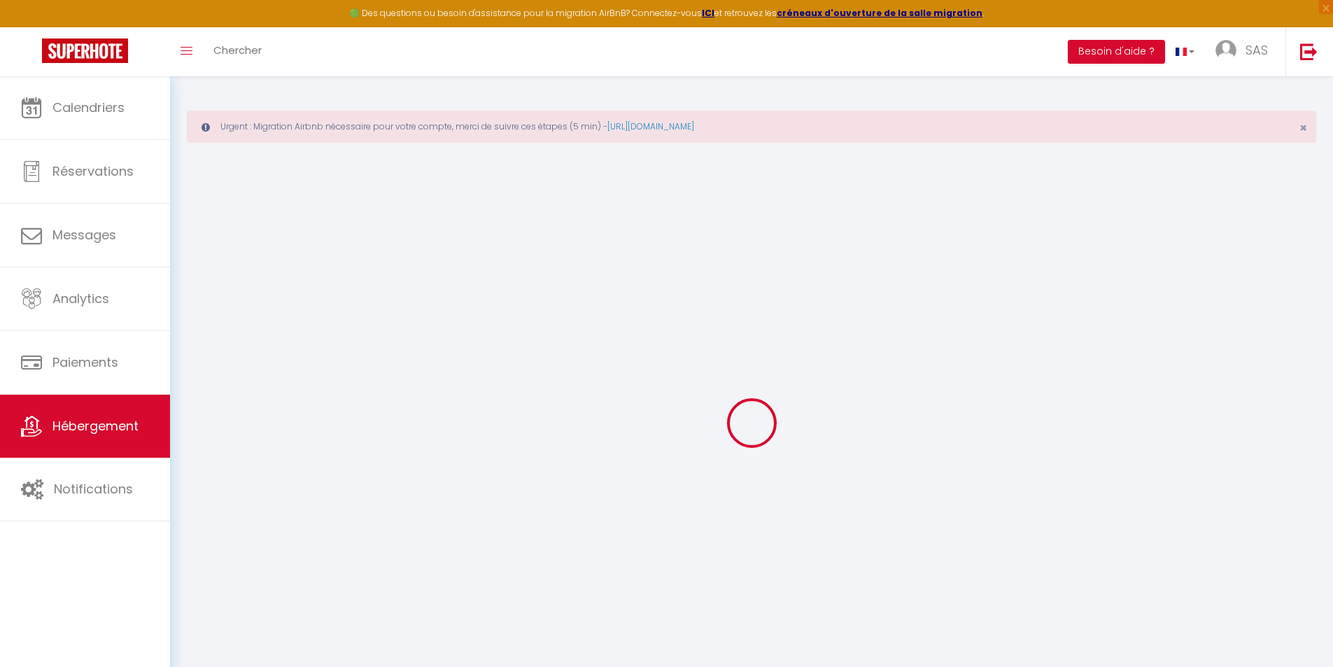
checkbox input "false"
select select
checkbox input "false"
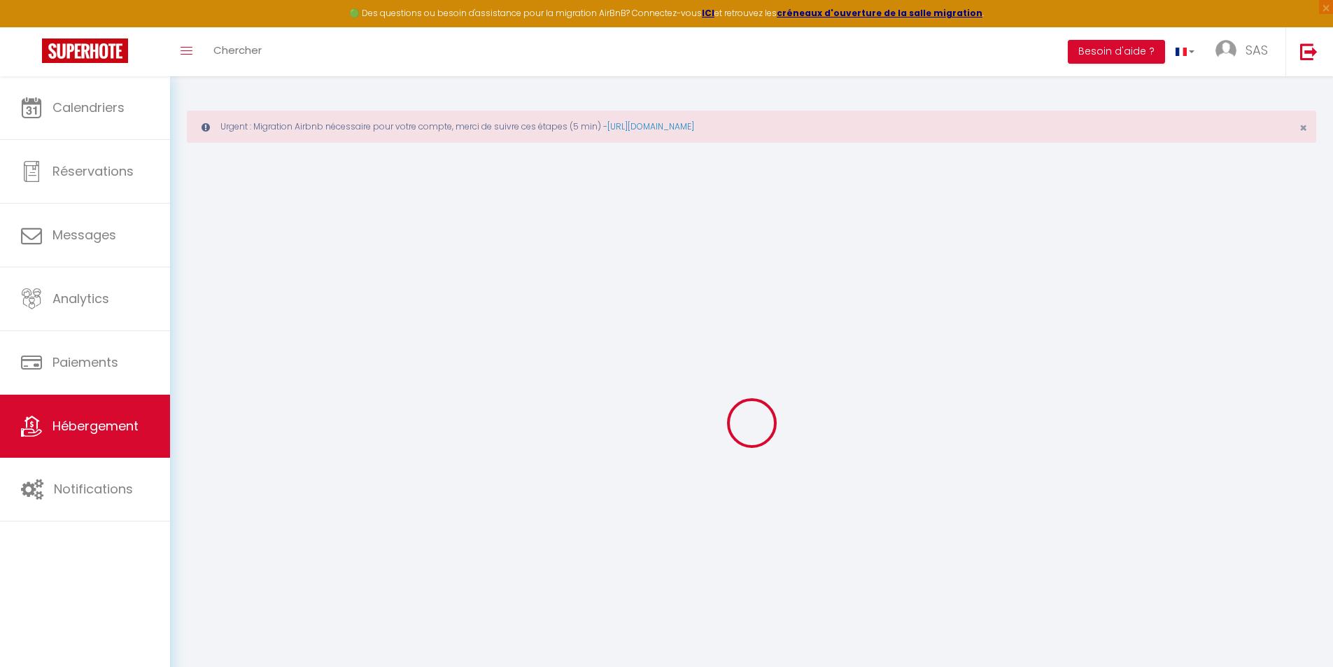
checkbox input "false"
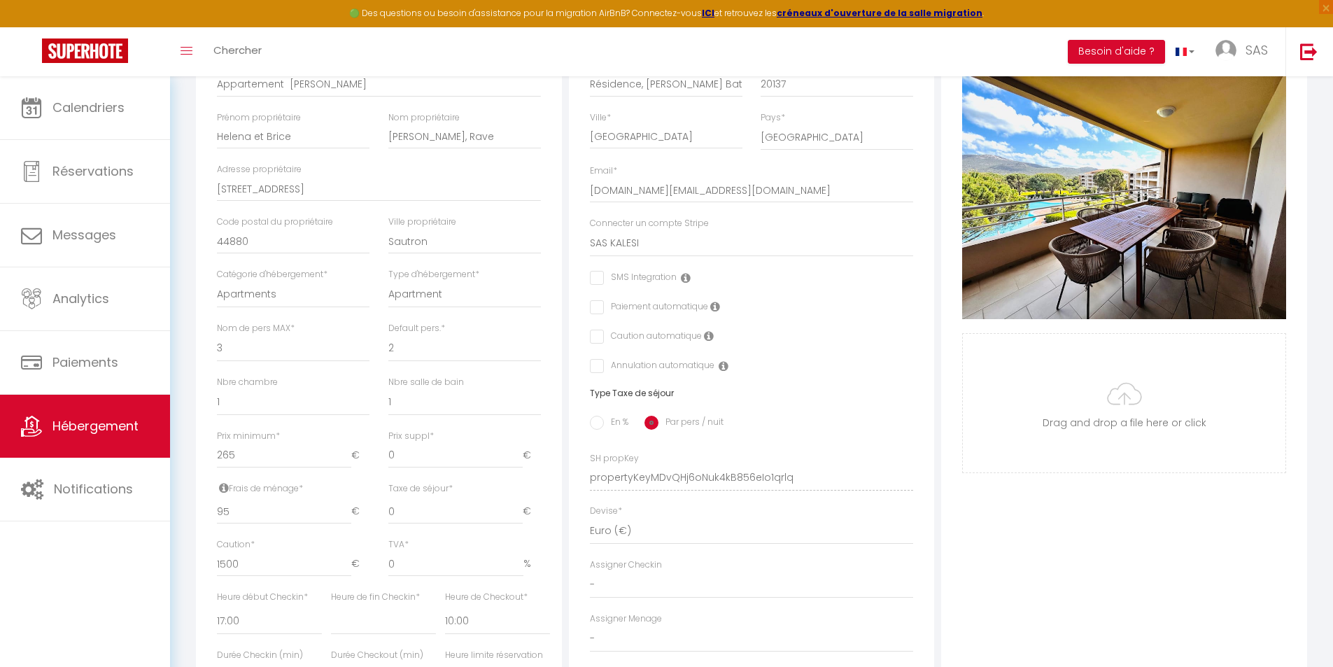
scroll to position [350, 0]
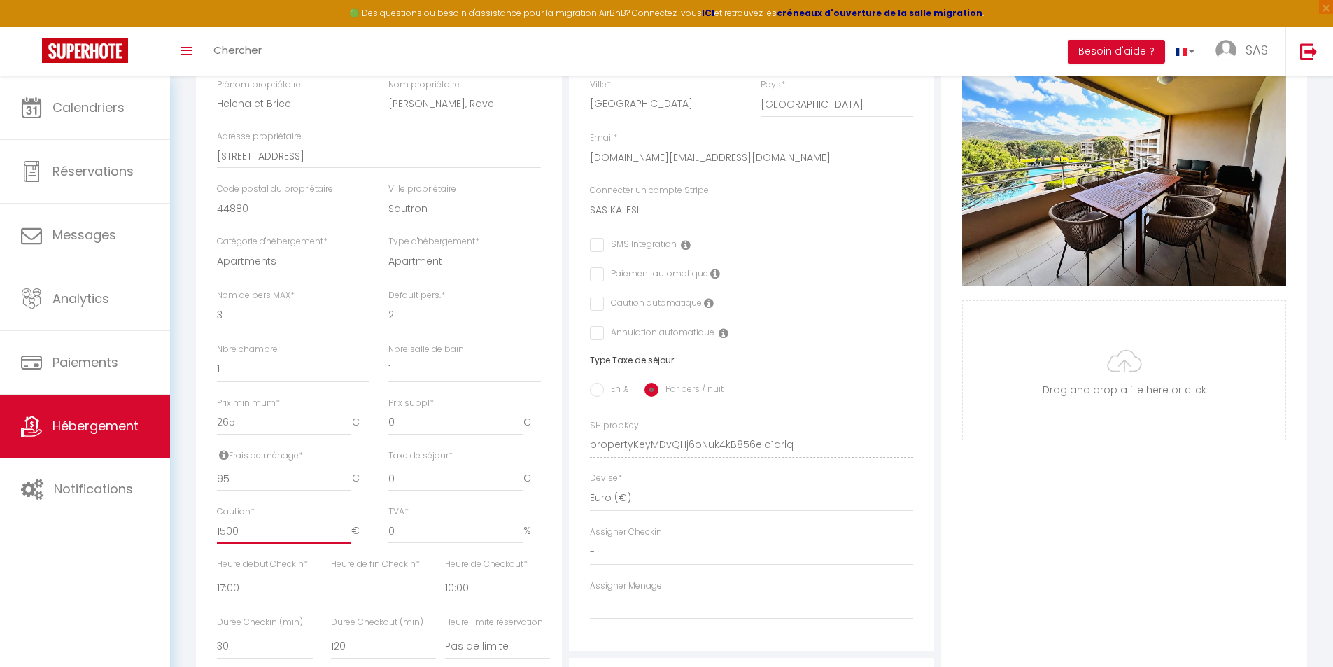
drag, startPoint x: 250, startPoint y: 539, endPoint x: 185, endPoint y: 534, distance: 64.6
click at [183, 535] on div "Urgent : Migration Airbnb nécessaire pour votre compte, merci de suivre ces éta…" at bounding box center [751, 334] width 1163 height 1216
type input "1"
select select
checkbox input "false"
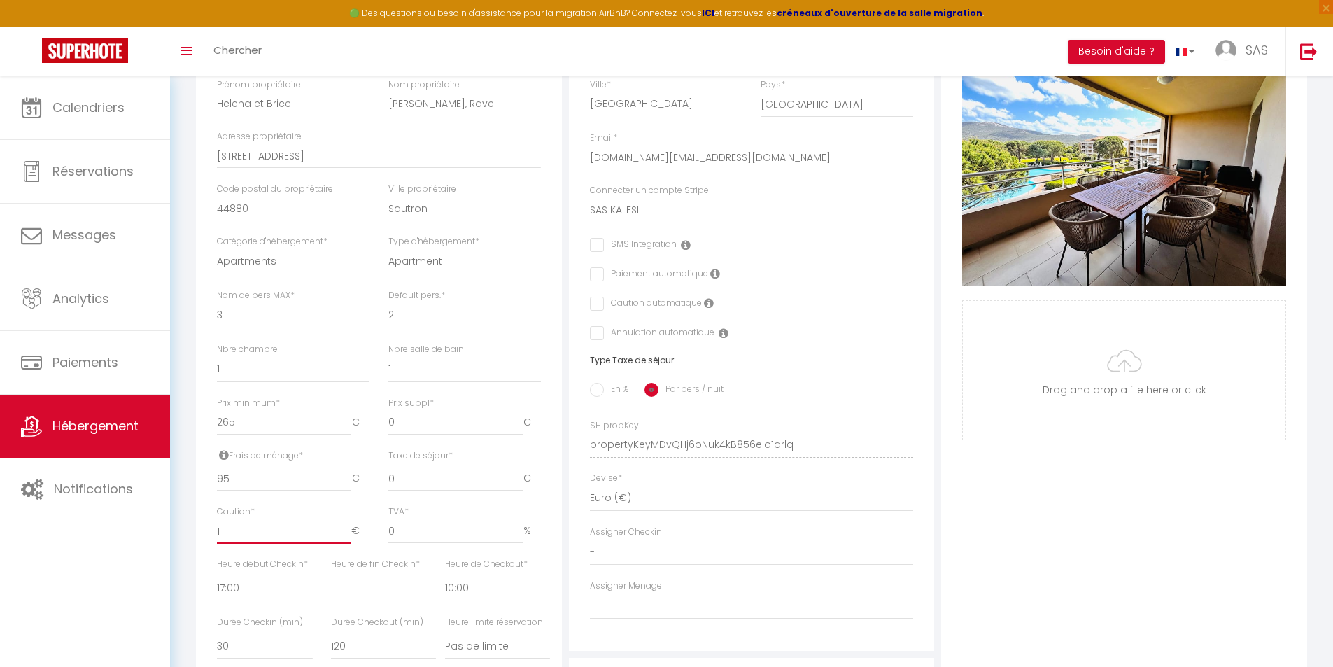
checkbox input "false"
type input "10"
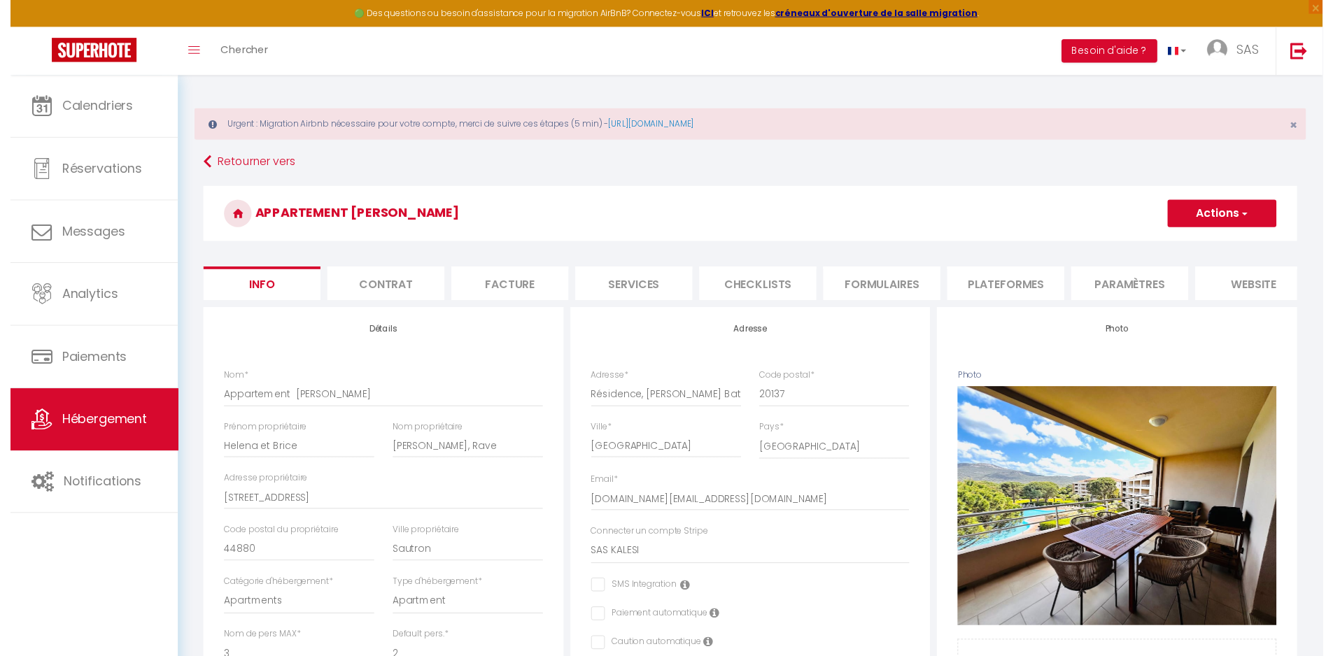
scroll to position [0, 0]
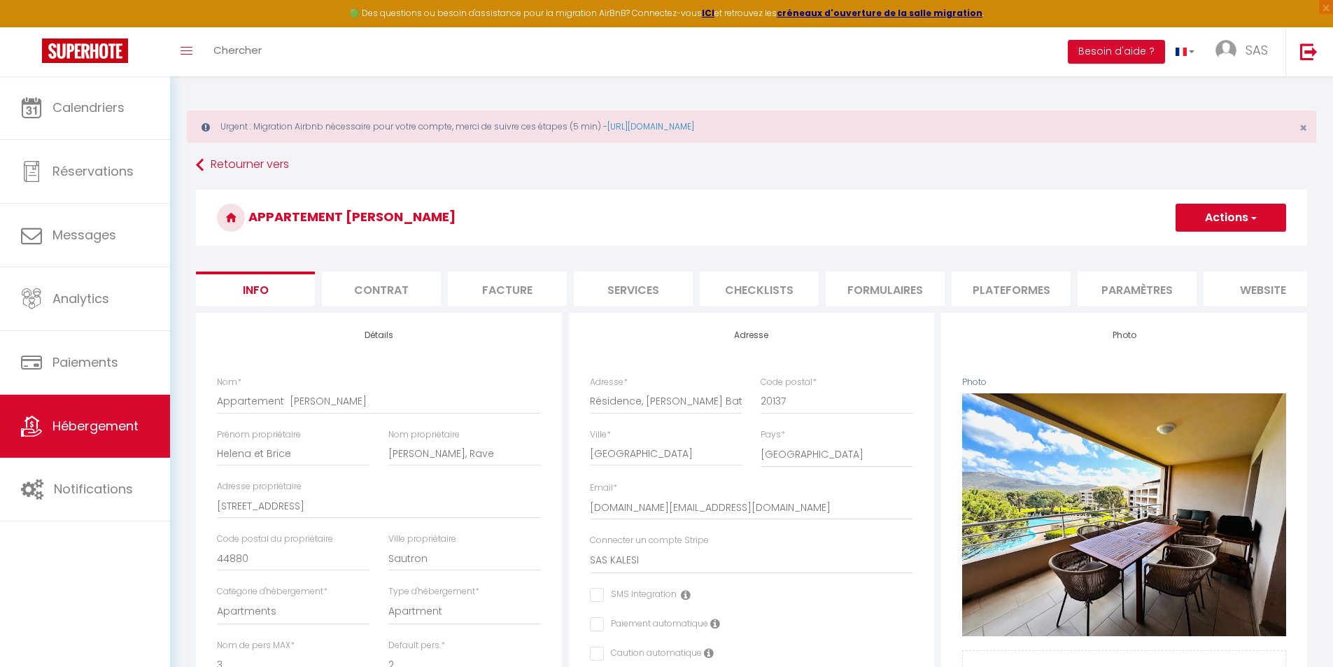
click at [1233, 218] on button "Actions" at bounding box center [1231, 218] width 111 height 28
click at [1177, 246] on input "Enregistrer" at bounding box center [1176, 248] width 52 height 14
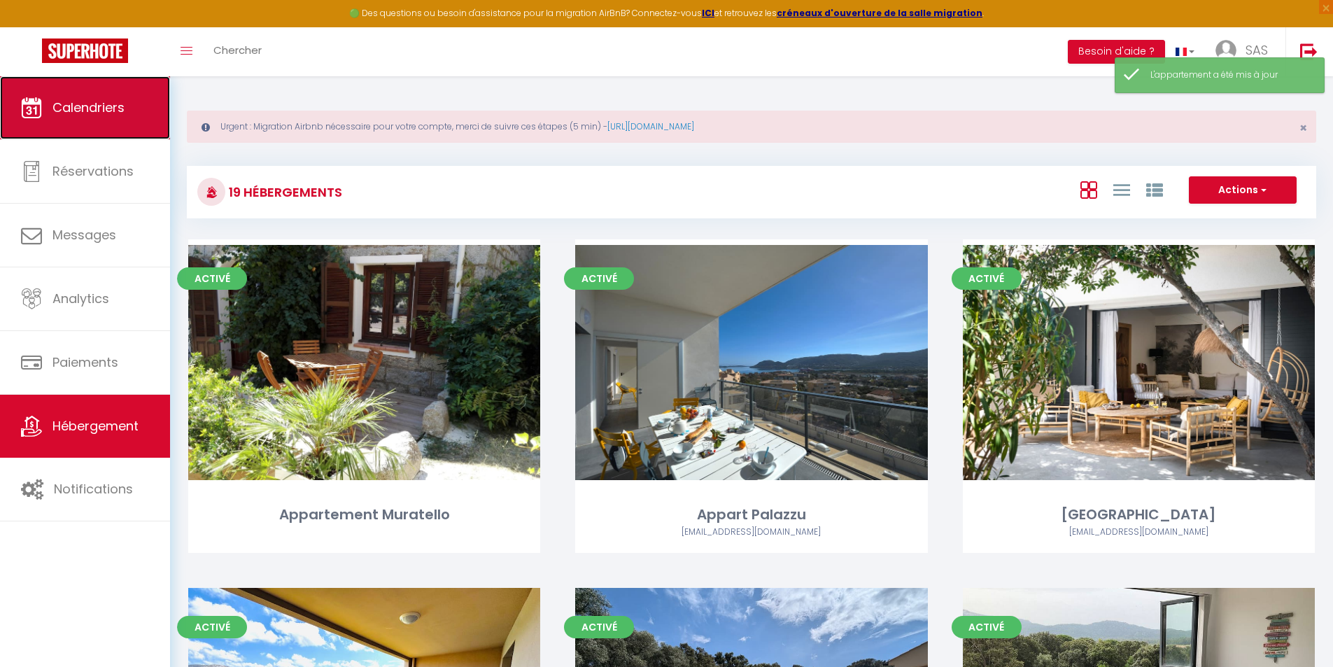
click at [99, 106] on span "Calendriers" at bounding box center [88, 107] width 72 height 17
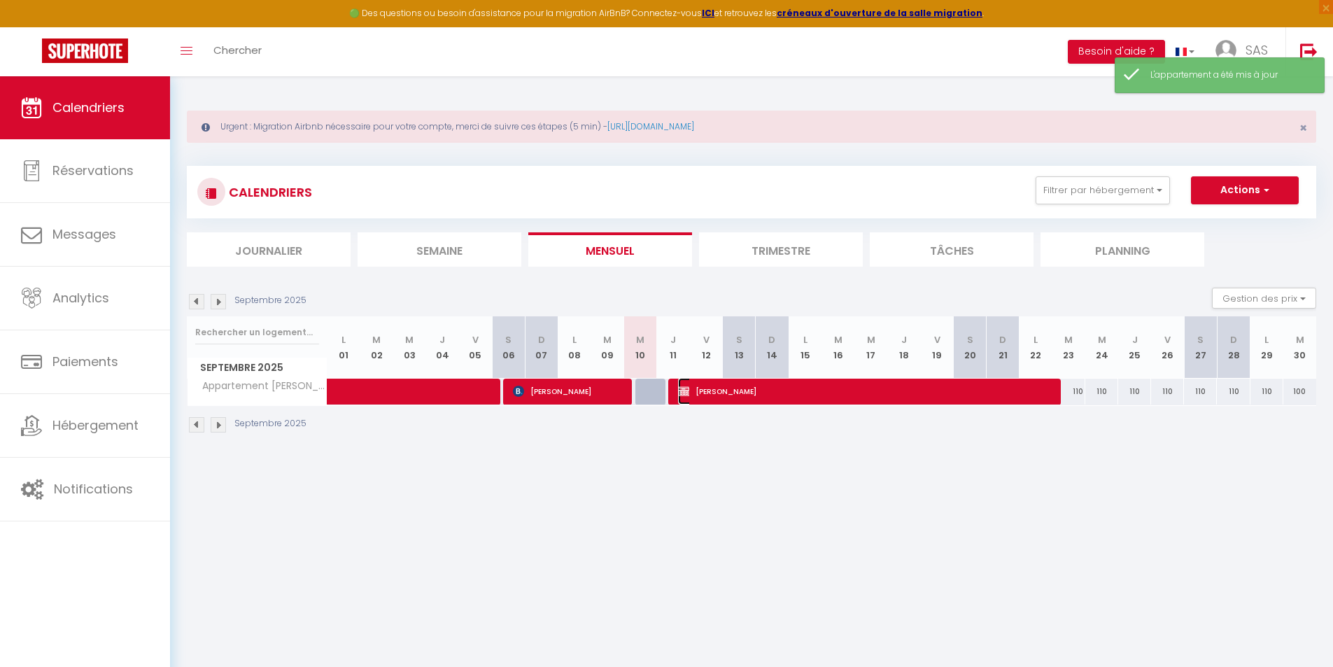
click at [790, 386] on span "Johan Crocq" at bounding box center [864, 391] width 373 height 27
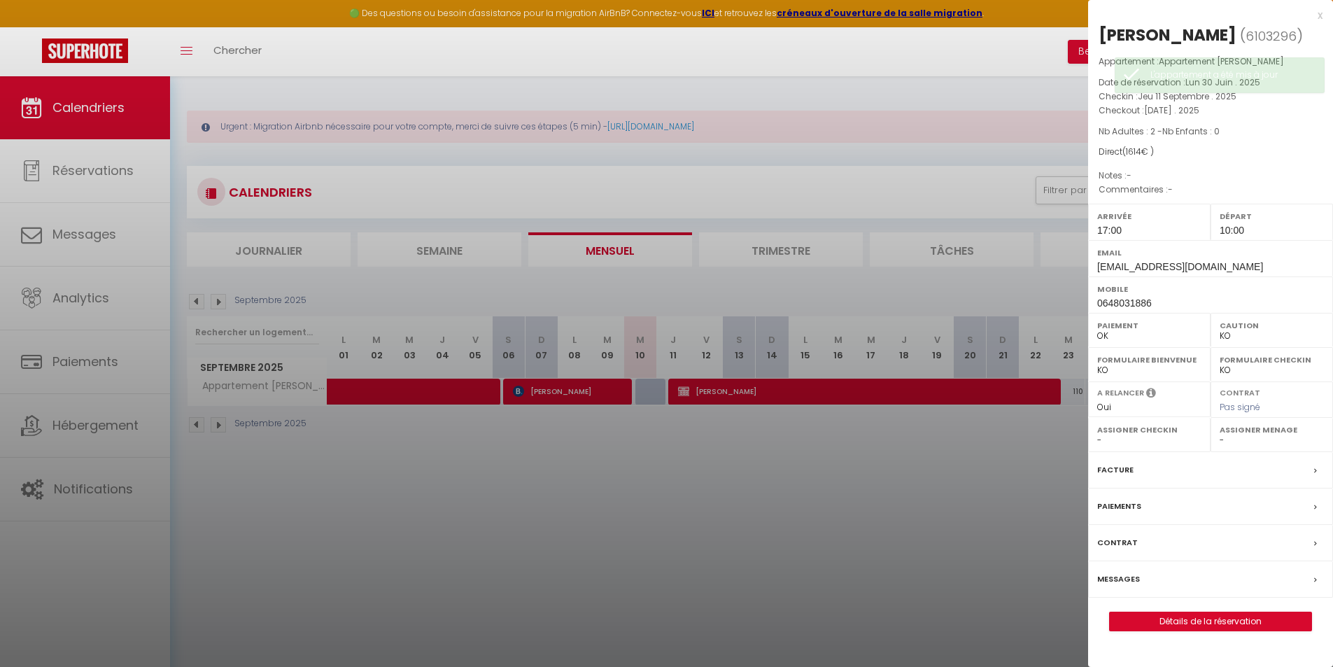
click at [1121, 539] on label "Contrat" at bounding box center [1117, 542] width 41 height 15
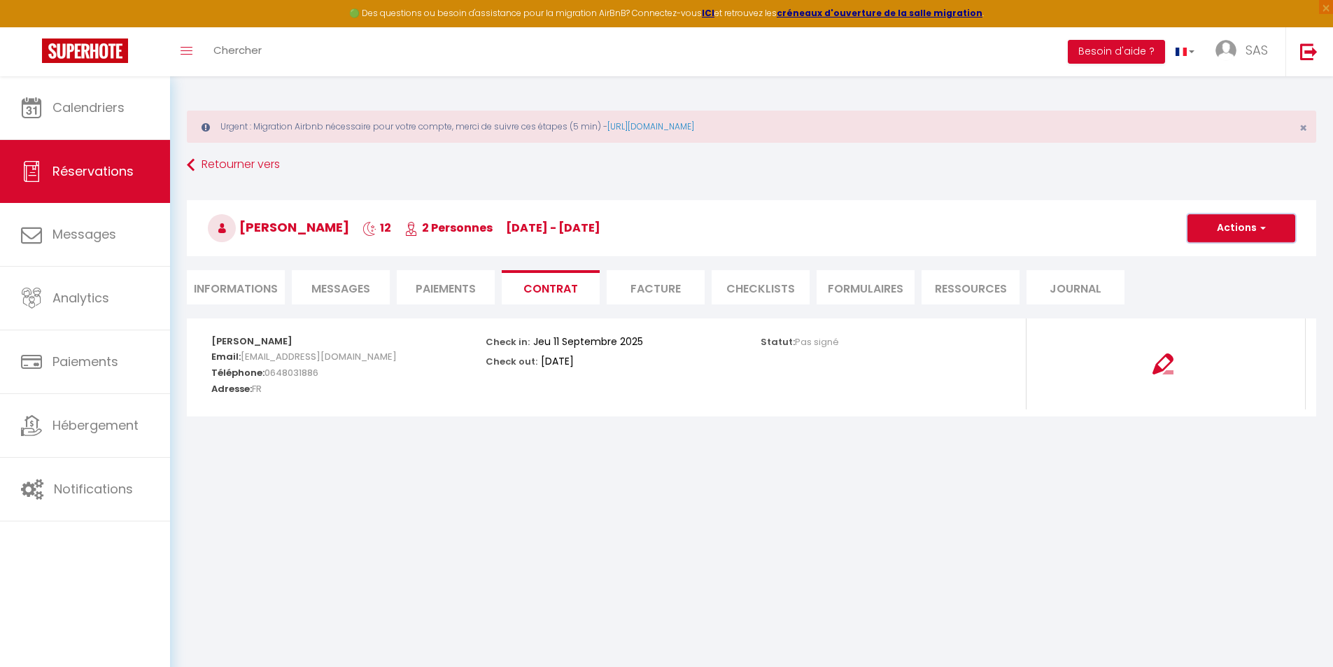
click at [1261, 221] on button "Actions" at bounding box center [1242, 228] width 108 height 28
click at [1201, 252] on link "Voir le contrat" at bounding box center [1231, 259] width 118 height 18
click at [441, 297] on li "Paiements" at bounding box center [446, 287] width 98 height 34
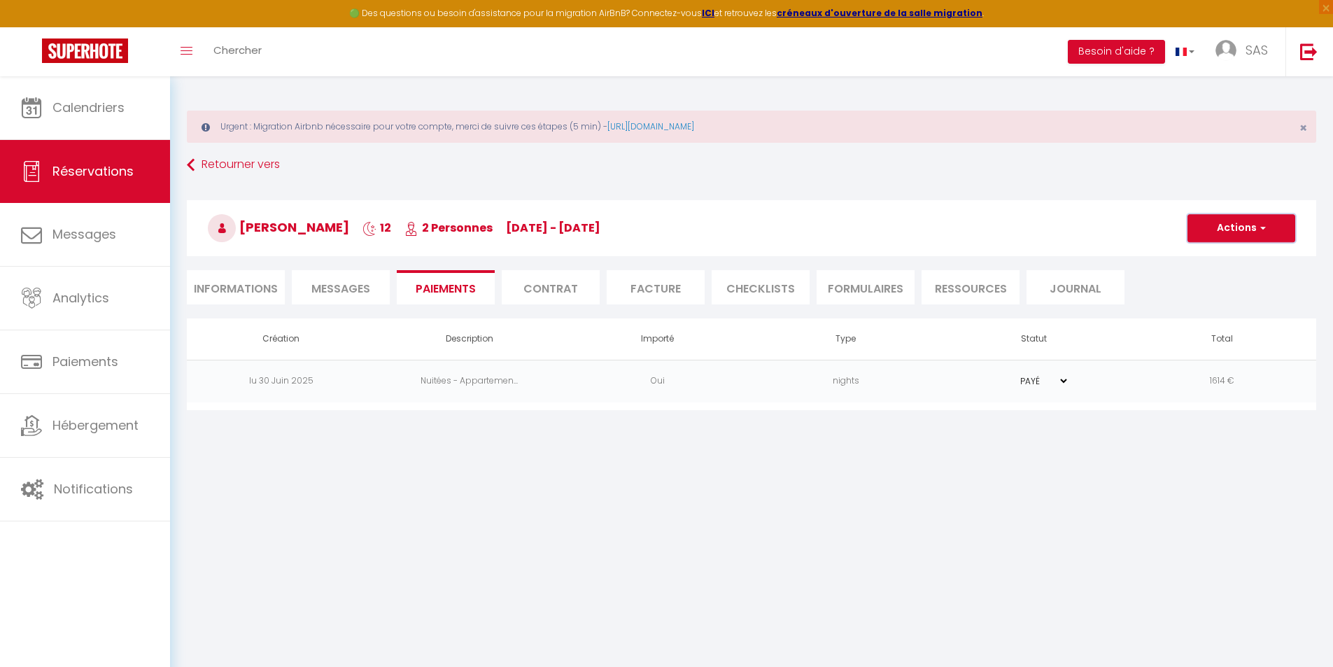
click at [1248, 225] on button "Actions" at bounding box center [1242, 228] width 108 height 28
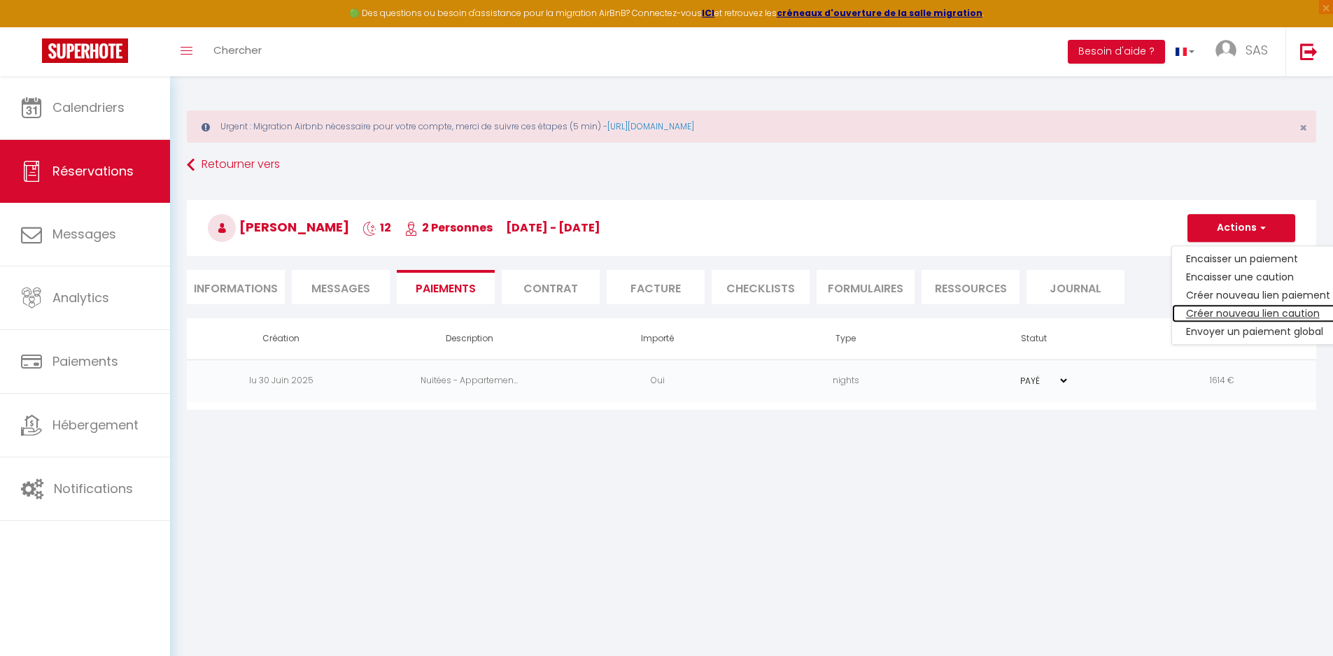
click at [1221, 313] on link "Créer nouveau lien caution" at bounding box center [1258, 313] width 172 height 18
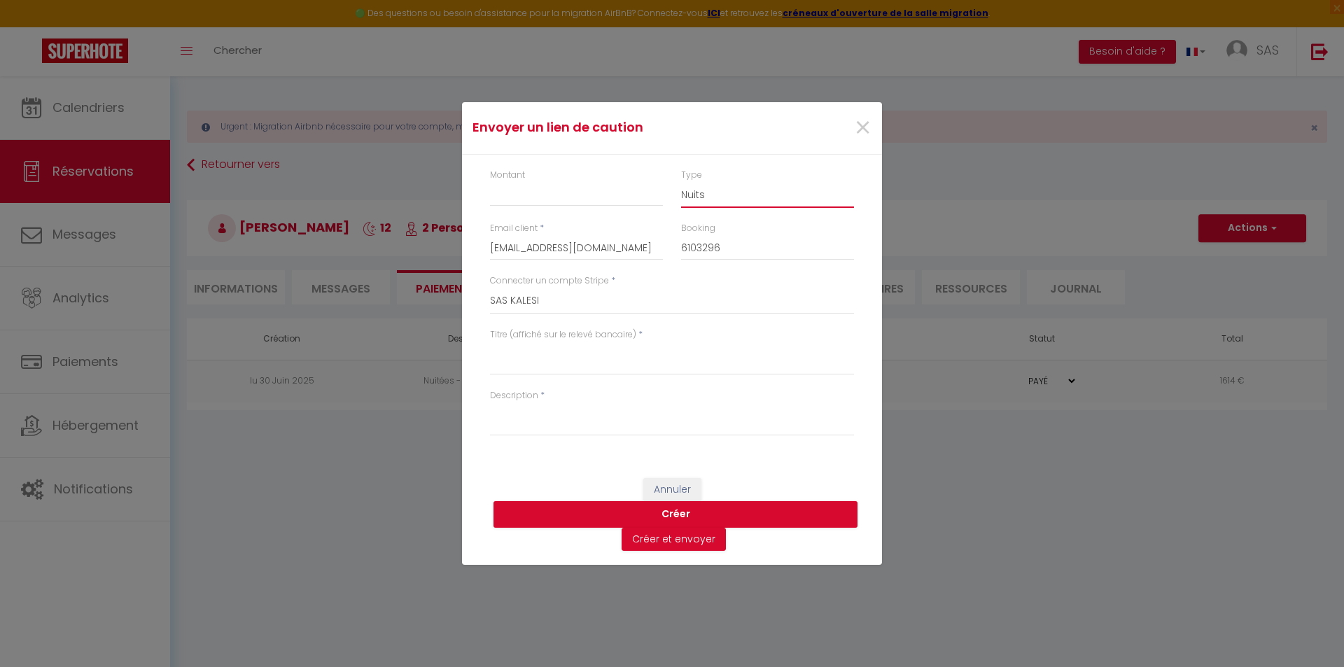
click at [747, 208] on select "Nuits Frais de ménage Taxe de séjour Autre" at bounding box center [767, 194] width 173 height 27
click at [681, 181] on select "Nuits Frais de ménage Taxe de séjour Autre" at bounding box center [767, 194] width 173 height 27
click at [533, 197] on input "Montant" at bounding box center [576, 193] width 173 height 25
click at [540, 360] on textarea "Titre (affiché sur le relevé bancaire)" at bounding box center [672, 359] width 364 height 34
click at [573, 443] on div "Description *" at bounding box center [672, 419] width 382 height 61
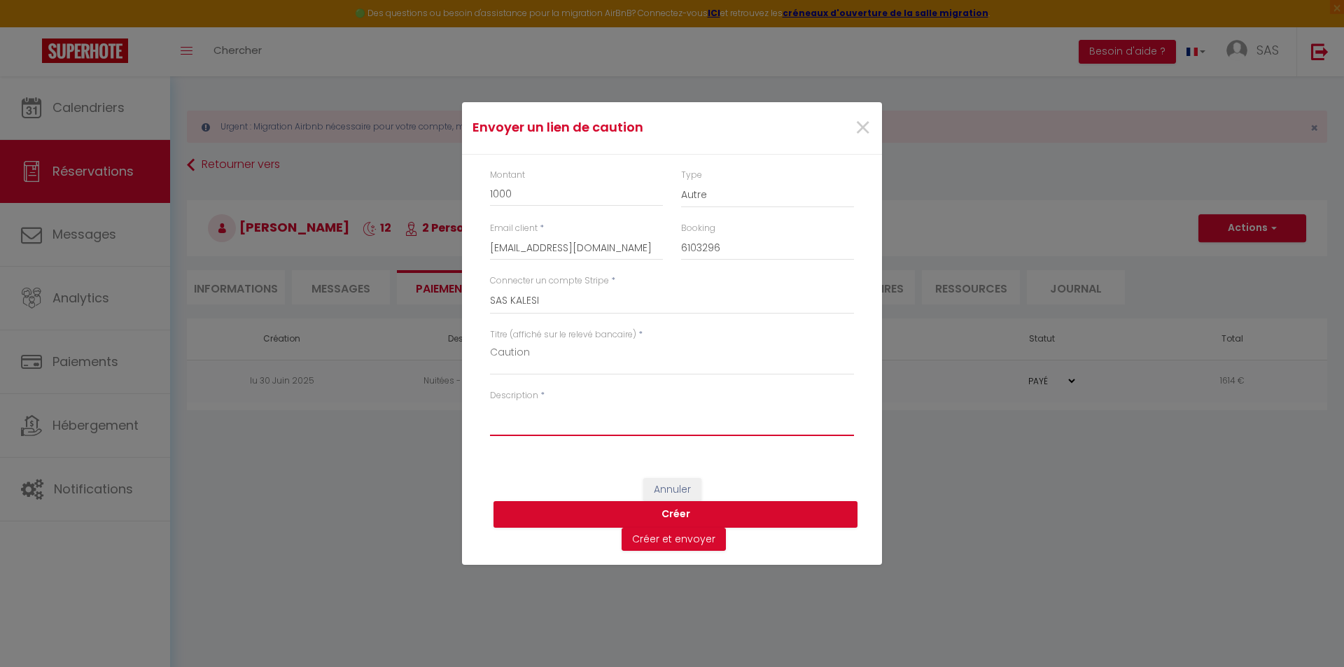
click at [568, 423] on textarea "Description" at bounding box center [672, 419] width 364 height 34
click at [630, 510] on button "Créer" at bounding box center [675, 514] width 364 height 27
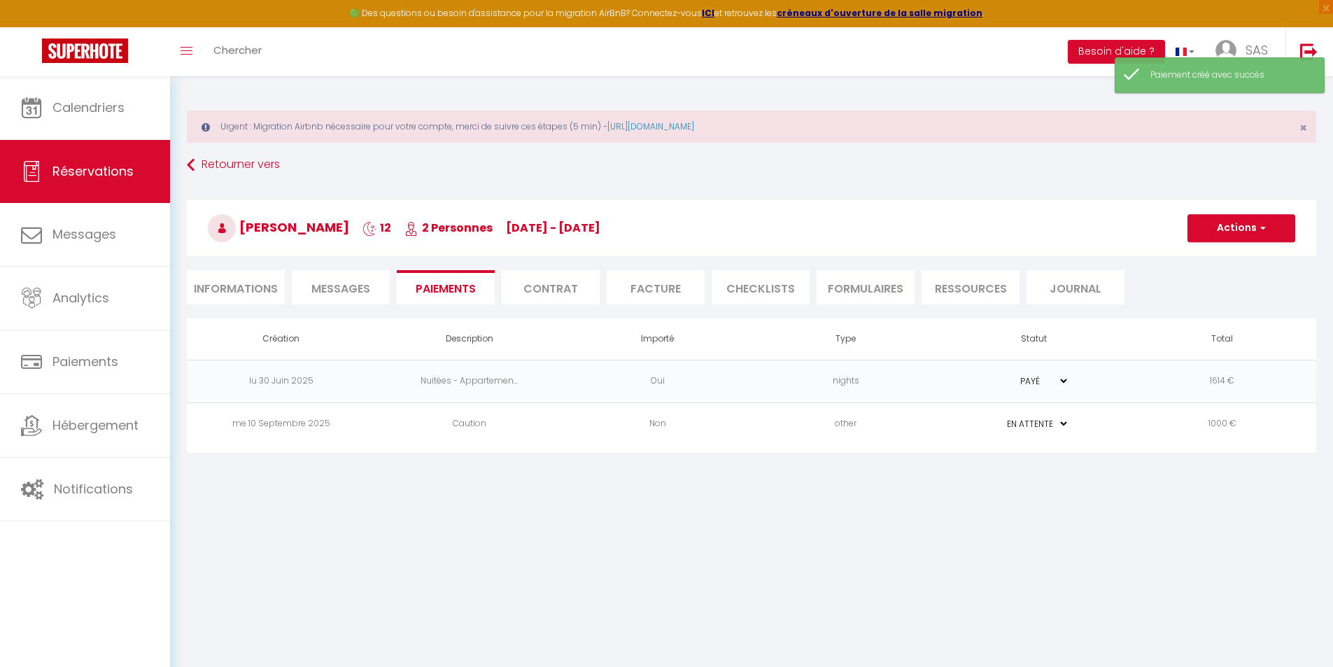
click at [1252, 424] on td "1000 €" at bounding box center [1222, 423] width 188 height 43
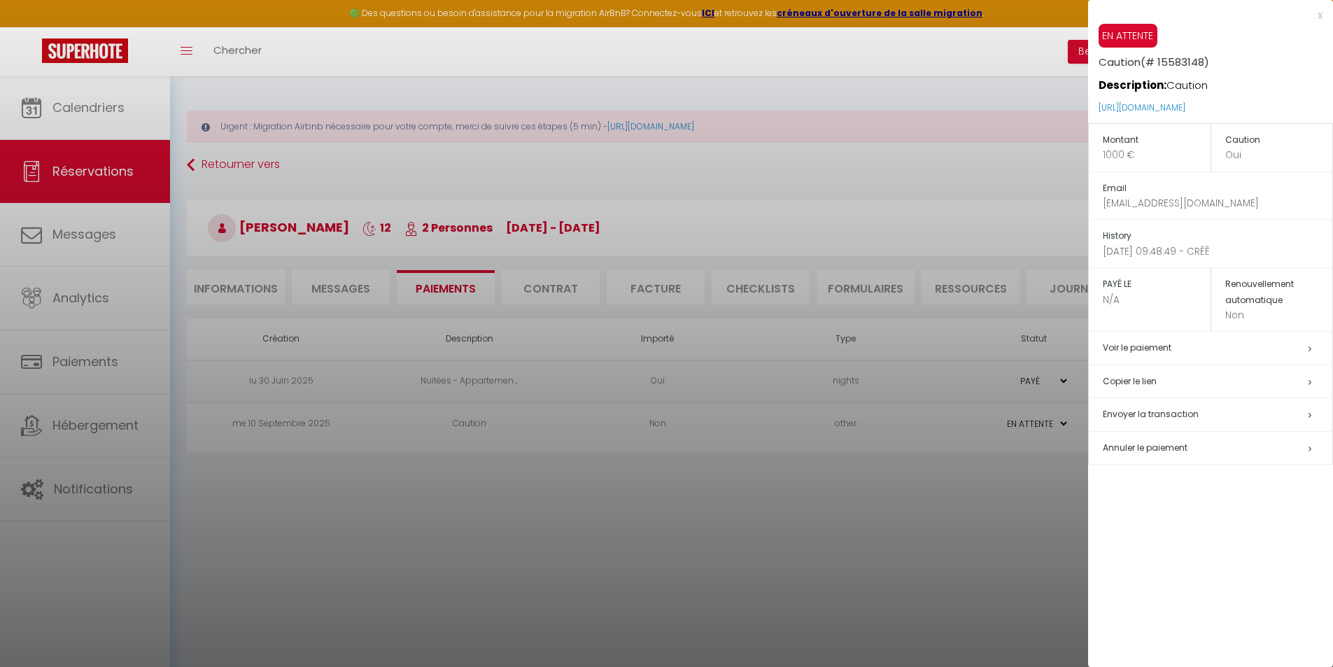
click at [1139, 379] on h5 "Copier le lien" at bounding box center [1218, 382] width 230 height 16
drag, startPoint x: 1319, startPoint y: 15, endPoint x: 1305, endPoint y: 17, distance: 14.8
click at [1319, 15] on div "x" at bounding box center [1205, 15] width 234 height 17
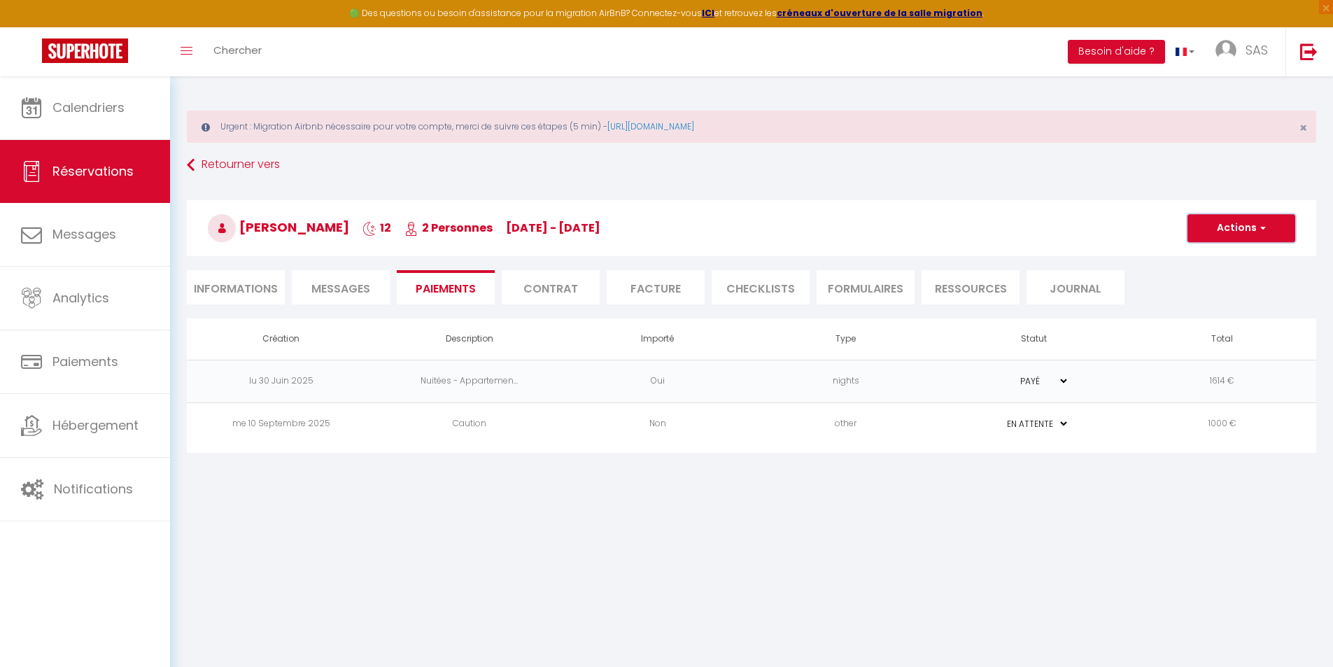
click at [1258, 218] on button "Actions" at bounding box center [1242, 228] width 108 height 28
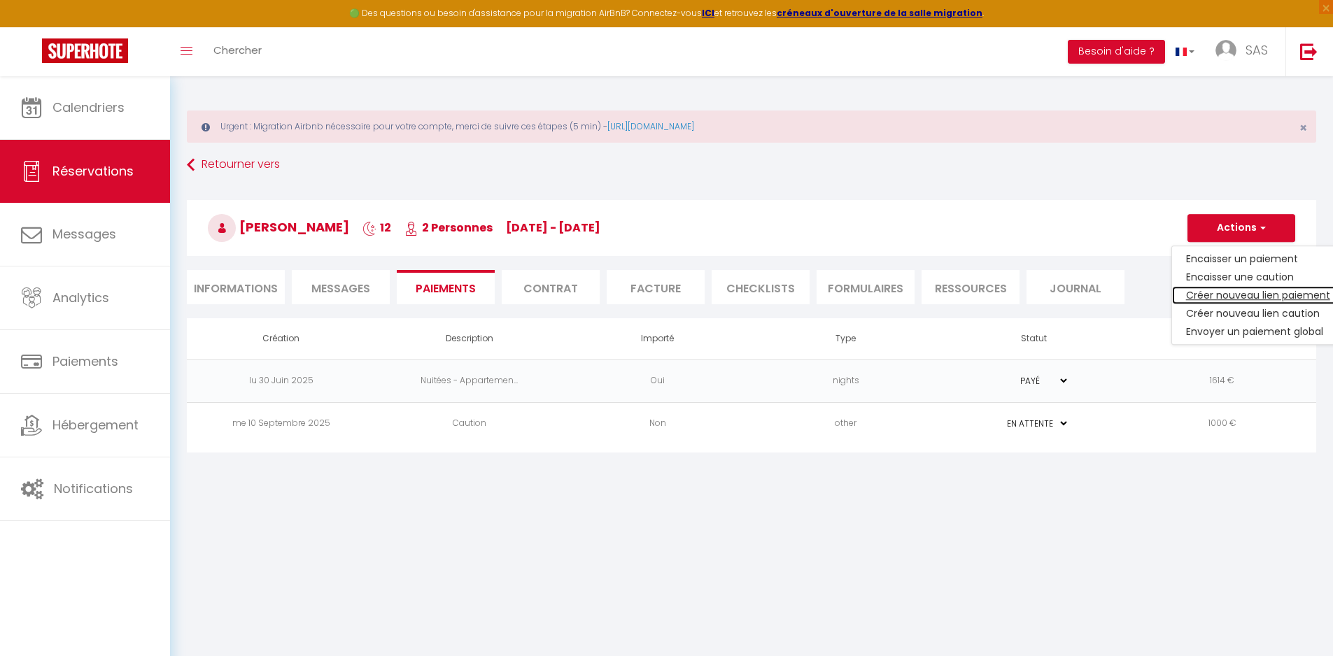
click at [1235, 293] on link "Créer nouveau lien paiement" at bounding box center [1258, 295] width 172 height 18
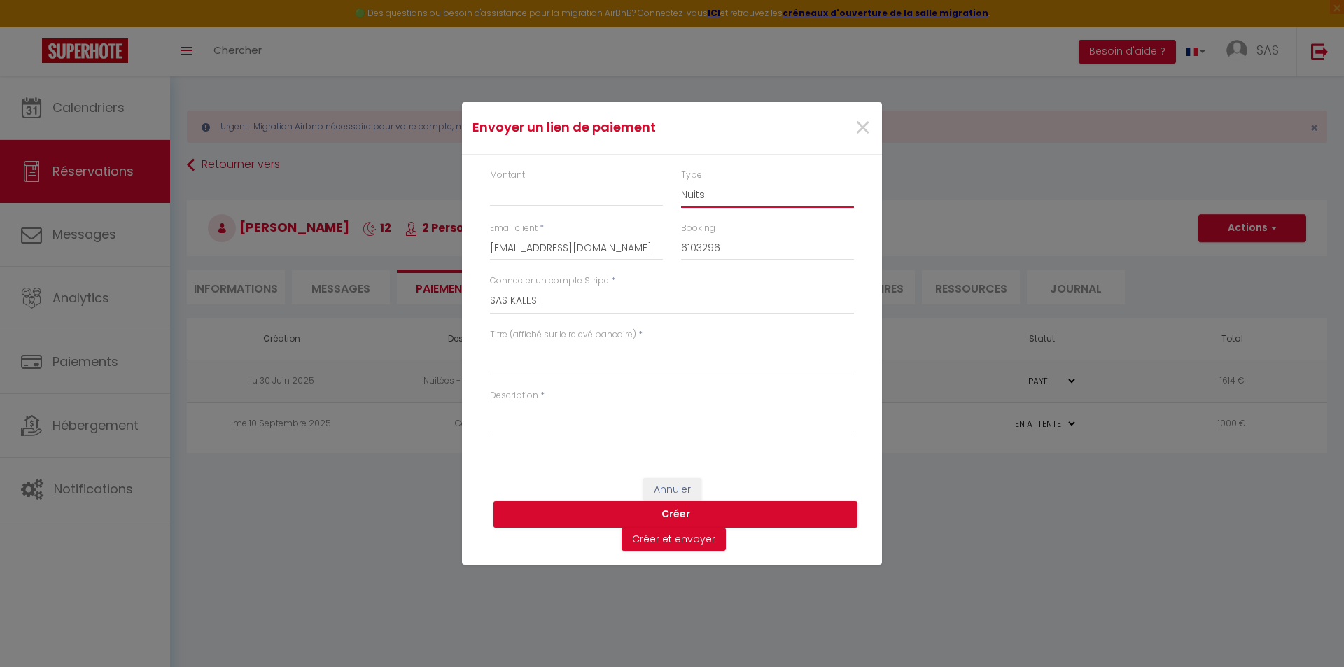
click at [715, 191] on select "Nuits Frais de ménage Taxe de séjour Autre" at bounding box center [767, 194] width 173 height 27
click at [681, 181] on select "Nuits Frais de ménage Taxe de séjour Autre" at bounding box center [767, 194] width 173 height 27
click at [509, 195] on input "Montant" at bounding box center [576, 193] width 173 height 25
click at [552, 356] on textarea "Titre (affiché sur le relevé bancaire)" at bounding box center [672, 359] width 364 height 34
drag, startPoint x: 487, startPoint y: 351, endPoint x: 680, endPoint y: 366, distance: 193.0
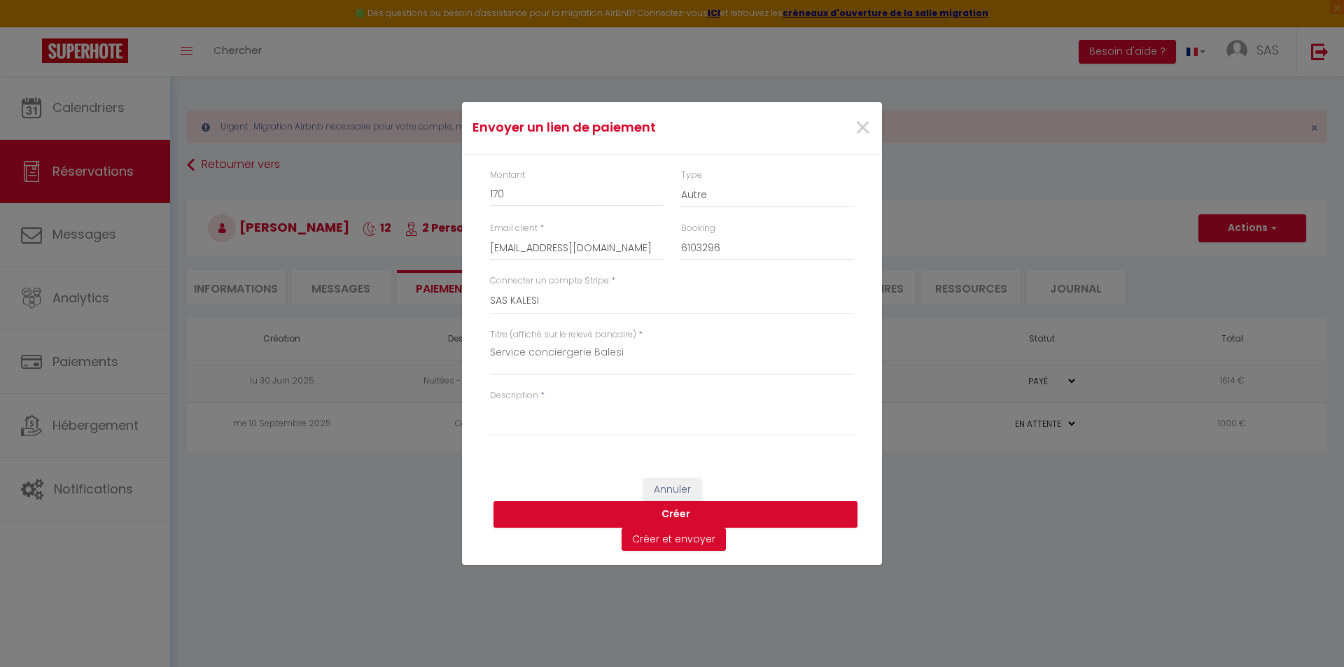
click at [680, 366] on div "Titre (affiché sur le relevé bancaire) * Service conciergerie Balesi" at bounding box center [672, 358] width 382 height 61
drag, startPoint x: 618, startPoint y: 357, endPoint x: 526, endPoint y: 358, distance: 91.7
click at [496, 356] on textarea "Service conciergerie Balesi" at bounding box center [672, 359] width 364 height 34
click at [652, 360] on textarea "Service conciergerie Balesi" at bounding box center [672, 359] width 364 height 34
drag, startPoint x: 626, startPoint y: 355, endPoint x: 464, endPoint y: 351, distance: 162.4
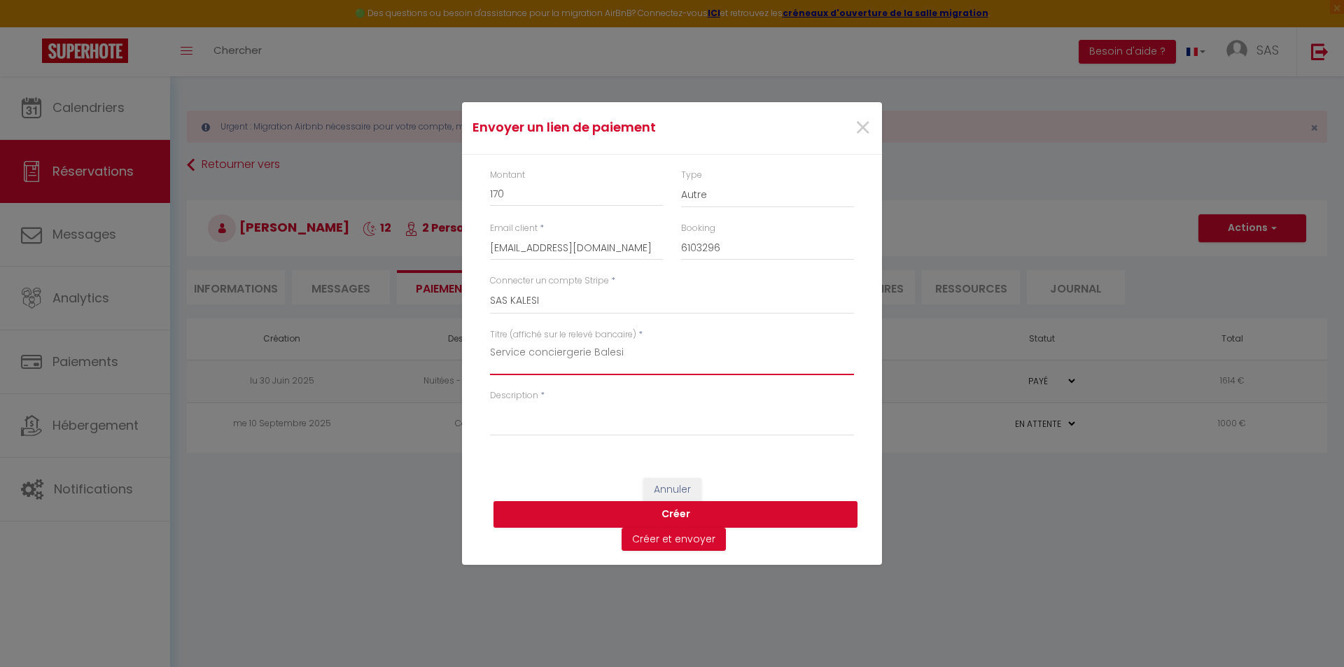
click at [464, 351] on div "Montant 170 Type Nuits Frais de ménage Taxe de séjour Autre Email client * croc…" at bounding box center [672, 309] width 420 height 309
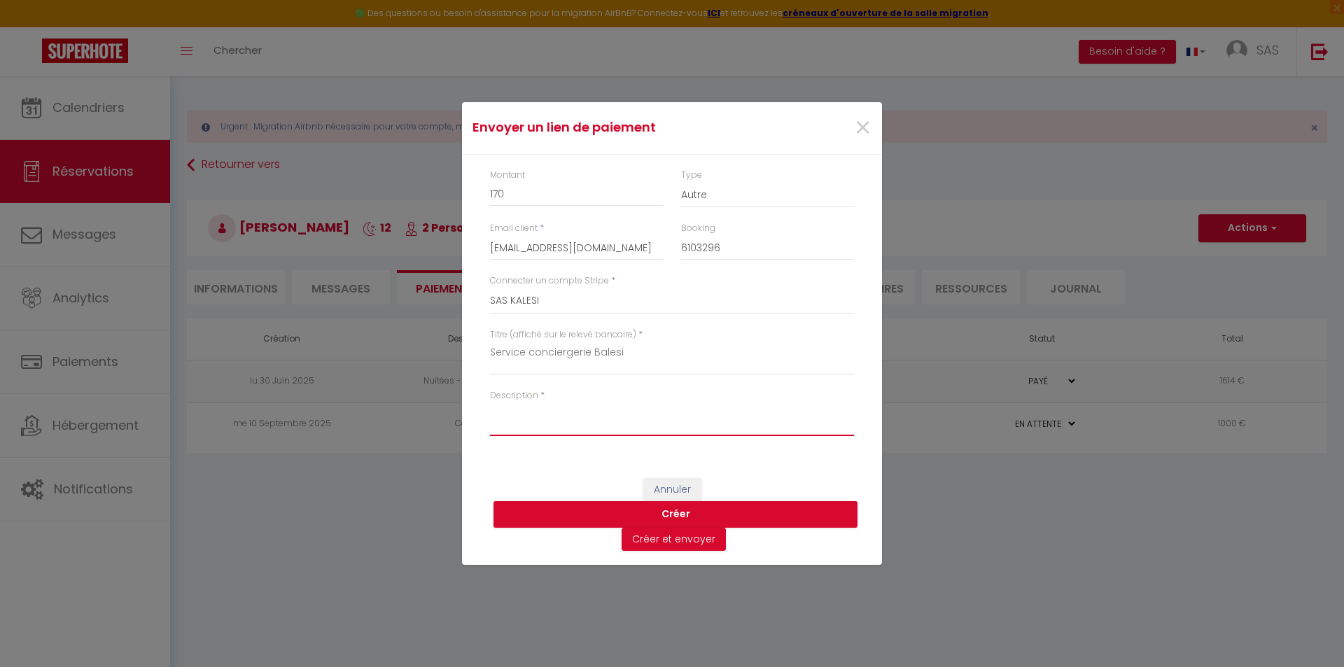
click at [537, 416] on textarea "Description" at bounding box center [672, 419] width 364 height 34
paste textarea "Service conciergerie Balesi"
click at [659, 509] on button "Créer" at bounding box center [675, 514] width 364 height 27
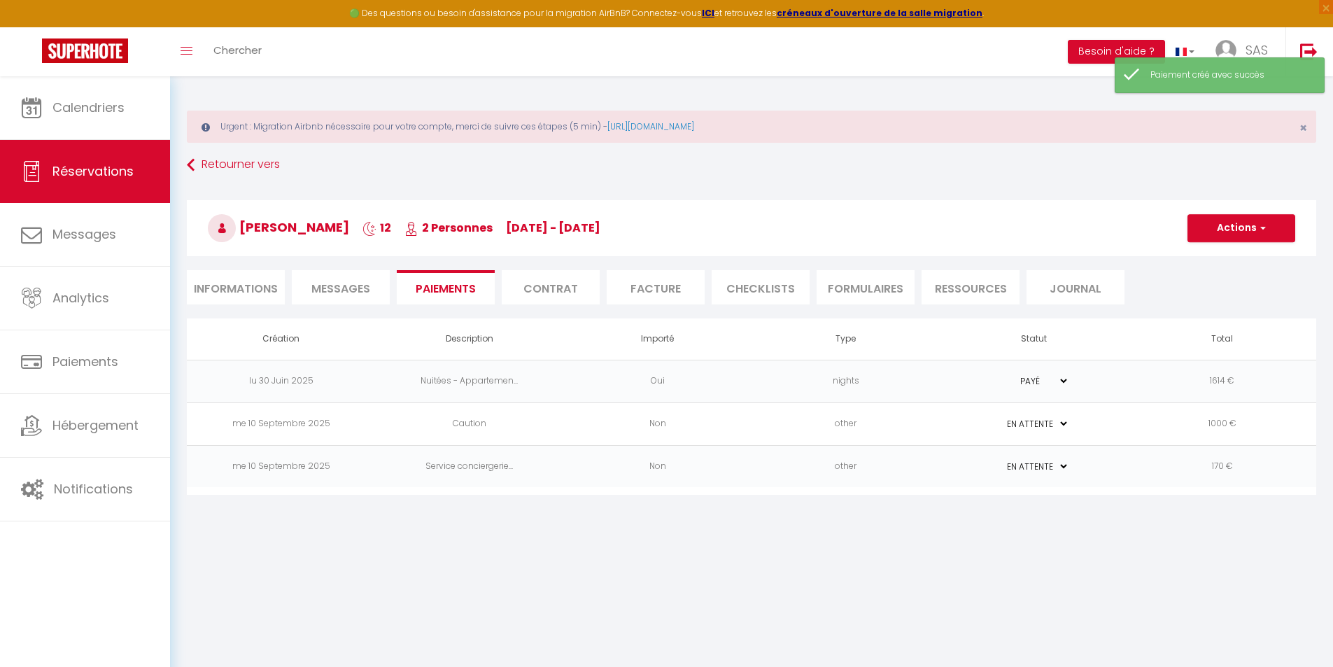
click at [1261, 466] on td "170 €" at bounding box center [1222, 466] width 188 height 43
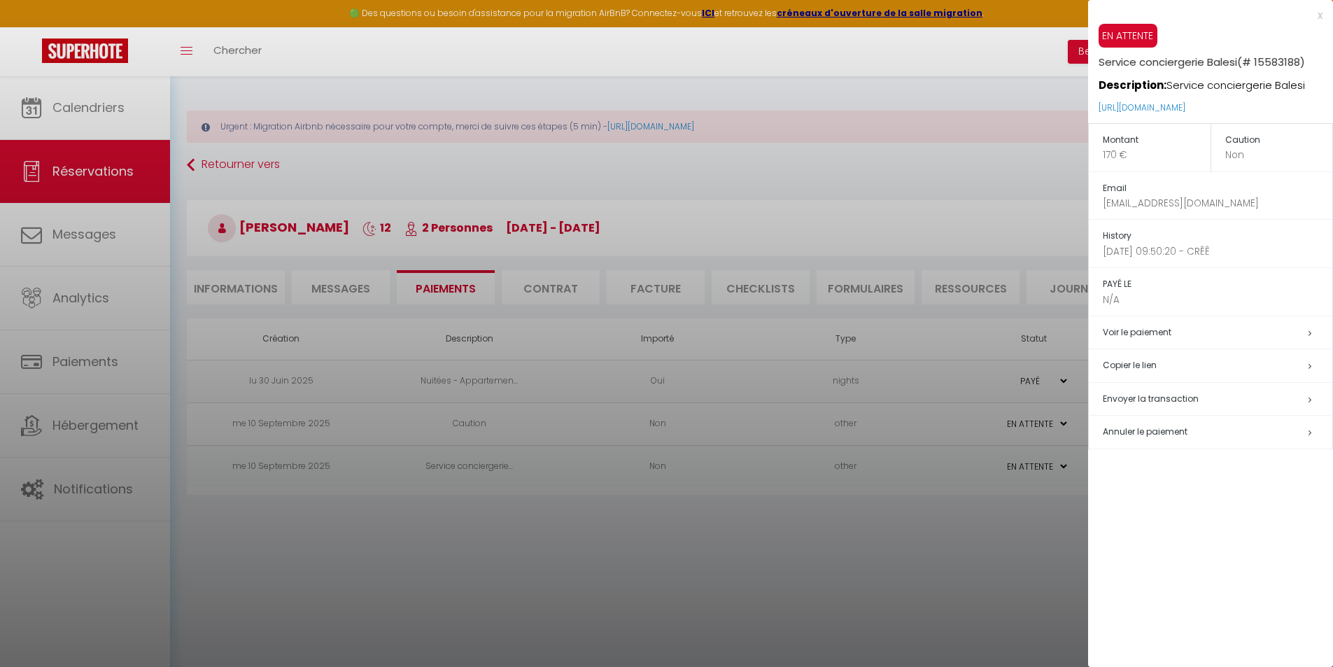
click at [1156, 364] on h5 "Copier le lien" at bounding box center [1218, 366] width 230 height 16
click at [761, 540] on div at bounding box center [666, 333] width 1333 height 667
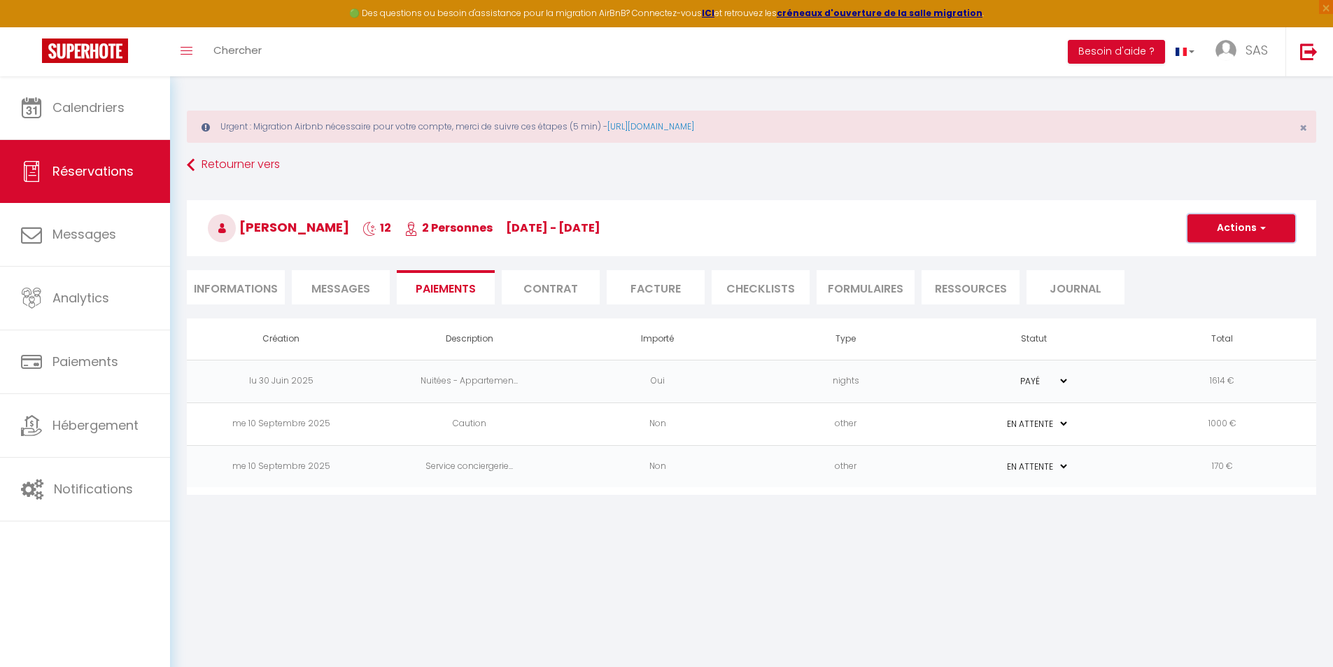
click at [1265, 226] on span "button" at bounding box center [1261, 228] width 8 height 13
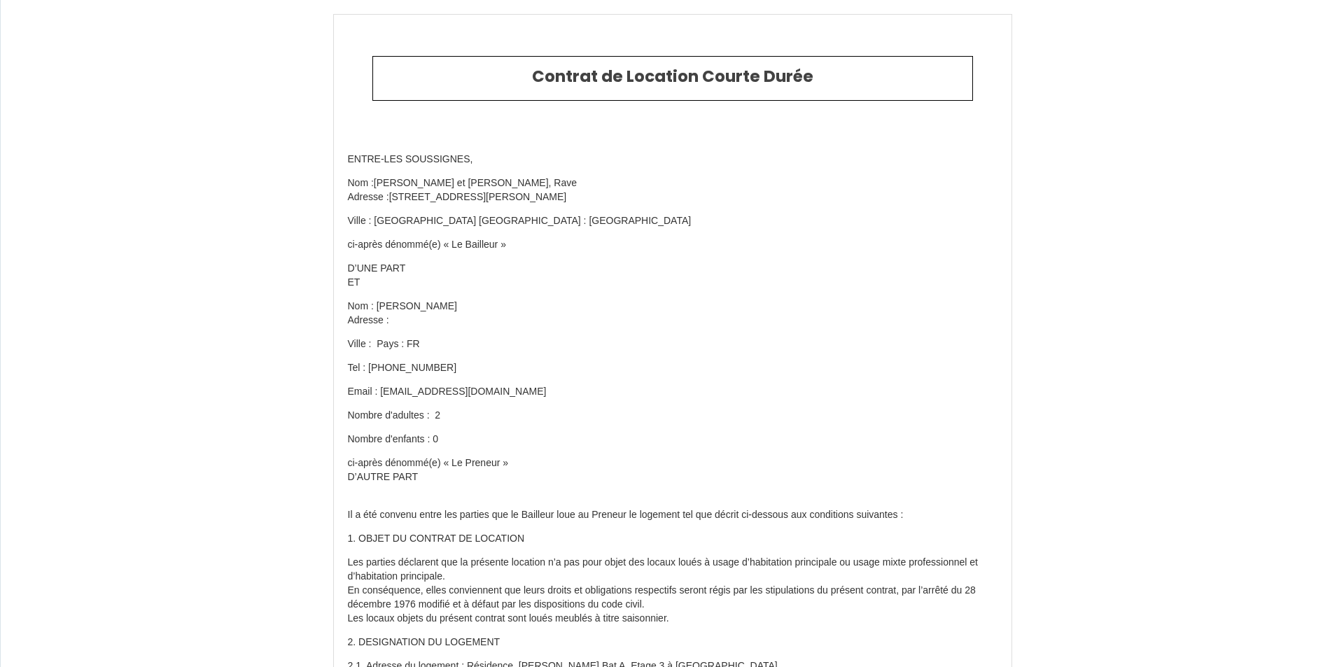
type input "+33 6 48 03 18 86"
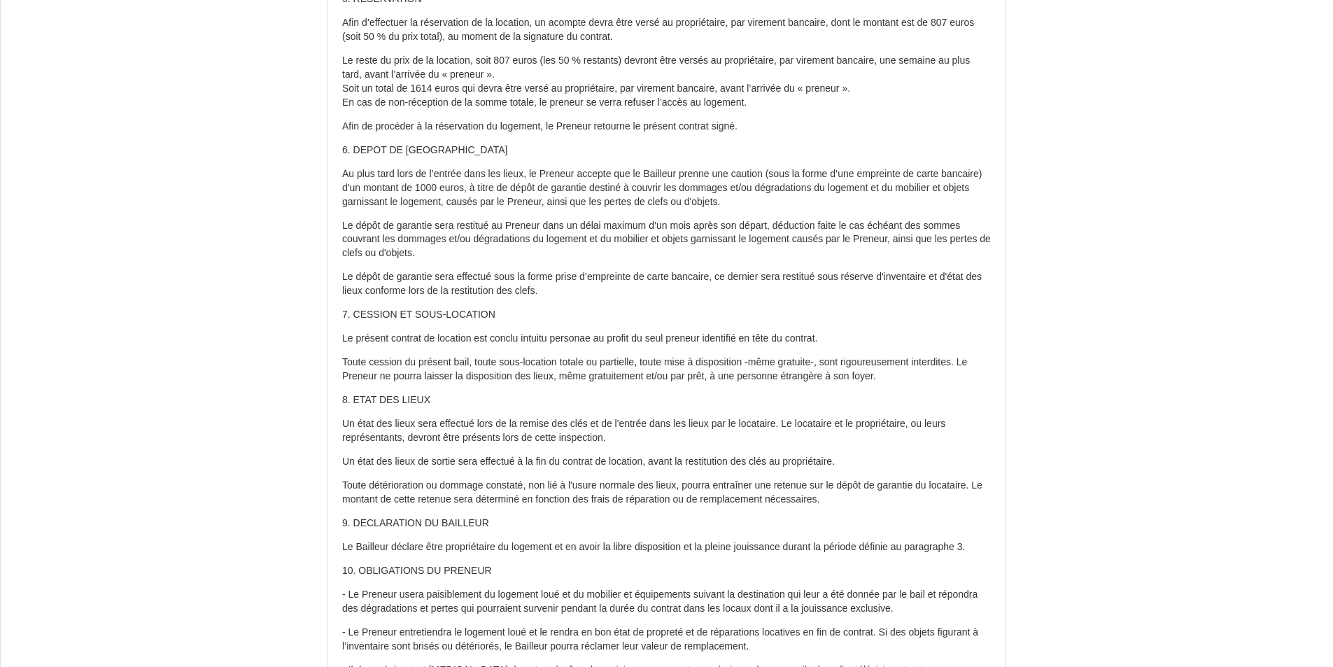
scroll to position [1050, 0]
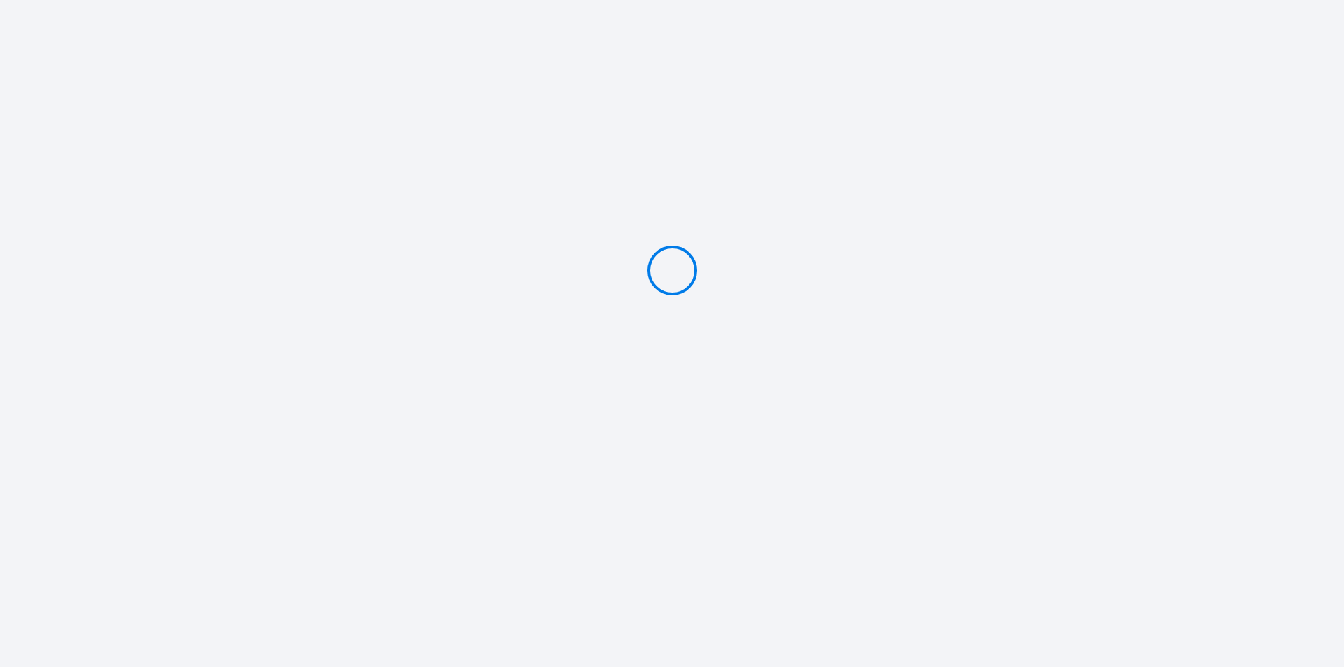
type input "Caution 1000 €"
